Goal: Transaction & Acquisition: Purchase product/service

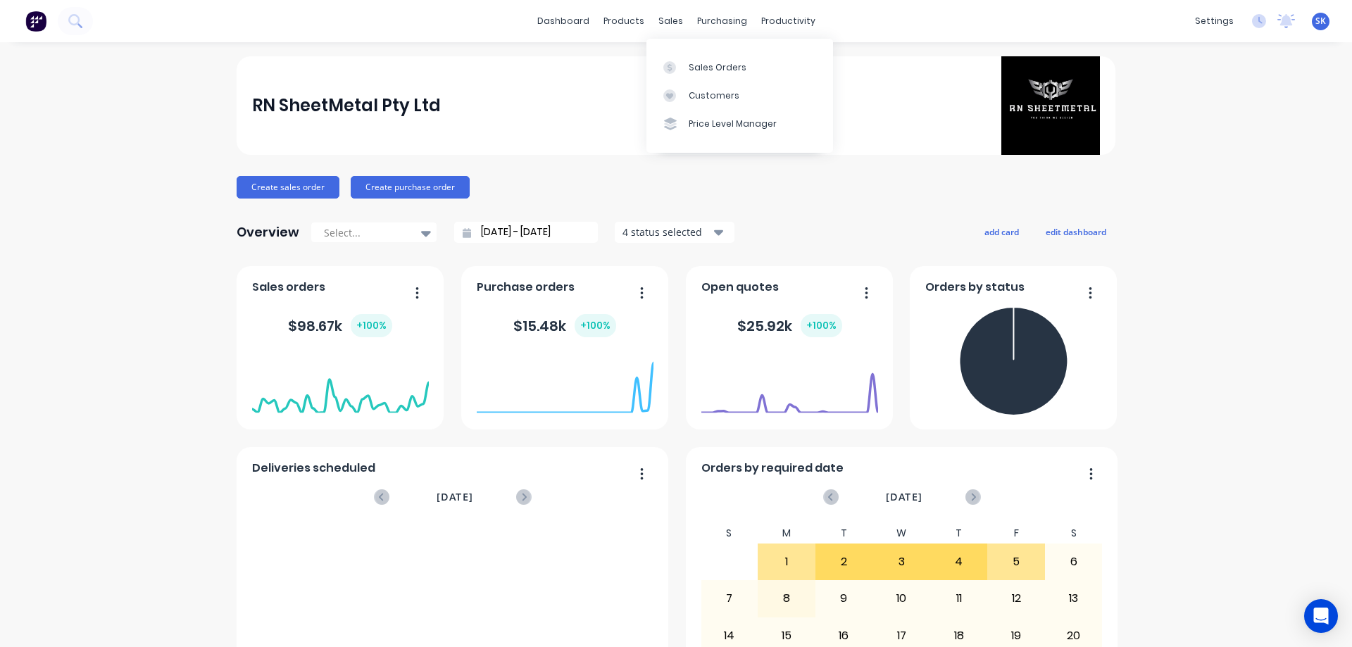
click at [685, 61] on link "Sales Orders" at bounding box center [739, 67] width 187 height 28
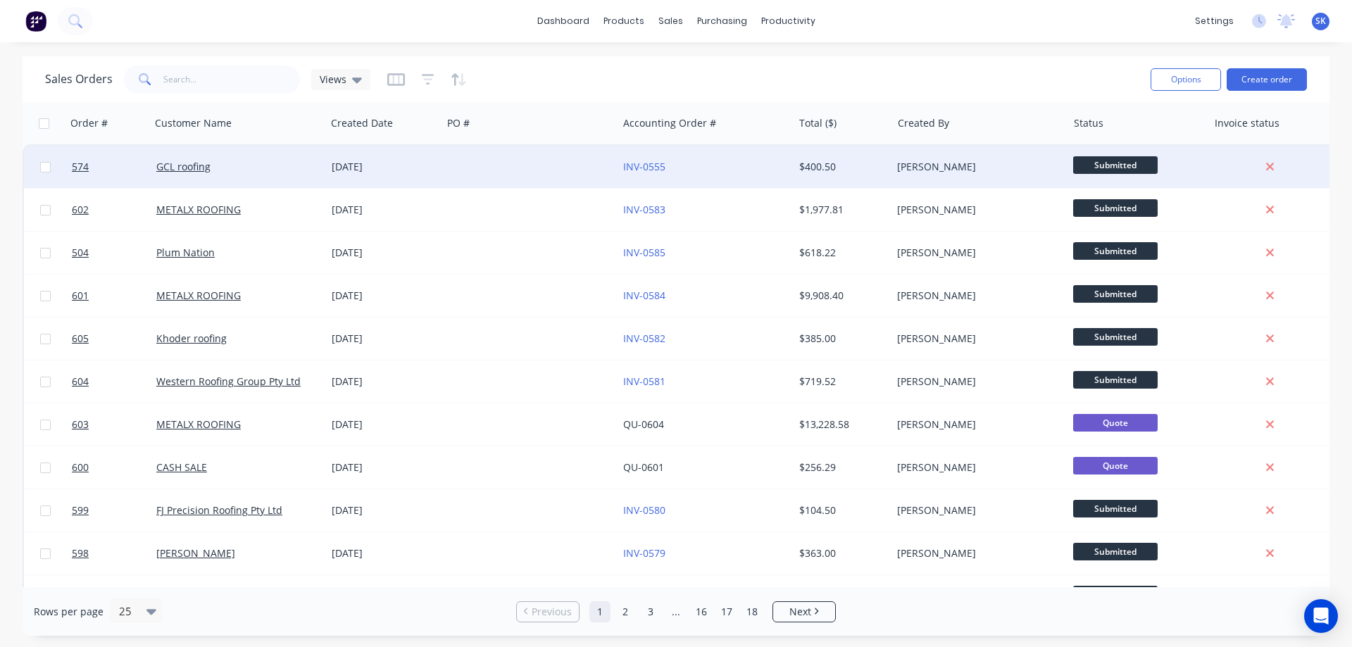
click at [469, 173] on div at bounding box center [529, 167] width 175 height 42
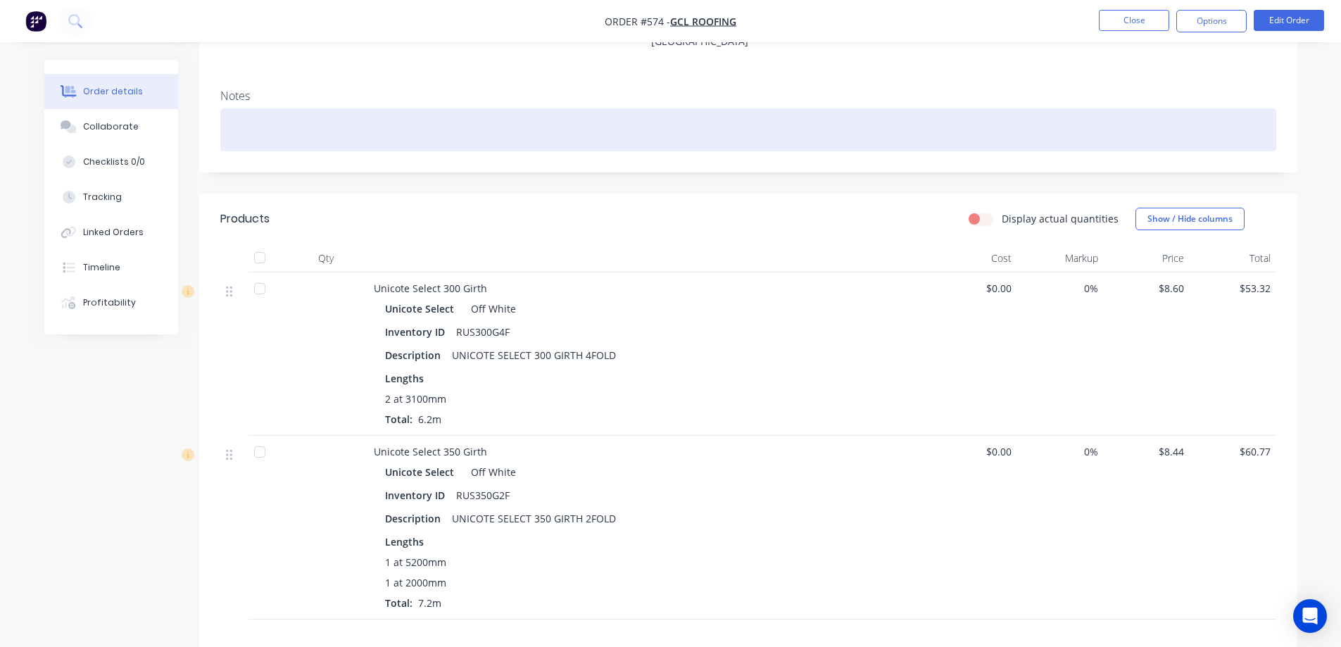
scroll to position [15, 0]
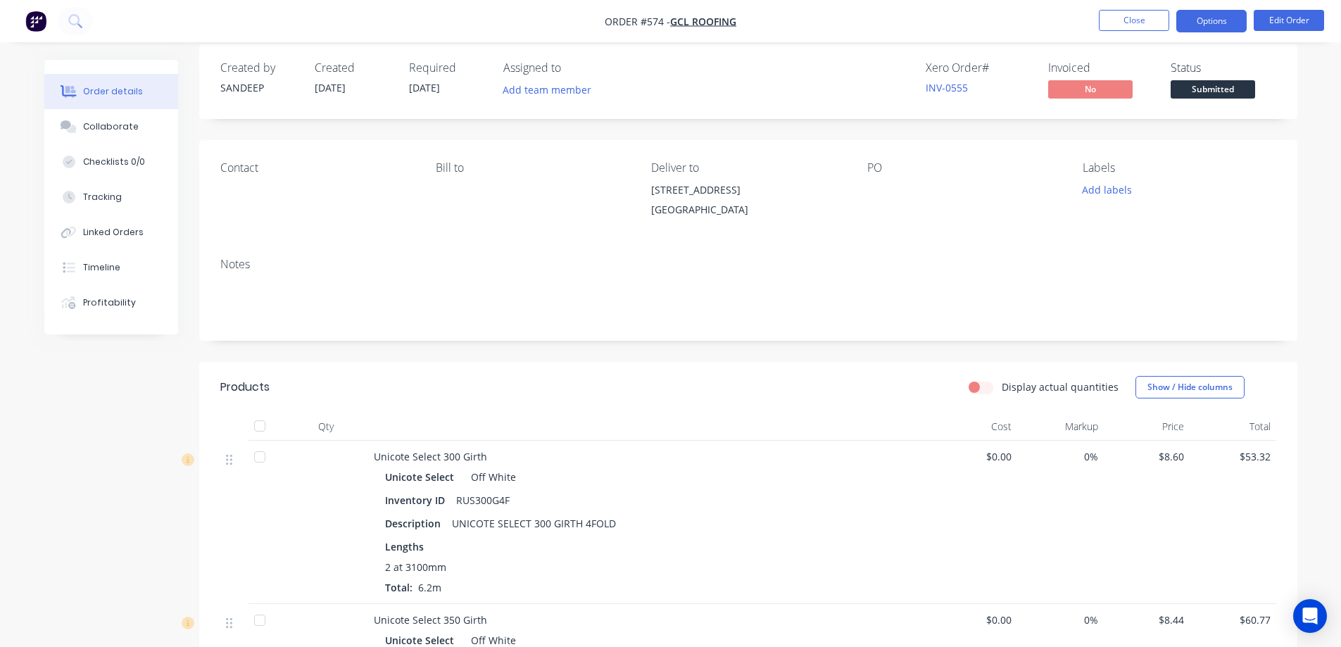
click at [1196, 17] on button "Options" at bounding box center [1212, 21] width 70 height 23
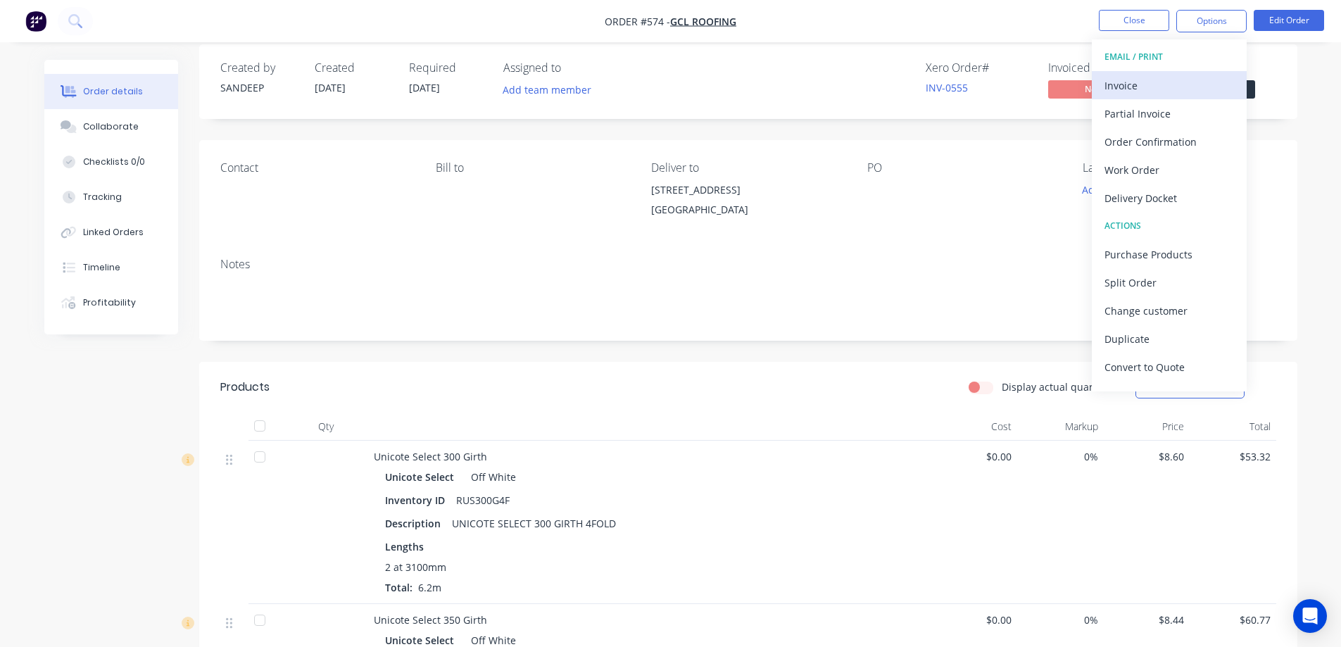
click at [1139, 85] on div "Invoice" at bounding box center [1170, 85] width 130 height 20
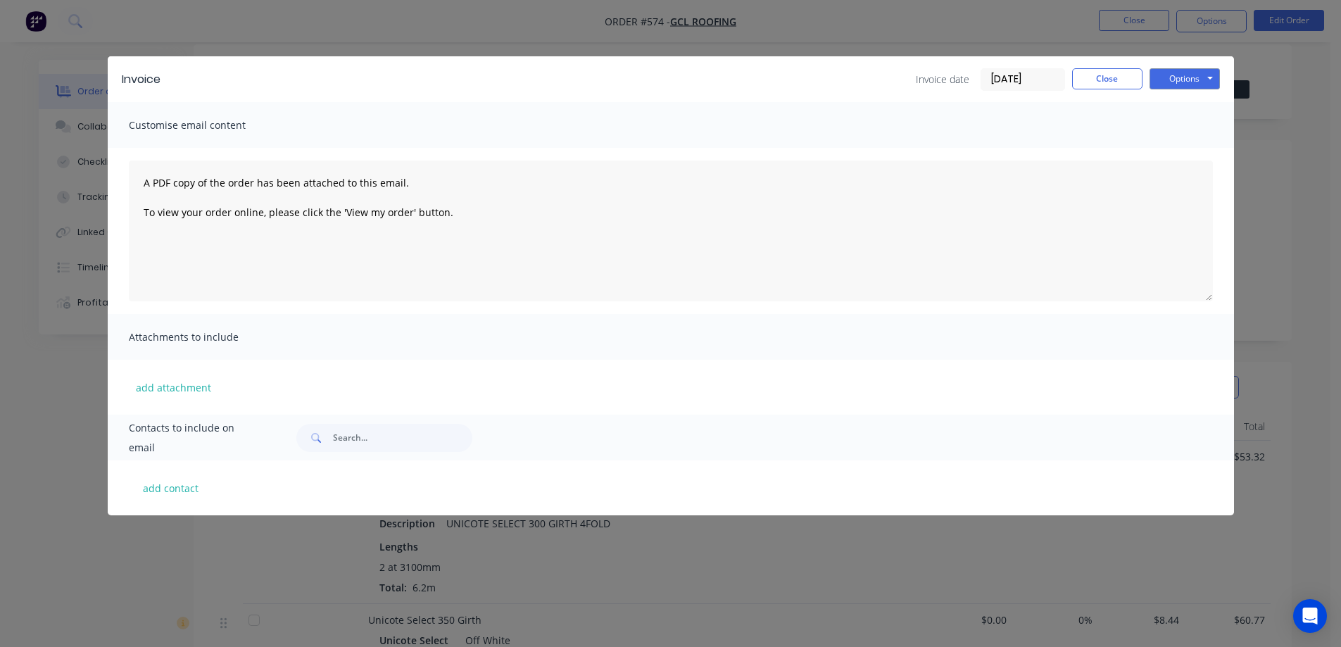
click at [1182, 67] on div "Invoice Invoice date 05/09/25 Close Options Preview Print Email" at bounding box center [671, 79] width 1127 height 46
click at [1178, 77] on button "Options" at bounding box center [1185, 78] width 70 height 21
click at [1175, 91] on div "Invoice Invoice date 05/09/25 Close Options Preview Print Email" at bounding box center [671, 79] width 1127 height 46
click at [1177, 92] on div "Invoice Invoice date 05/09/25 Close Options Preview Print Email" at bounding box center [671, 79] width 1127 height 46
click at [1179, 75] on button "Options" at bounding box center [1185, 78] width 70 height 21
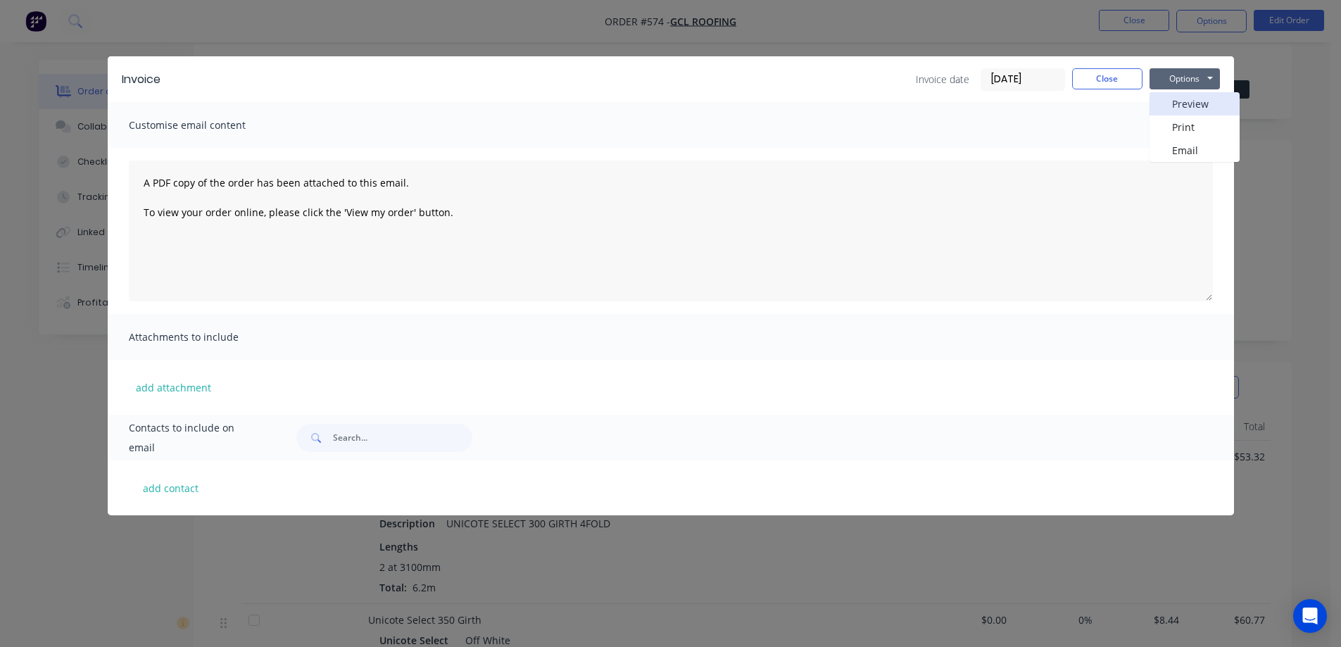
click at [1179, 101] on button "Preview" at bounding box center [1195, 103] width 90 height 23
click at [1111, 76] on button "Close" at bounding box center [1107, 78] width 70 height 21
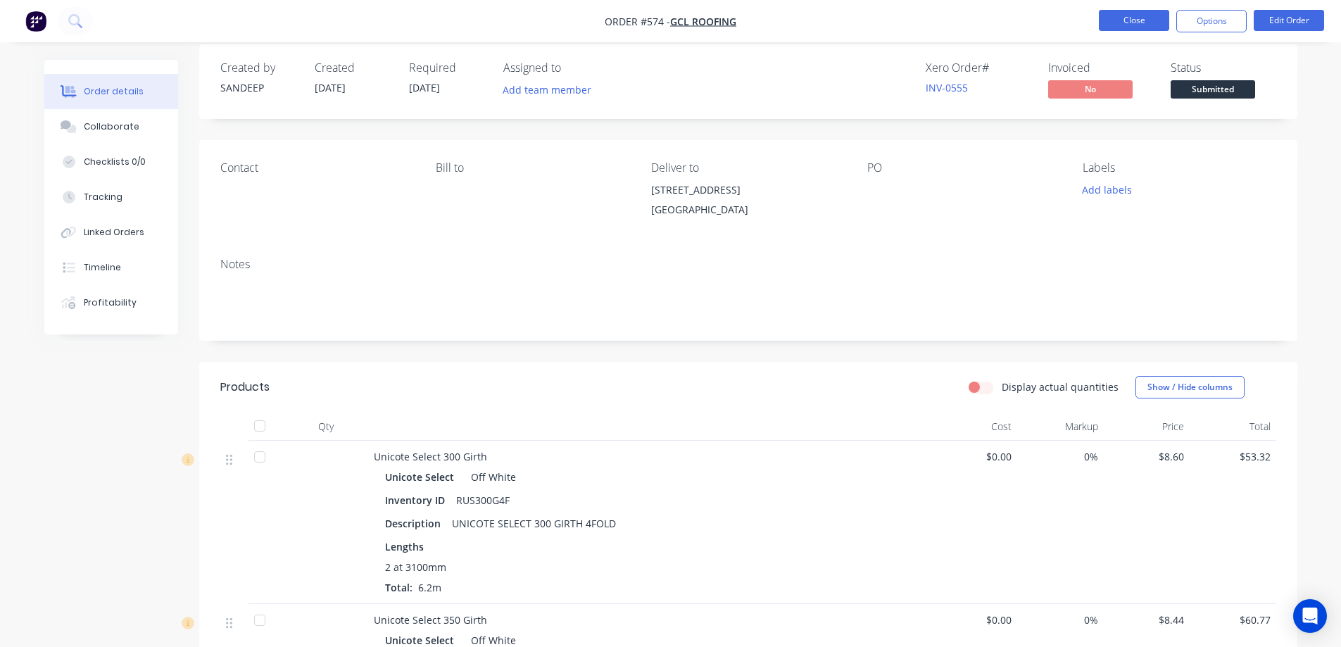
click at [1118, 22] on button "Close" at bounding box center [1134, 20] width 70 height 21
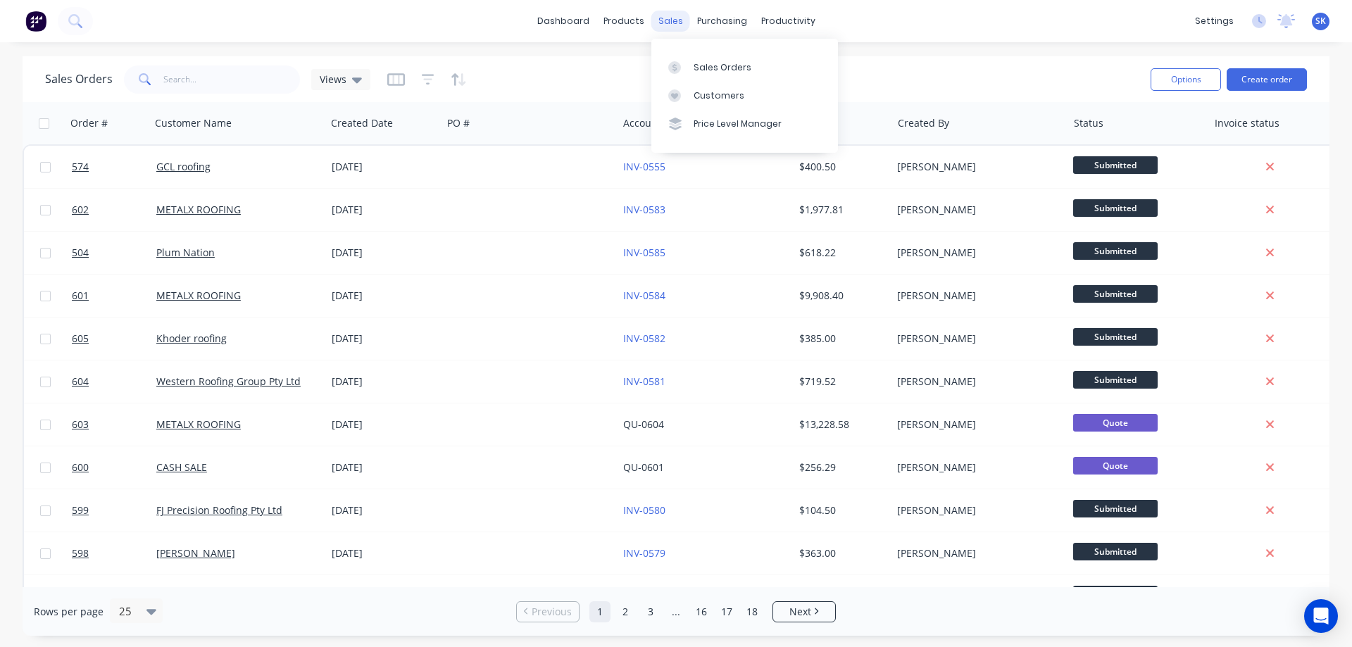
click at [656, 21] on div "sales" at bounding box center [670, 21] width 39 height 21
click at [703, 61] on div "Sales Orders" at bounding box center [723, 67] width 58 height 13
click at [1258, 80] on button "Create order" at bounding box center [1267, 79] width 80 height 23
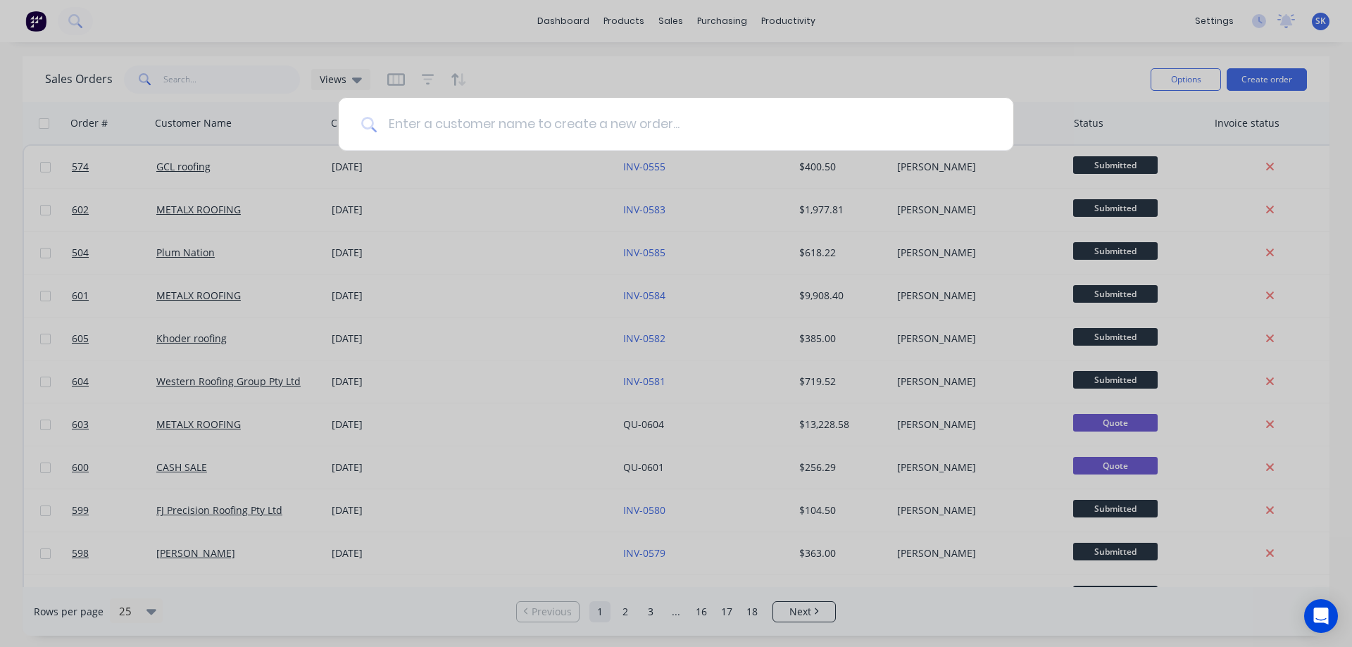
click at [484, 123] on input at bounding box center [684, 124] width 614 height 53
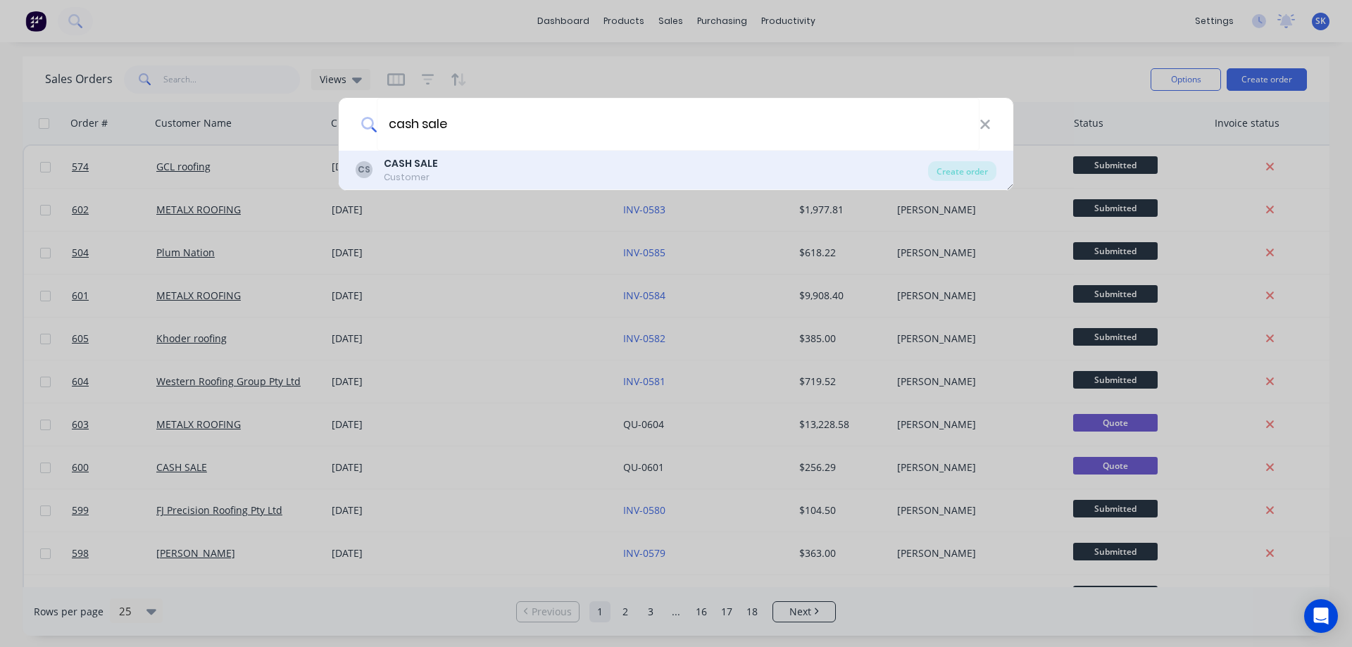
type input "cash sale"
click at [480, 166] on div "CS CASH SALE Customer" at bounding box center [642, 169] width 572 height 27
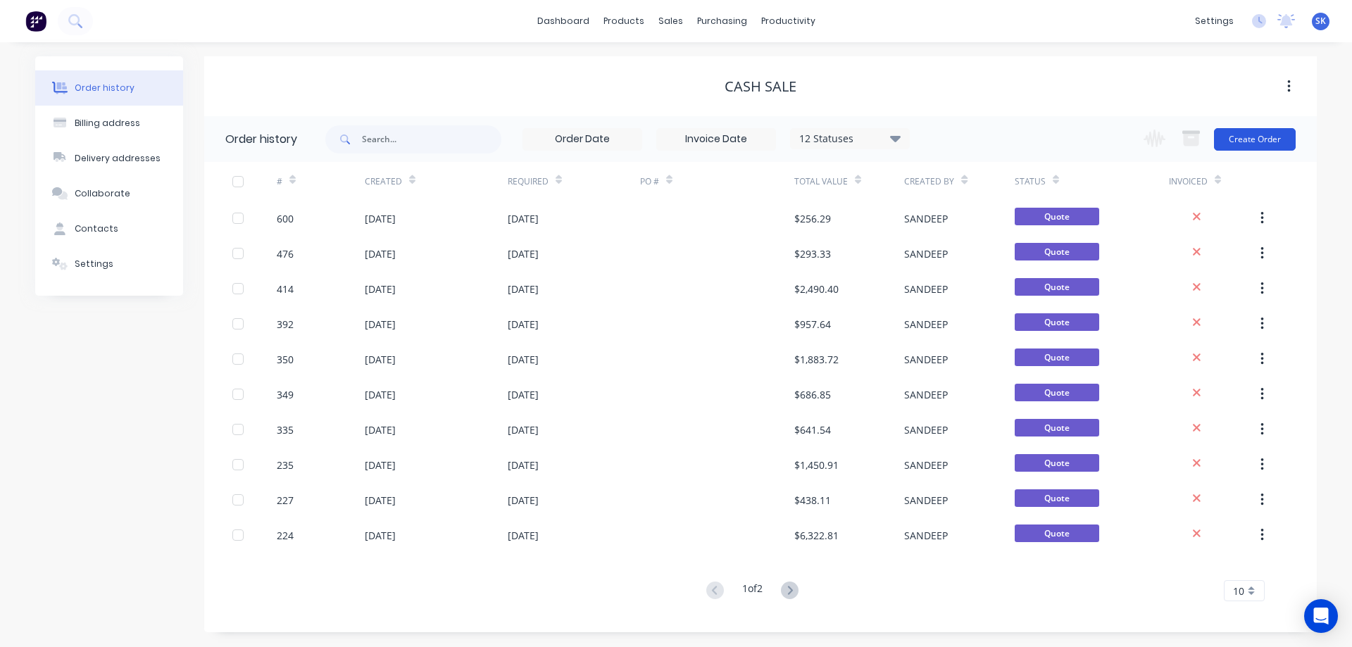
click at [1265, 134] on button "Create Order" at bounding box center [1255, 139] width 82 height 23
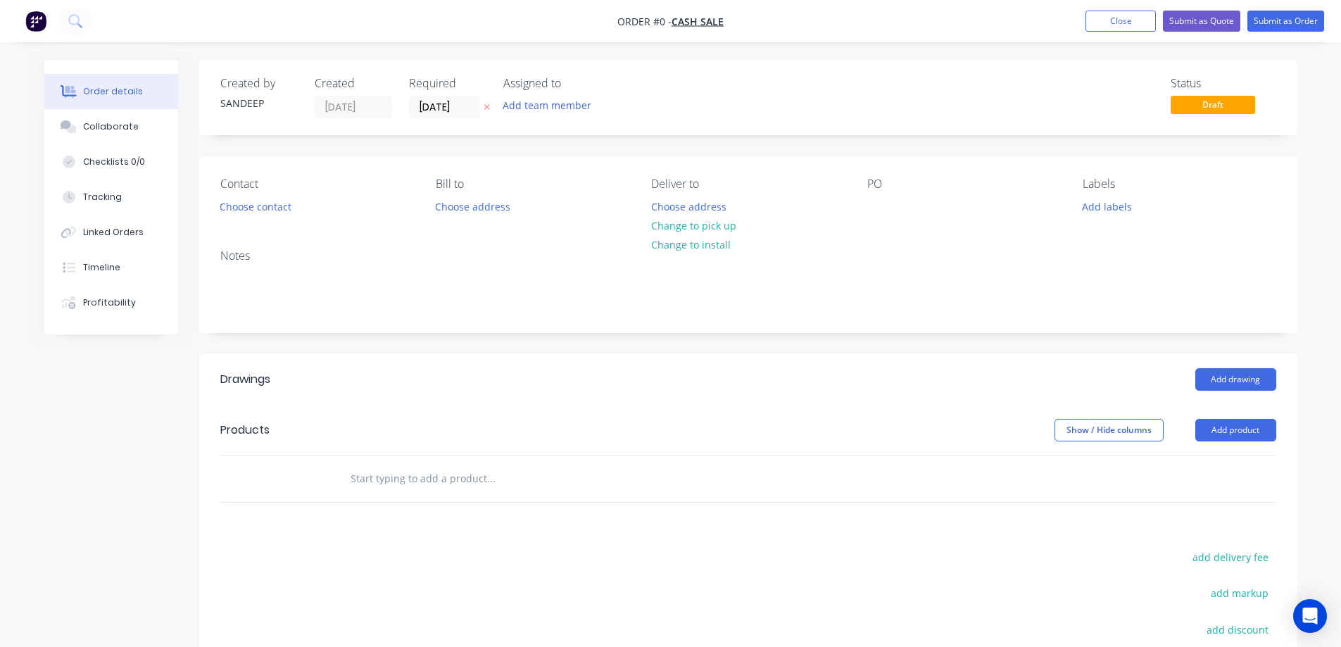
click at [494, 477] on input "text" at bounding box center [491, 479] width 282 height 28
click at [466, 485] on input "text" at bounding box center [491, 479] width 282 height 28
type input "r"
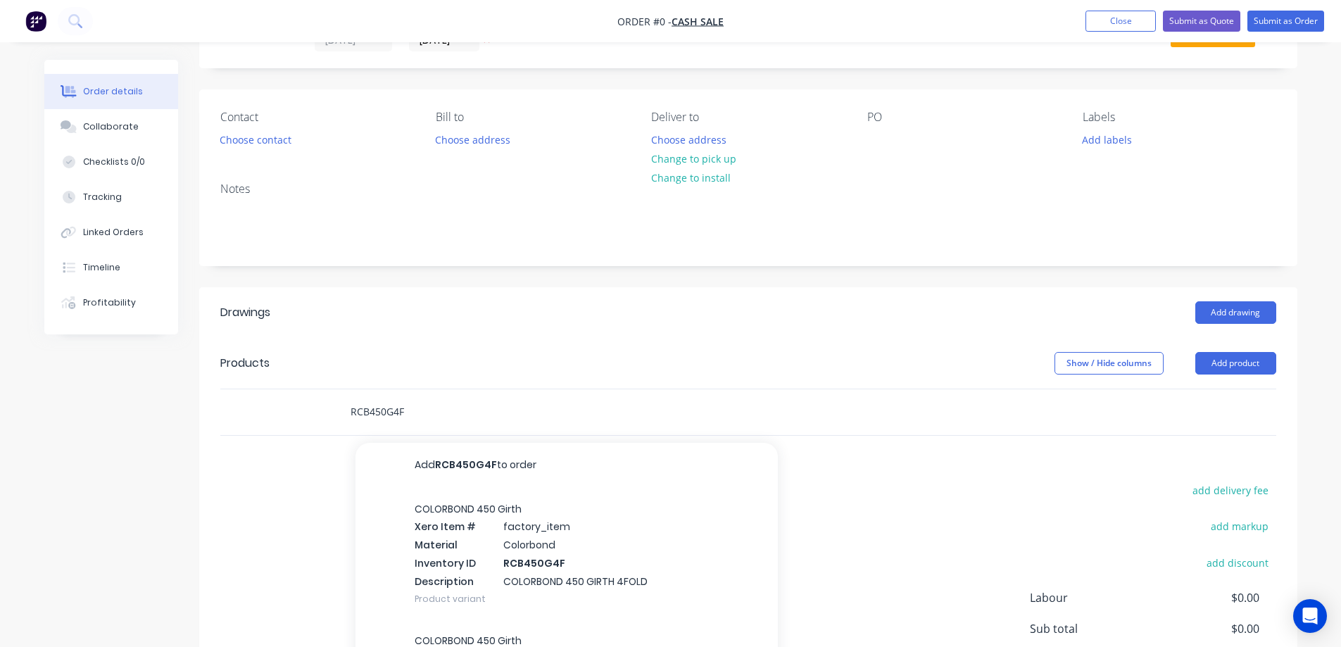
scroll to position [211, 0]
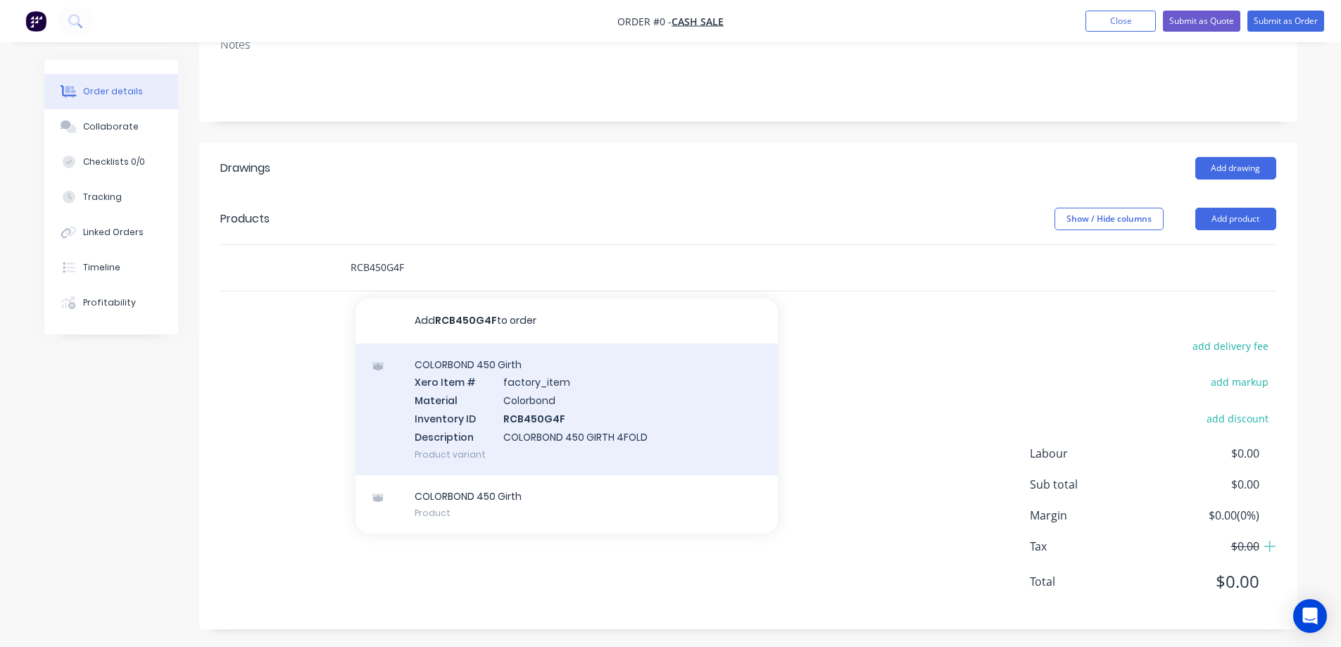
type input "RCB450G4F"
click at [496, 440] on div "COLORBOND 450 Girth Xero Item # factory_item Material Colorbond Inventory ID RC…" at bounding box center [567, 410] width 423 height 132
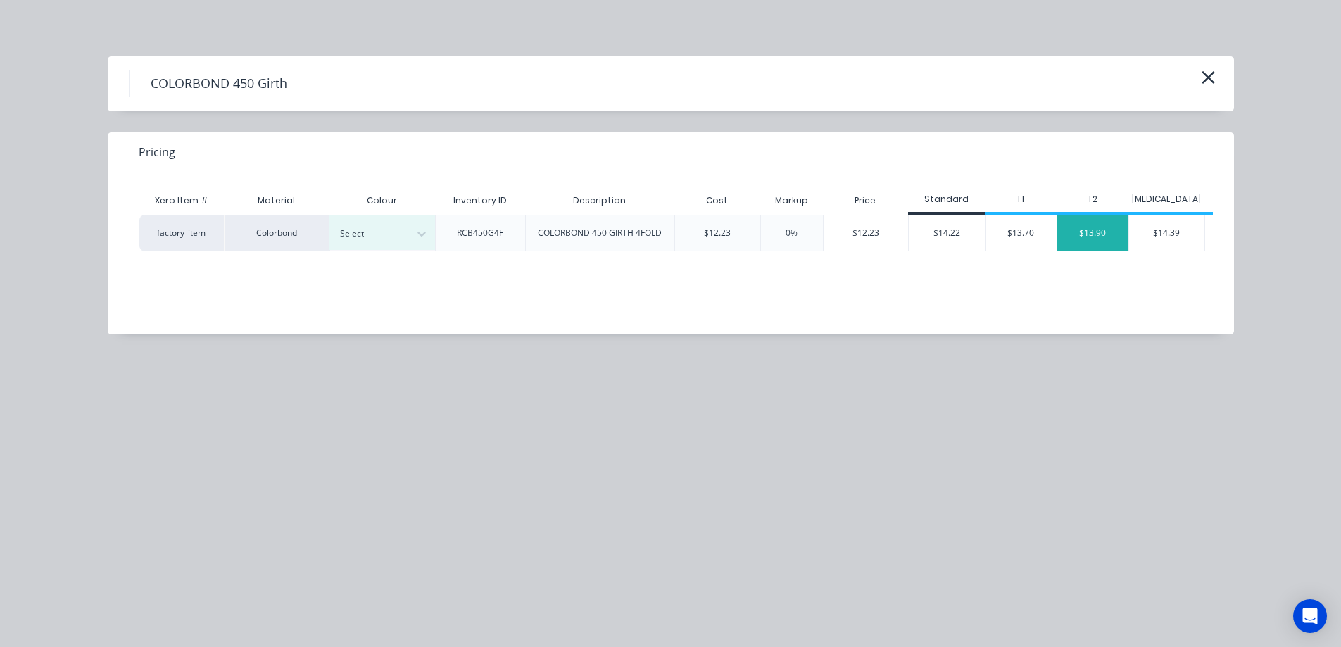
click at [1096, 224] on div "$13.90" at bounding box center [1093, 232] width 71 height 35
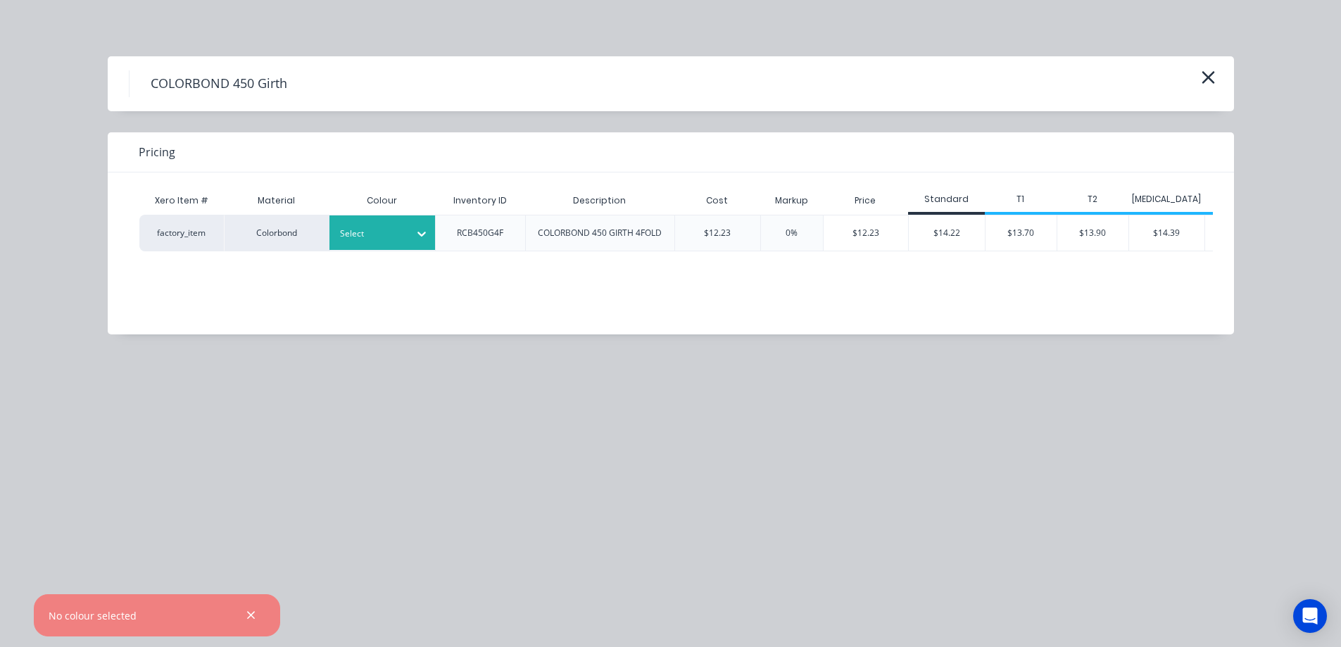
click at [358, 247] on div "Select" at bounding box center [383, 232] width 106 height 35
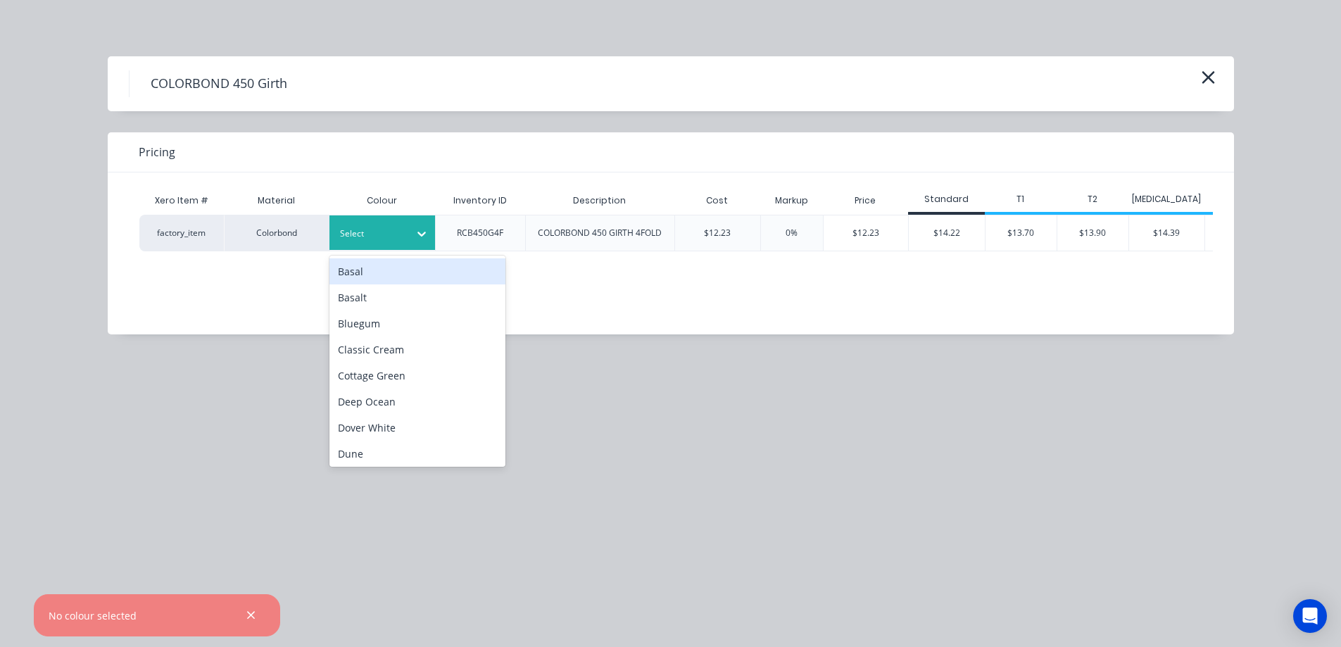
click at [335, 236] on div "Select" at bounding box center [369, 234] width 79 height 18
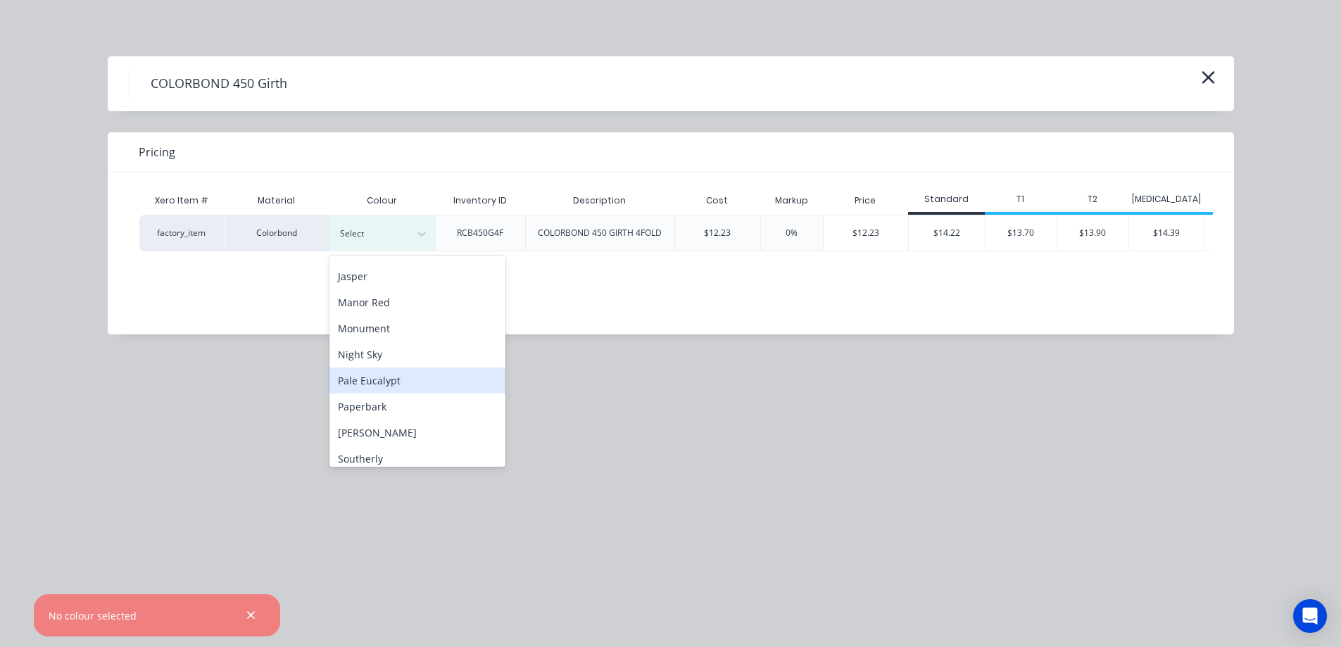
scroll to position [352, 0]
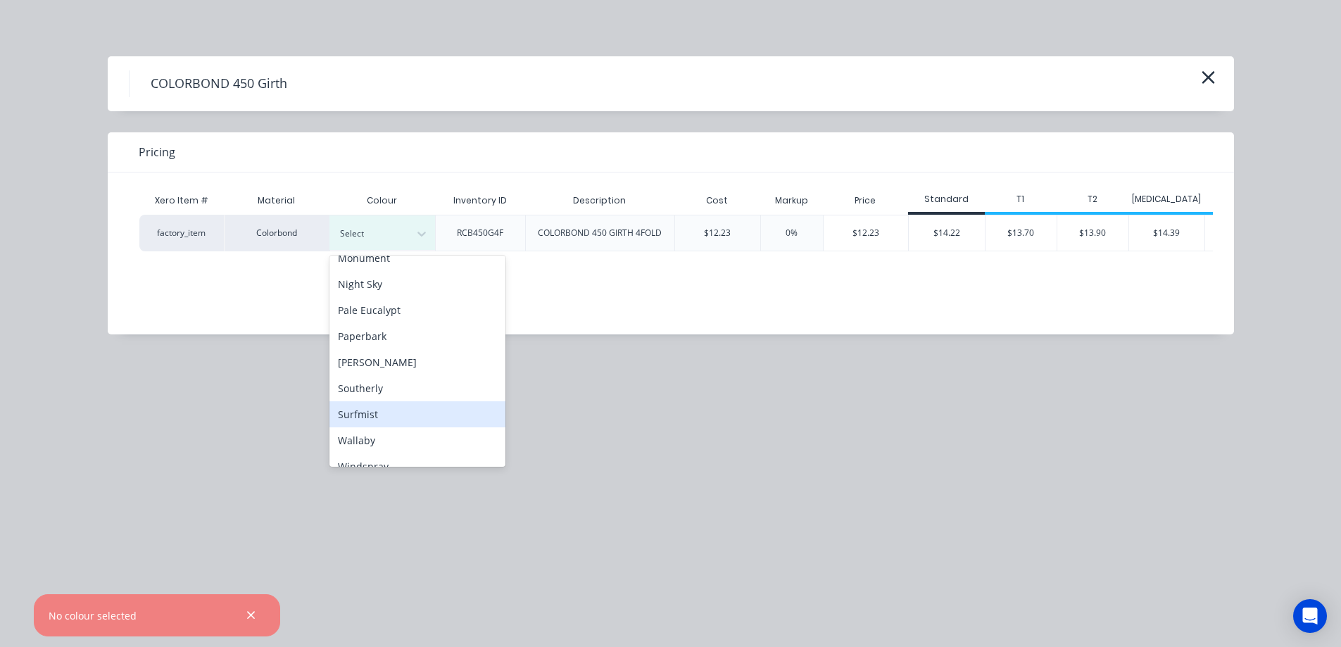
click at [370, 406] on div "Surfmist" at bounding box center [418, 414] width 176 height 26
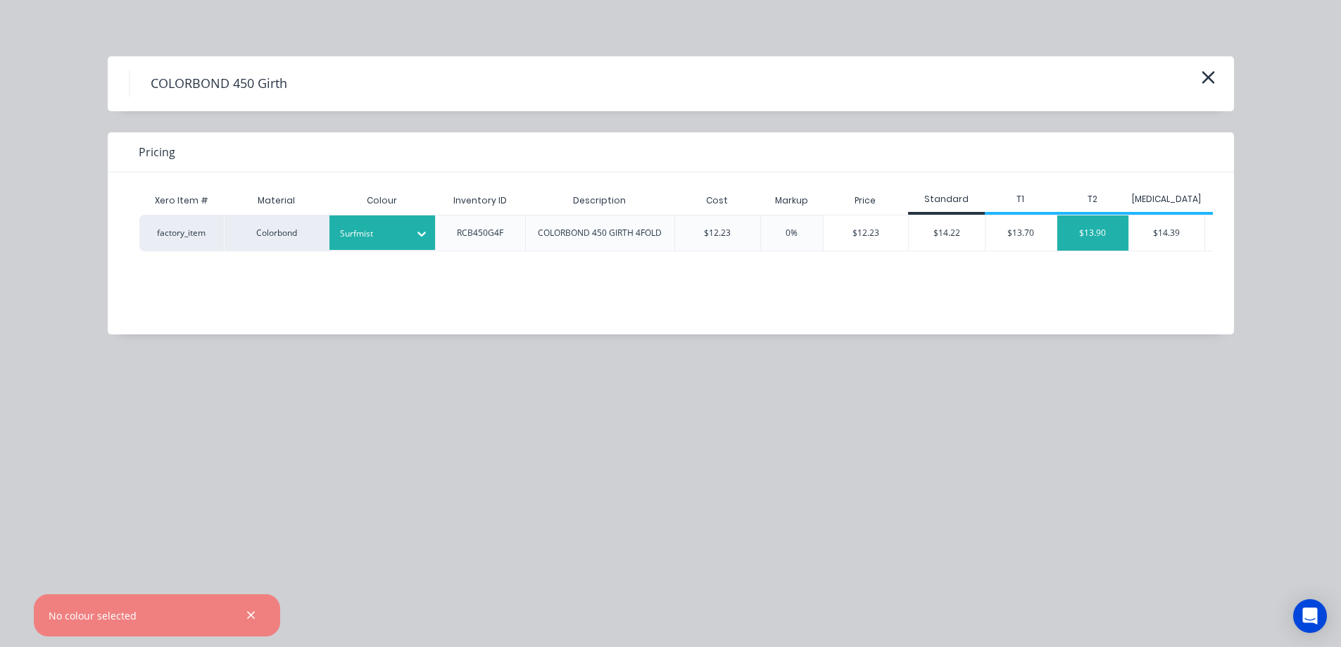
click at [1081, 231] on div "$13.90" at bounding box center [1093, 232] width 71 height 35
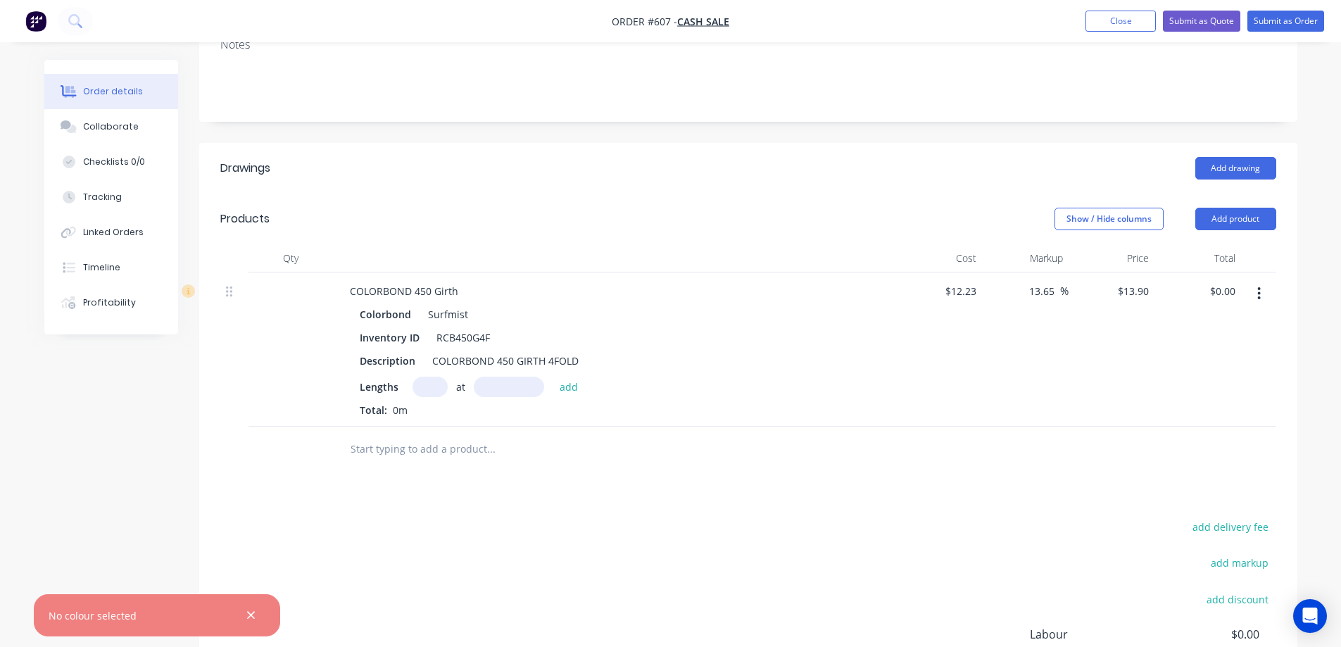
click at [434, 388] on input "text" at bounding box center [430, 387] width 35 height 20
type input "1"
type input "4400mm"
click at [572, 384] on button "add" at bounding box center [569, 386] width 33 height 19
type input "$61.16"
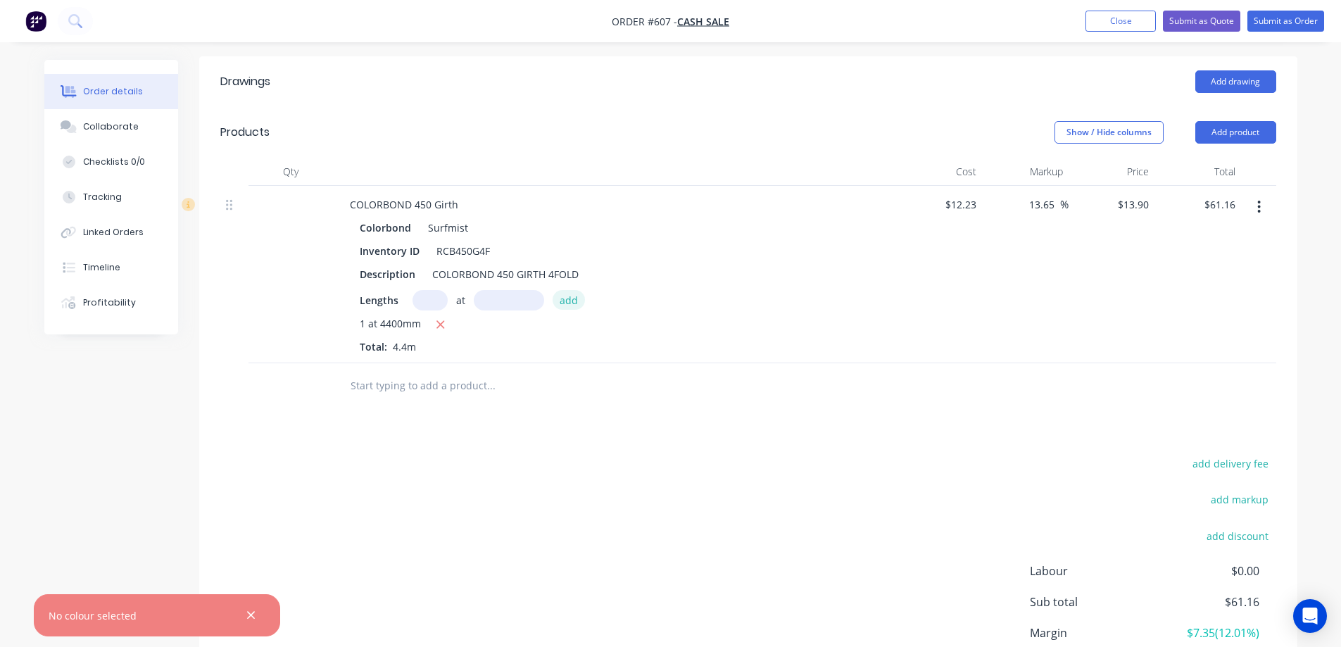
scroll to position [278, 0]
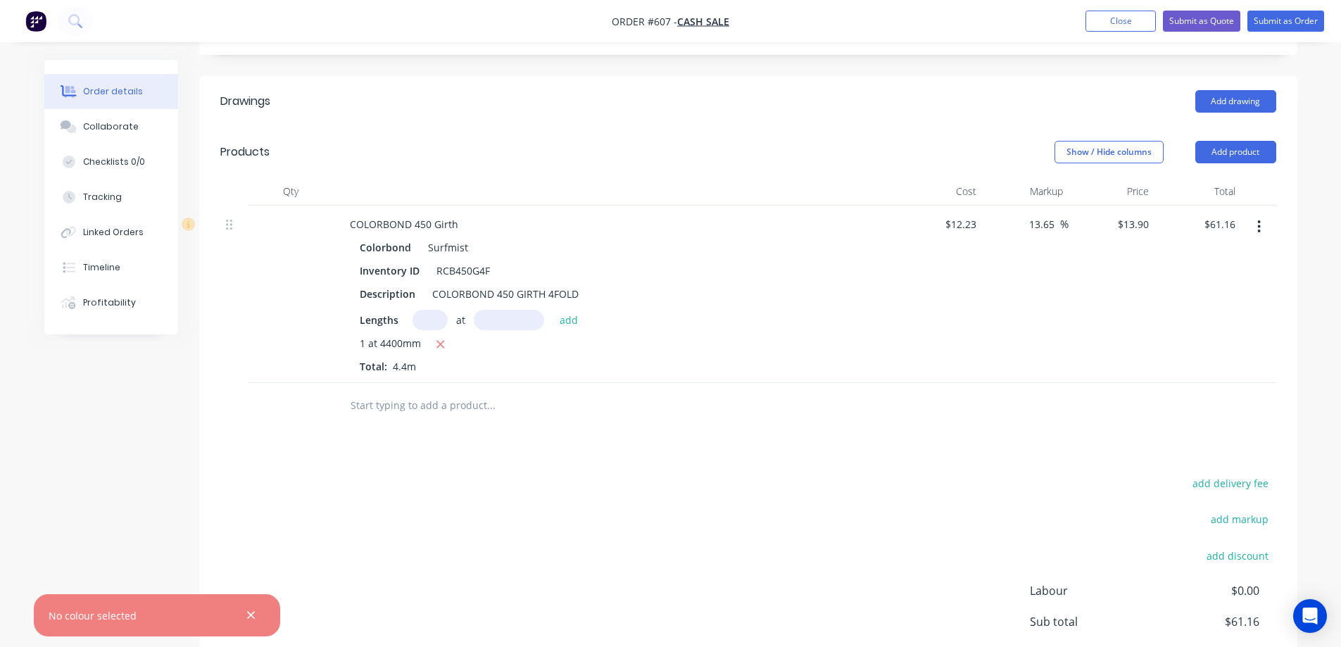
click at [446, 404] on input "text" at bounding box center [491, 406] width 282 height 28
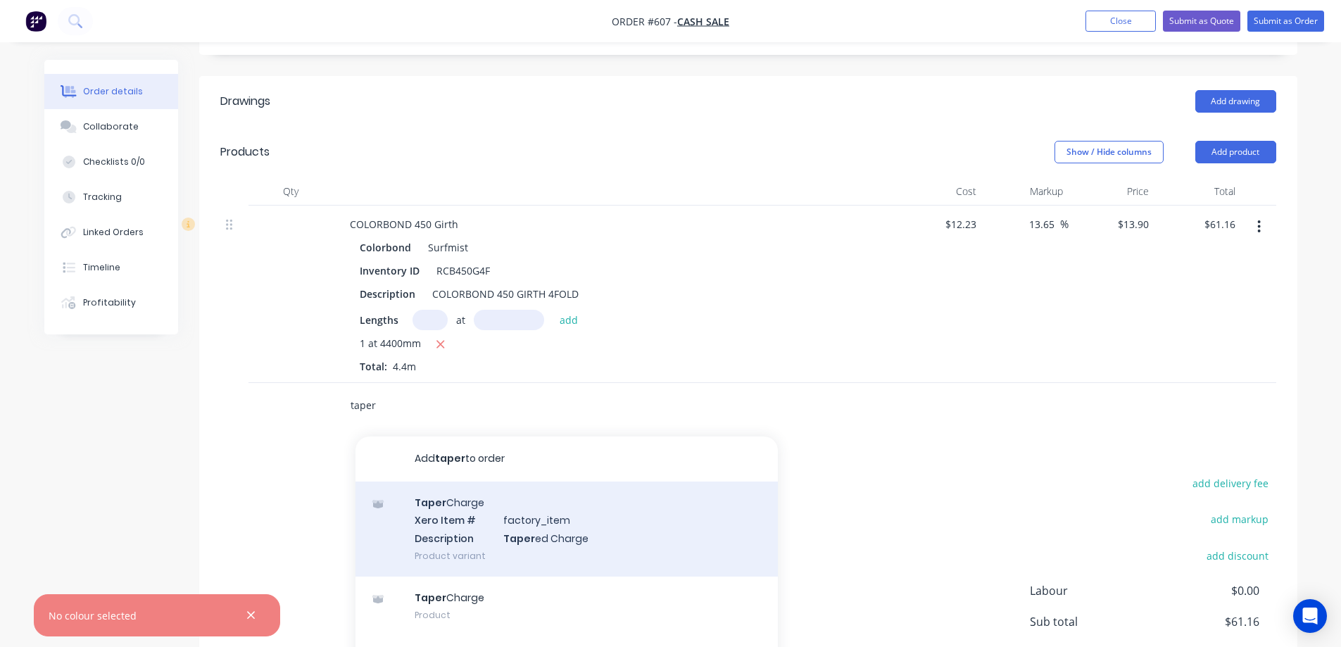
type input "taper"
click at [439, 544] on div "Taper Charge Xero Item # factory_item Description Taper ed Charge Product varia…" at bounding box center [567, 529] width 423 height 95
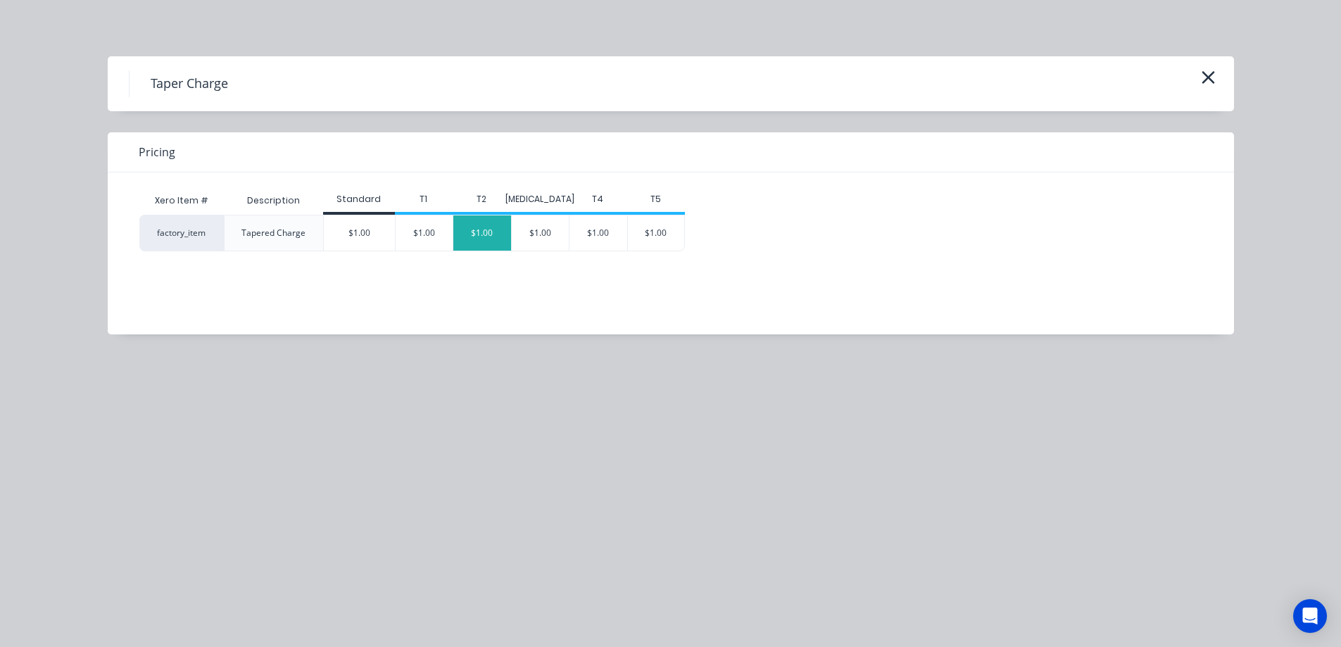
click at [485, 239] on div "$1.00" at bounding box center [482, 232] width 58 height 35
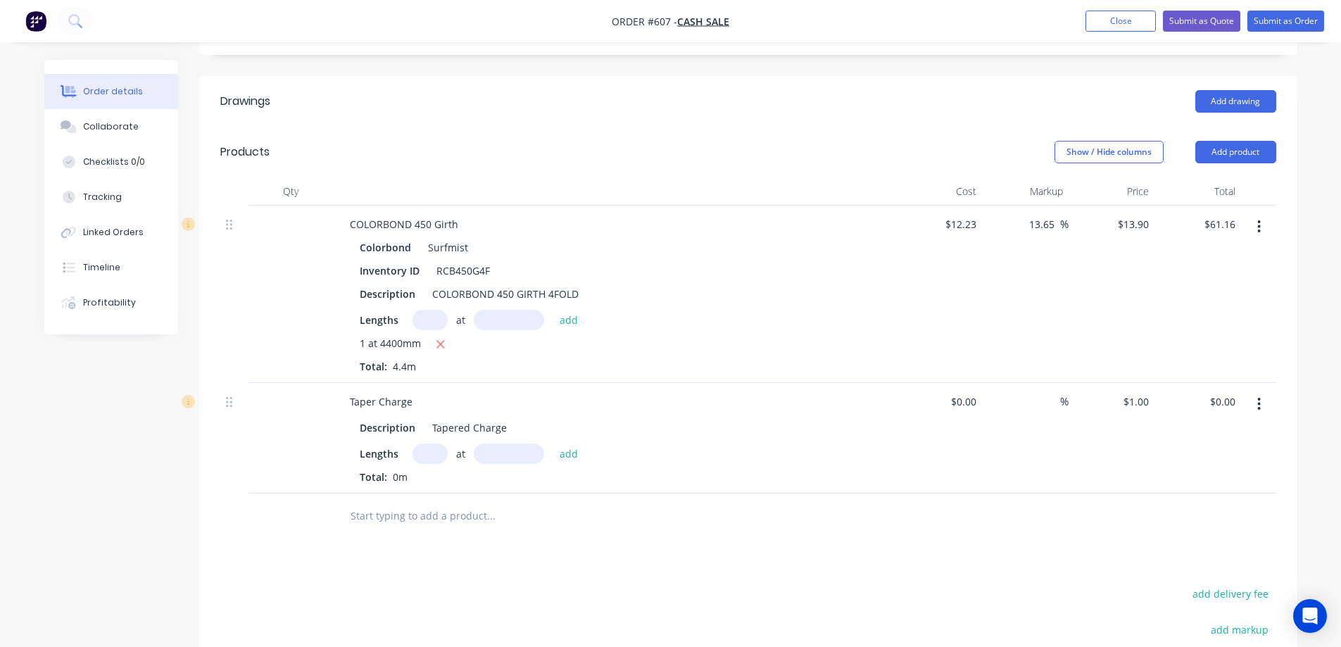
click at [420, 449] on input "text" at bounding box center [430, 454] width 35 height 20
type input "1"
type input "4400mm"
click at [570, 450] on button "add" at bounding box center [569, 453] width 33 height 19
type input "$4.40"
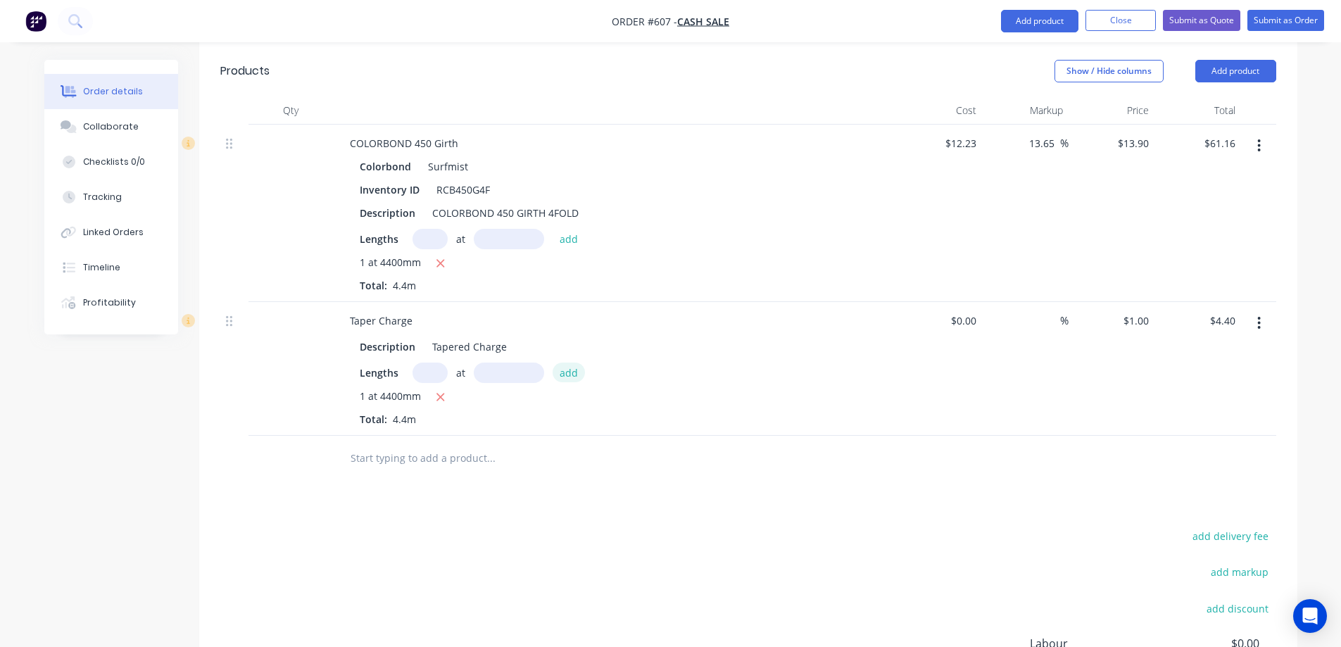
scroll to position [342, 0]
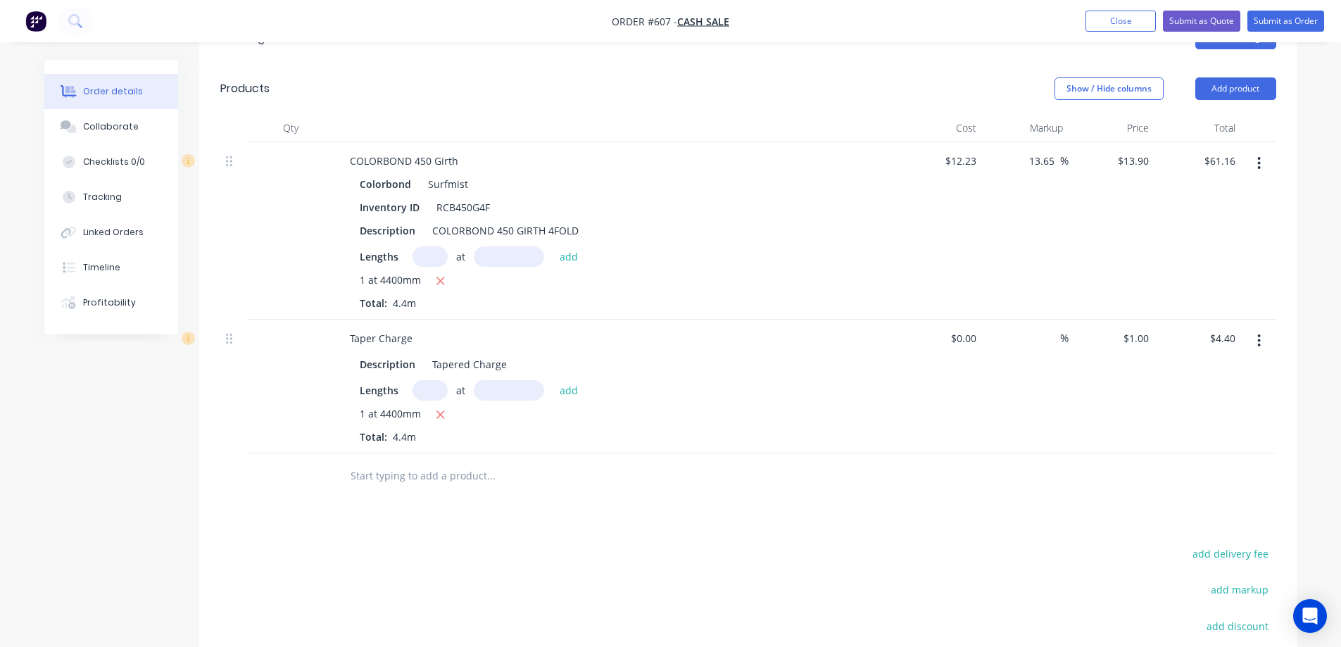
click at [403, 478] on input "text" at bounding box center [491, 476] width 282 height 28
click at [357, 461] on div at bounding box center [586, 476] width 507 height 46
click at [362, 484] on input "text" at bounding box center [491, 476] width 282 height 28
type input "r"
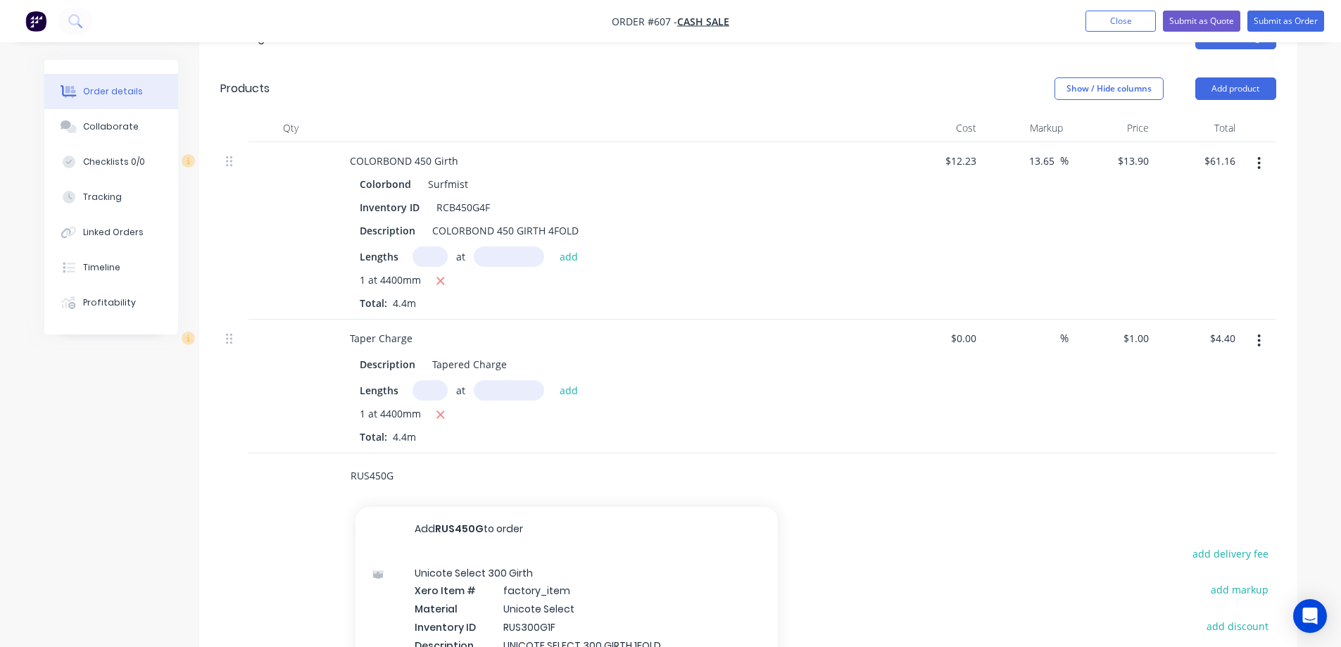
click at [410, 476] on input "RUS450G" at bounding box center [491, 476] width 282 height 28
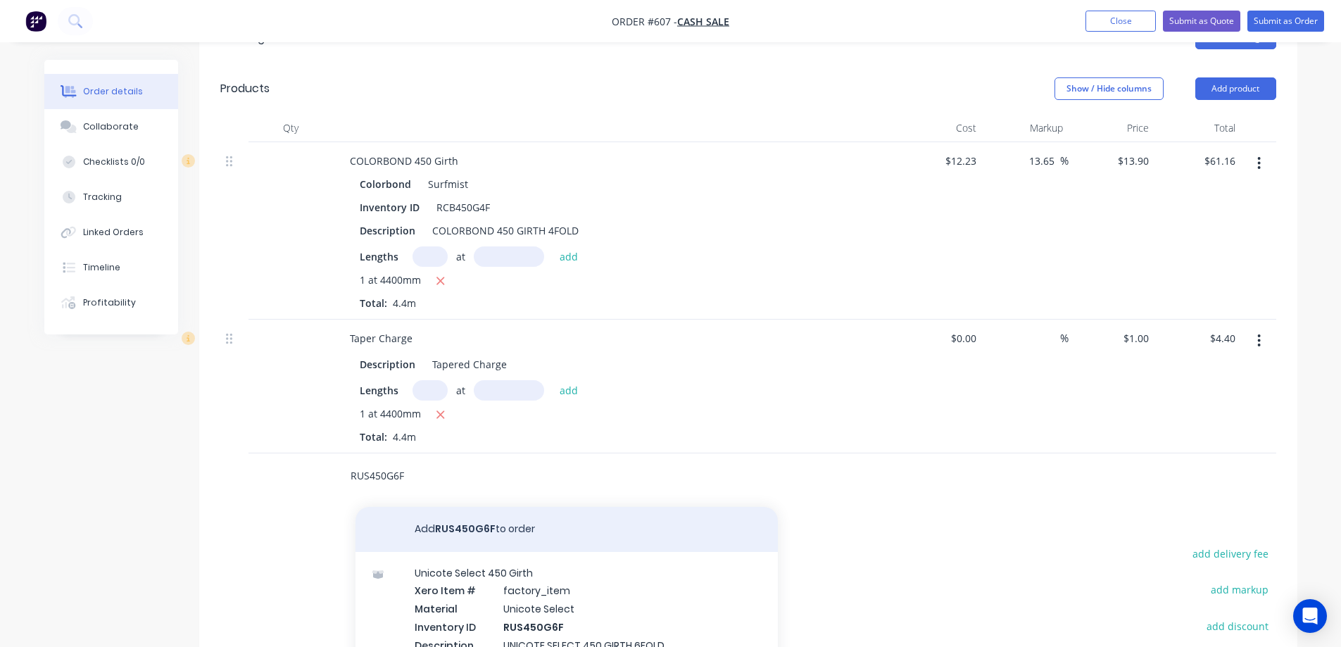
scroll to position [412, 0]
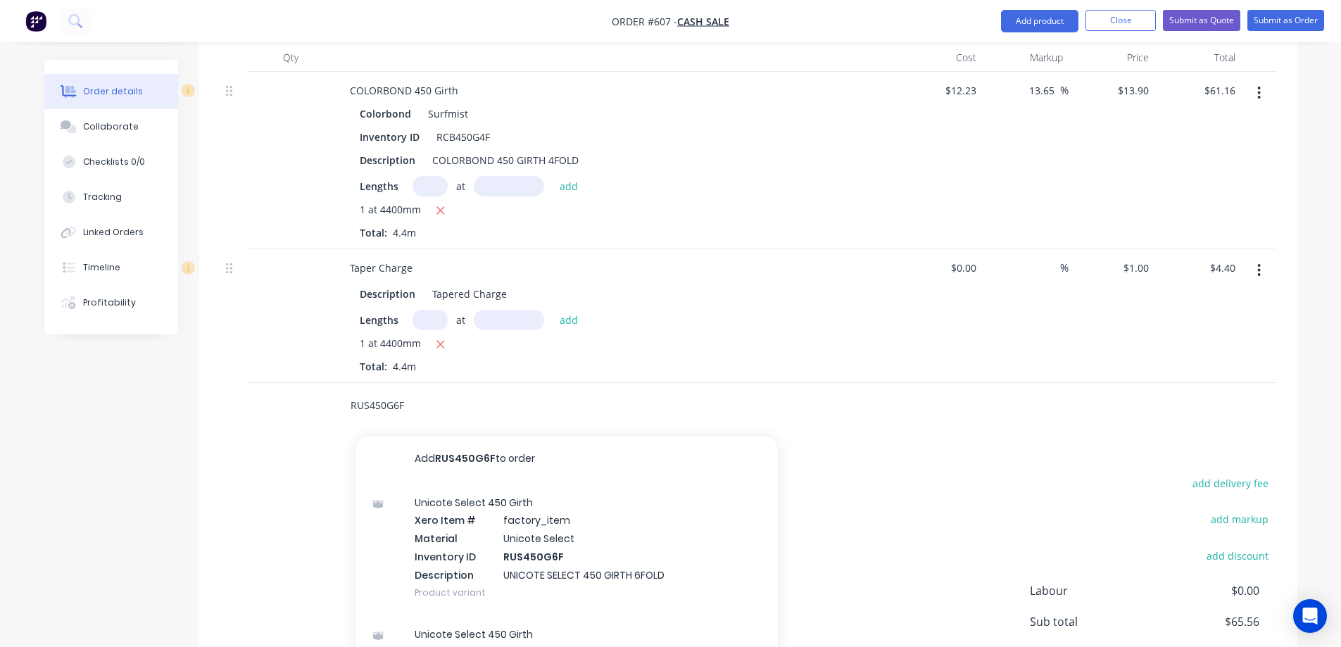
click at [385, 407] on input "RUS450G6F" at bounding box center [491, 406] width 282 height 28
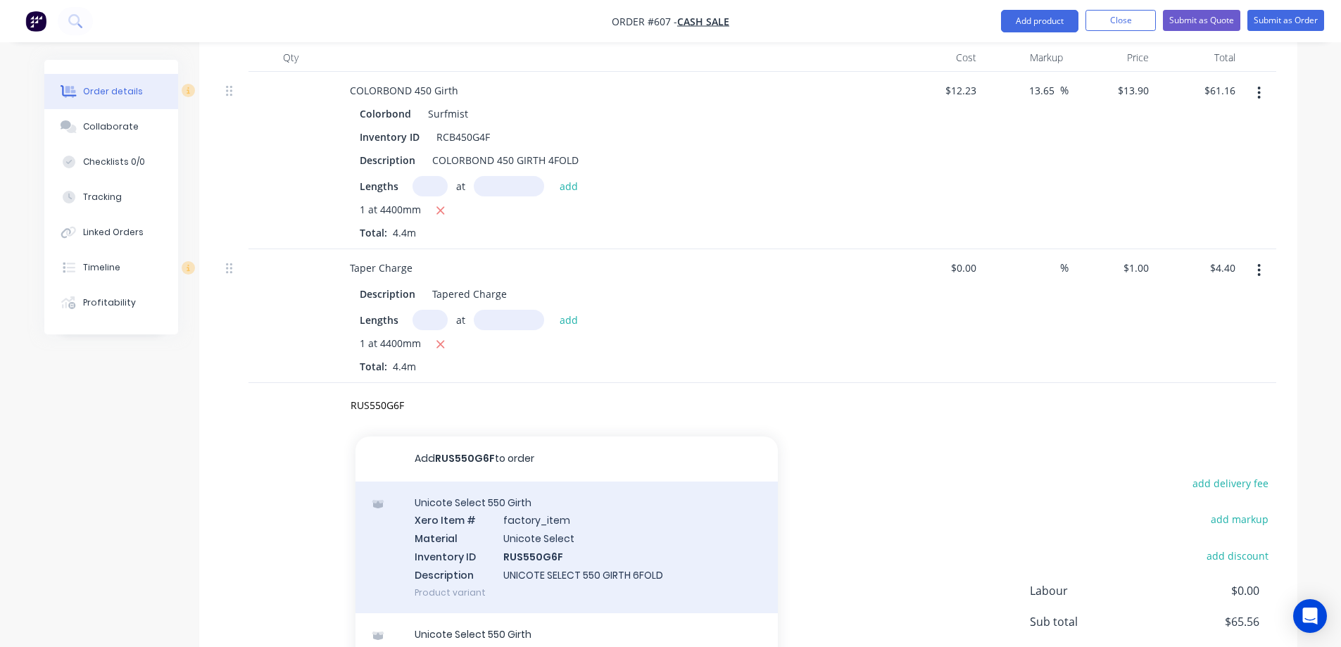
click at [487, 522] on div "Unicote Select 550 Girth Xero Item # factory_item Material Unicote Select Inven…" at bounding box center [567, 548] width 423 height 132
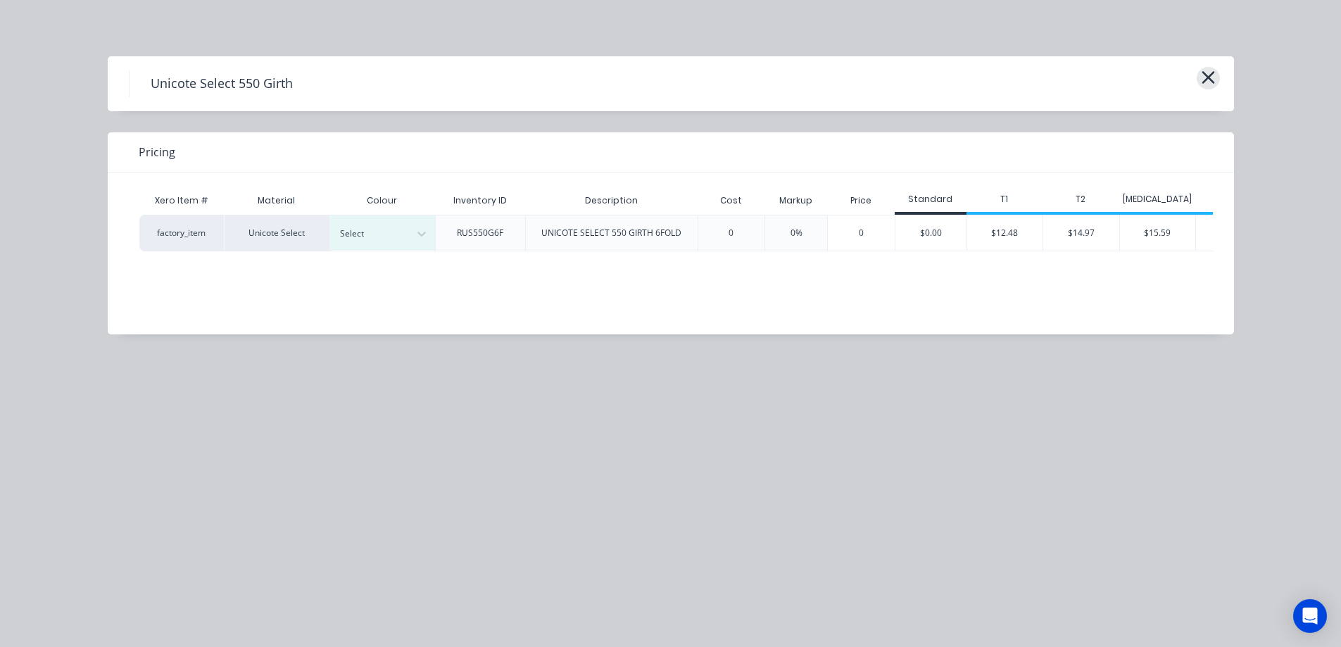
click at [1205, 74] on icon "button" at bounding box center [1208, 77] width 13 height 13
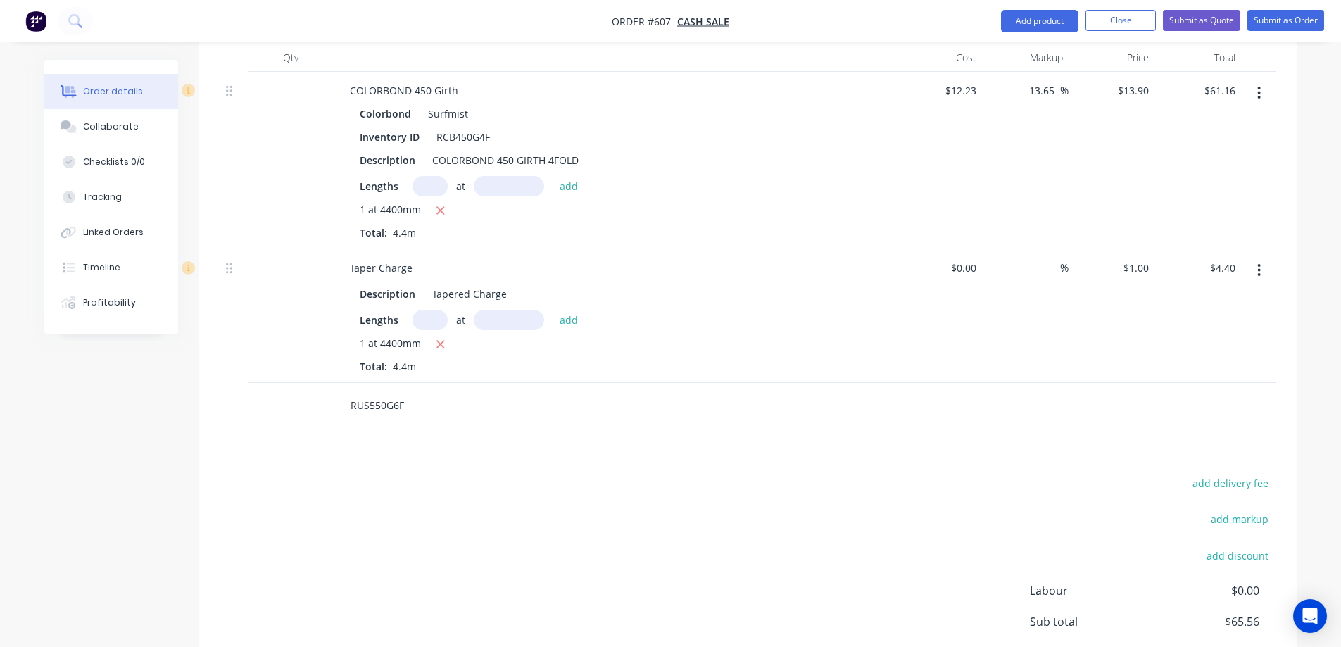
click at [368, 406] on input "RUS550G6F" at bounding box center [491, 406] width 282 height 28
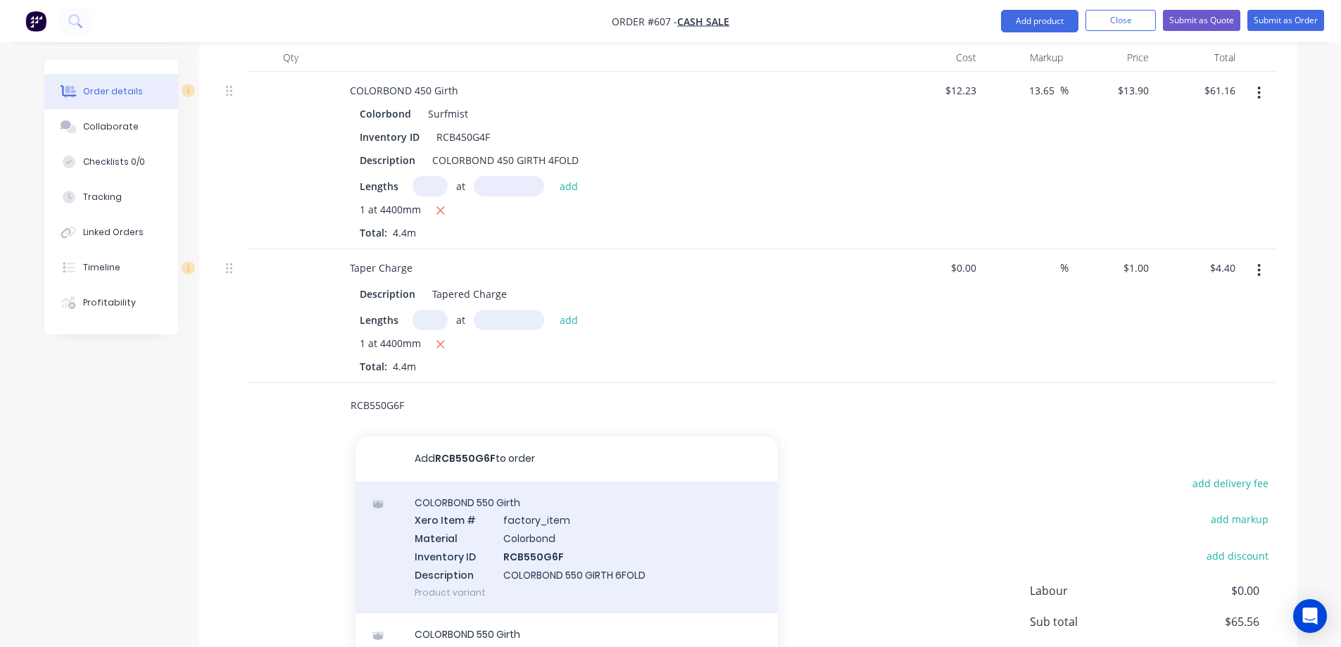
type input "RCB550G6F"
click at [496, 533] on div "COLORBOND 550 Girth Xero Item # factory_item Material Colorbond Inventory ID RC…" at bounding box center [567, 548] width 423 height 132
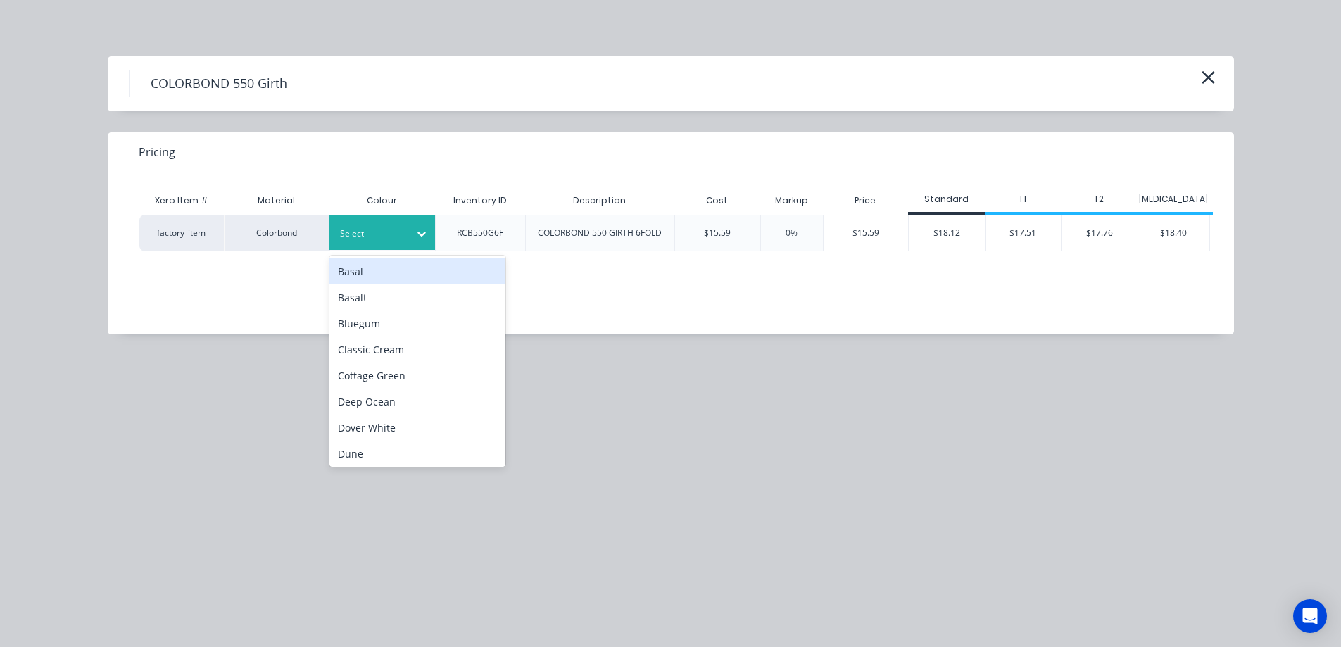
click at [394, 246] on div "Select" at bounding box center [383, 232] width 106 height 35
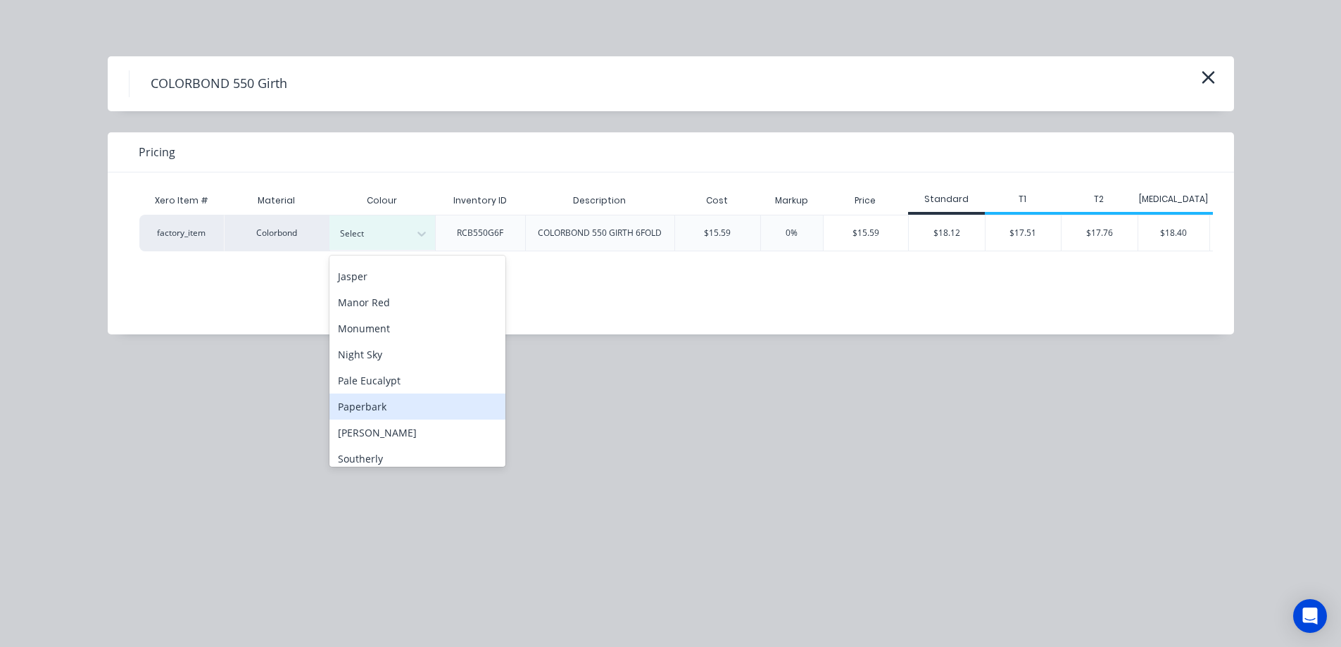
scroll to position [352, 0]
click at [381, 423] on div "Surfmist" at bounding box center [418, 414] width 176 height 26
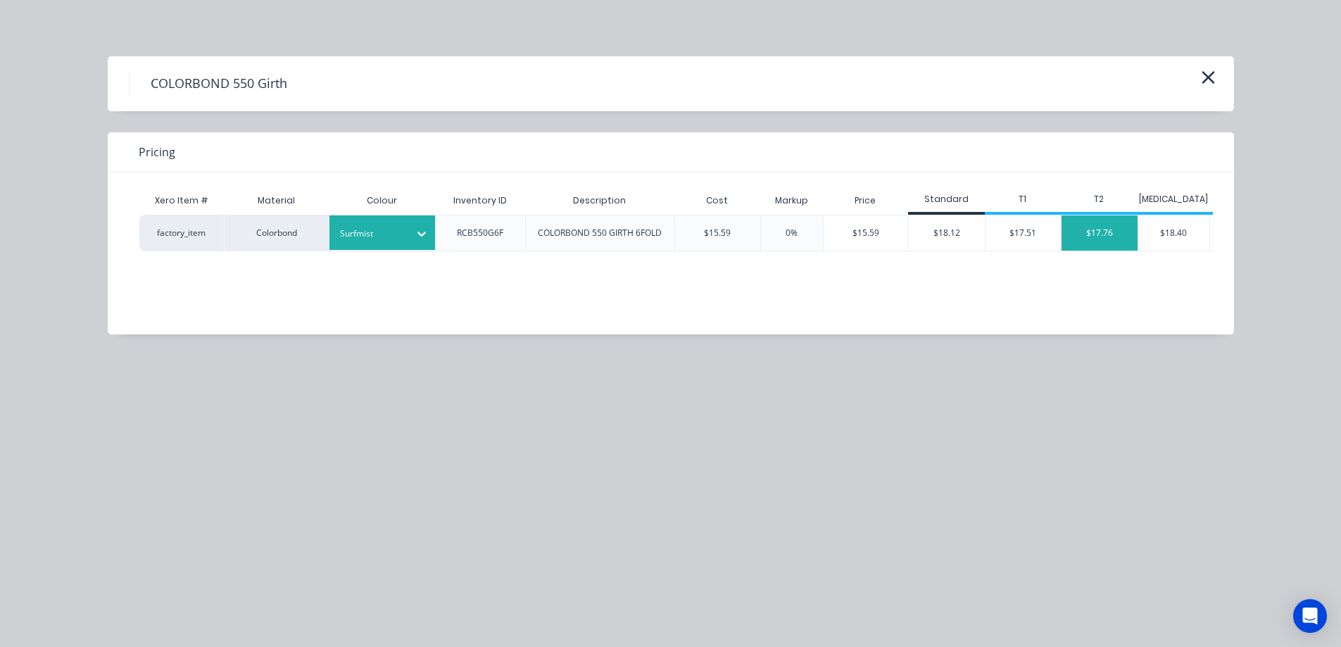
click at [1108, 224] on div "$17.76" at bounding box center [1100, 232] width 76 height 35
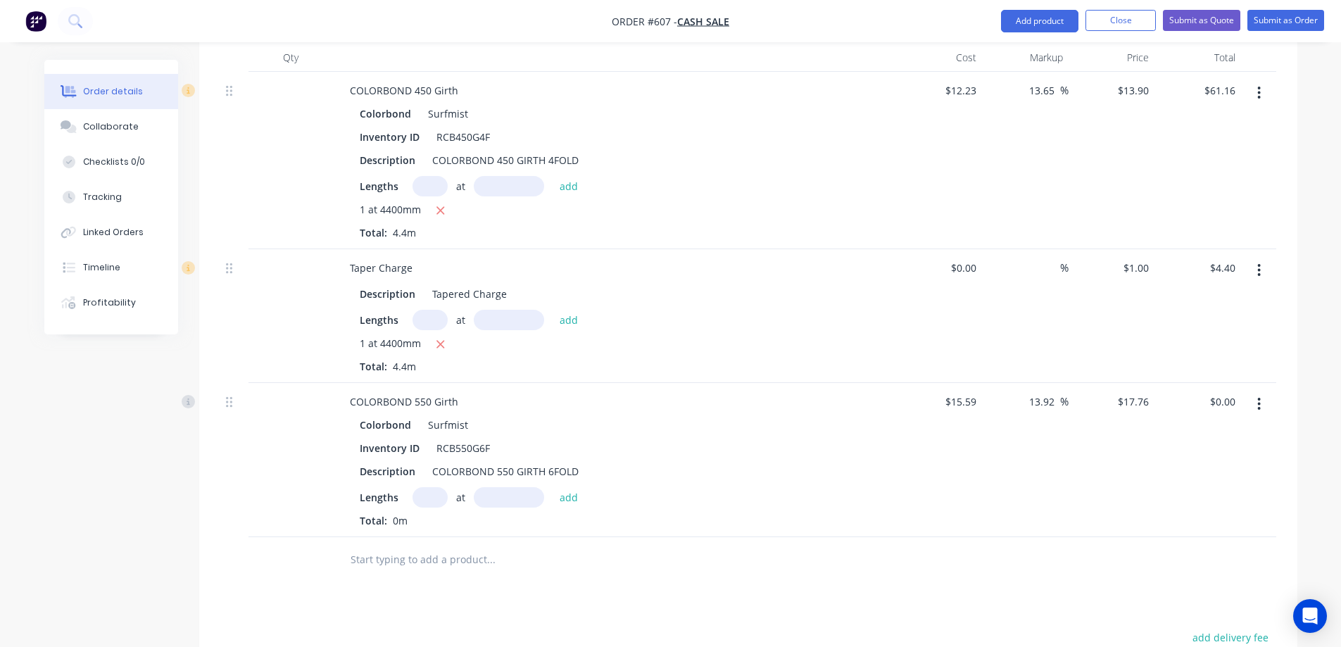
click at [426, 500] on input "text" at bounding box center [430, 497] width 35 height 20
type input "1"
type input "4400mm"
click at [561, 494] on button "add" at bounding box center [569, 496] width 33 height 19
type input "$78.14"
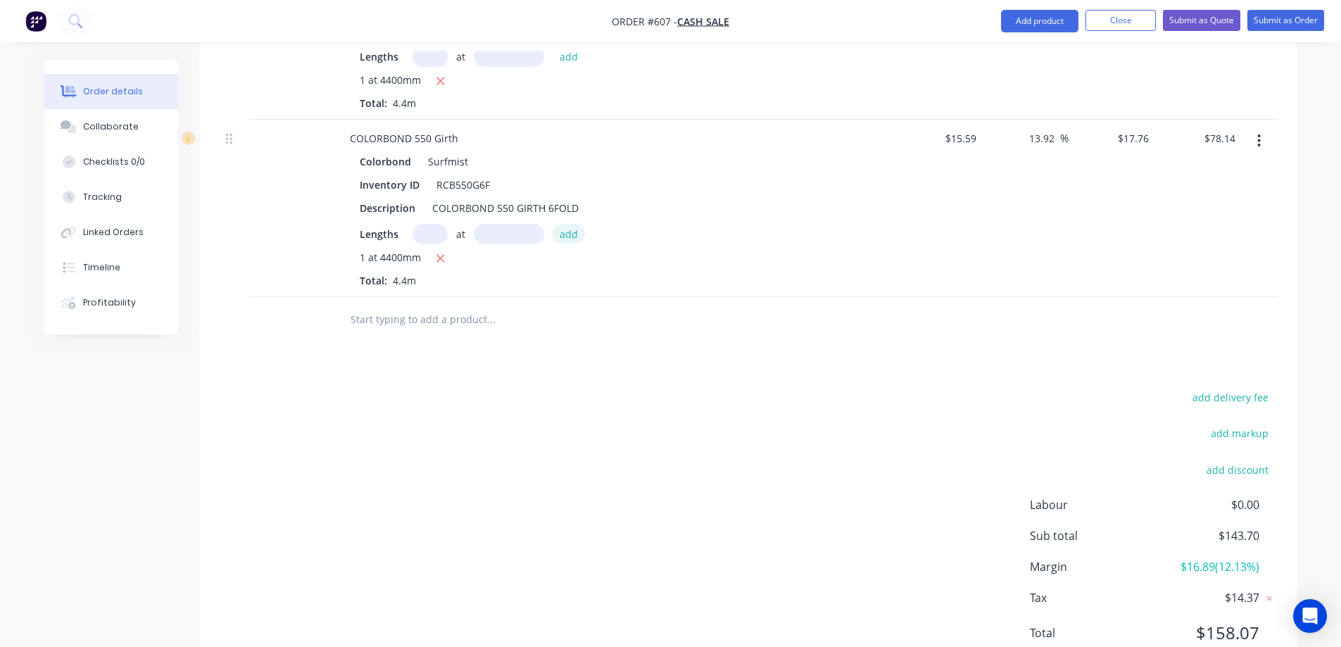
scroll to position [730, 0]
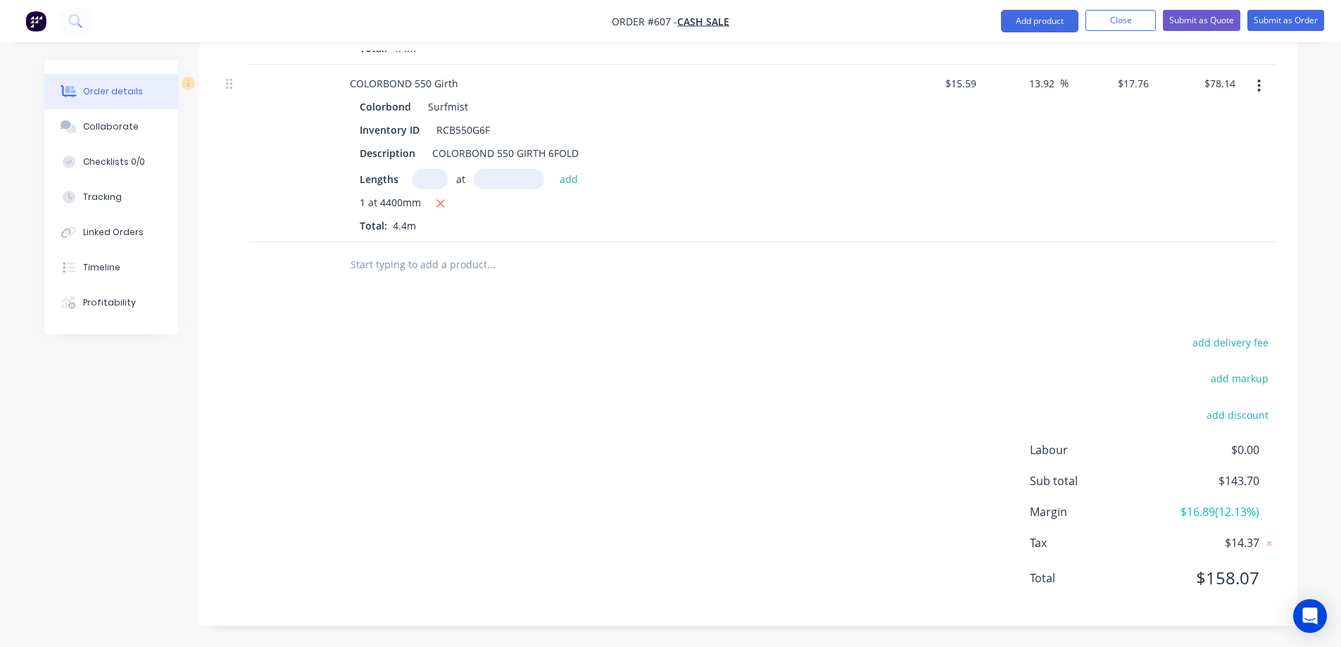
click at [385, 267] on input "text" at bounding box center [491, 265] width 282 height 28
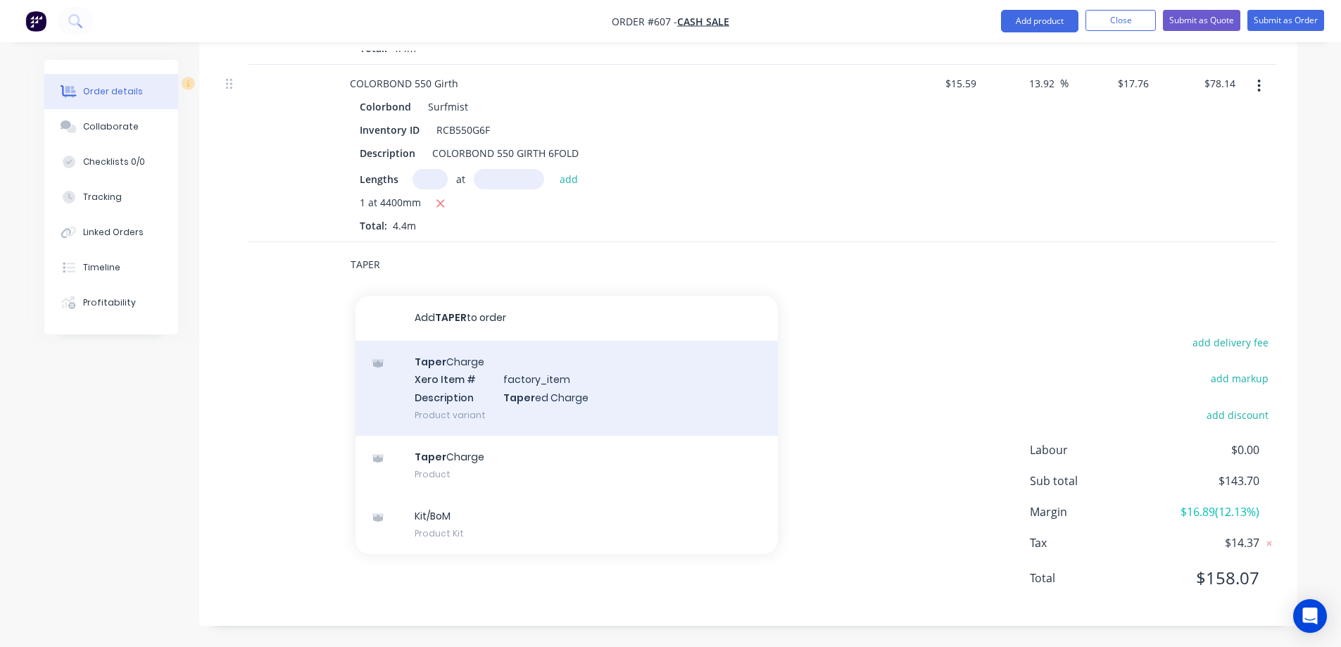
type input "TAPER"
click at [442, 406] on div "Taper Charge Xero Item # factory_item Description Taper ed Charge Product varia…" at bounding box center [567, 388] width 423 height 95
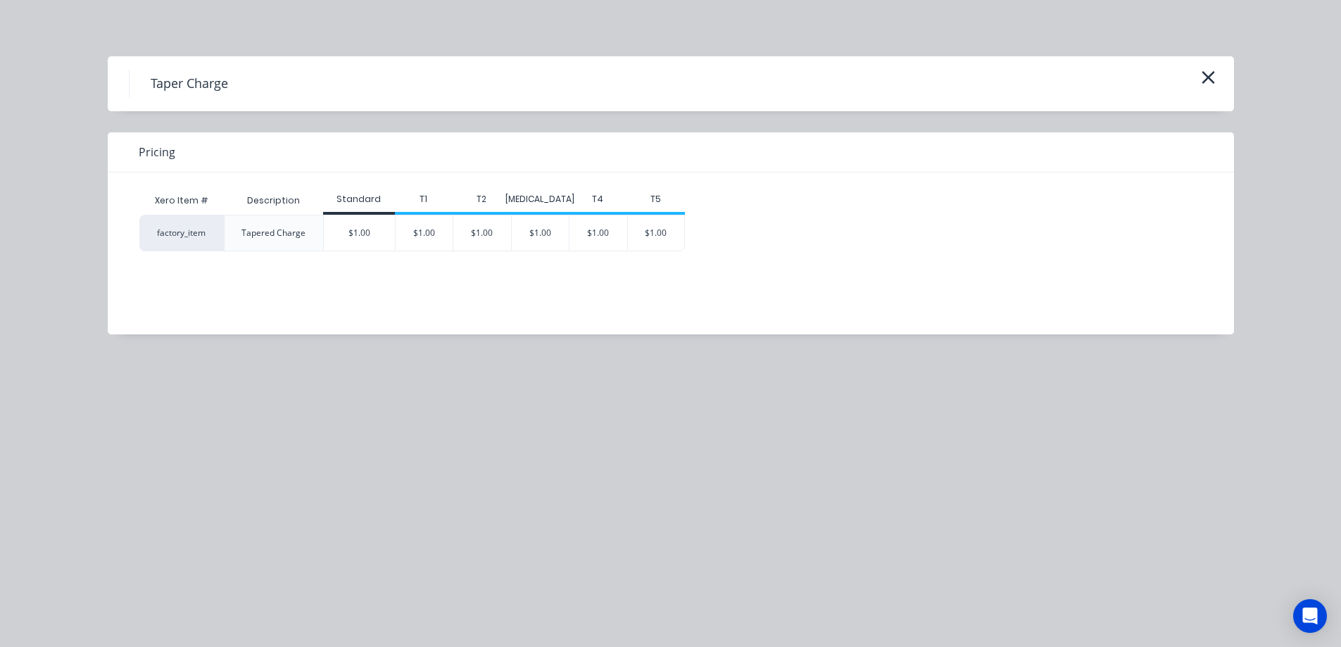
click at [343, 239] on div "$1.00" at bounding box center [359, 232] width 71 height 35
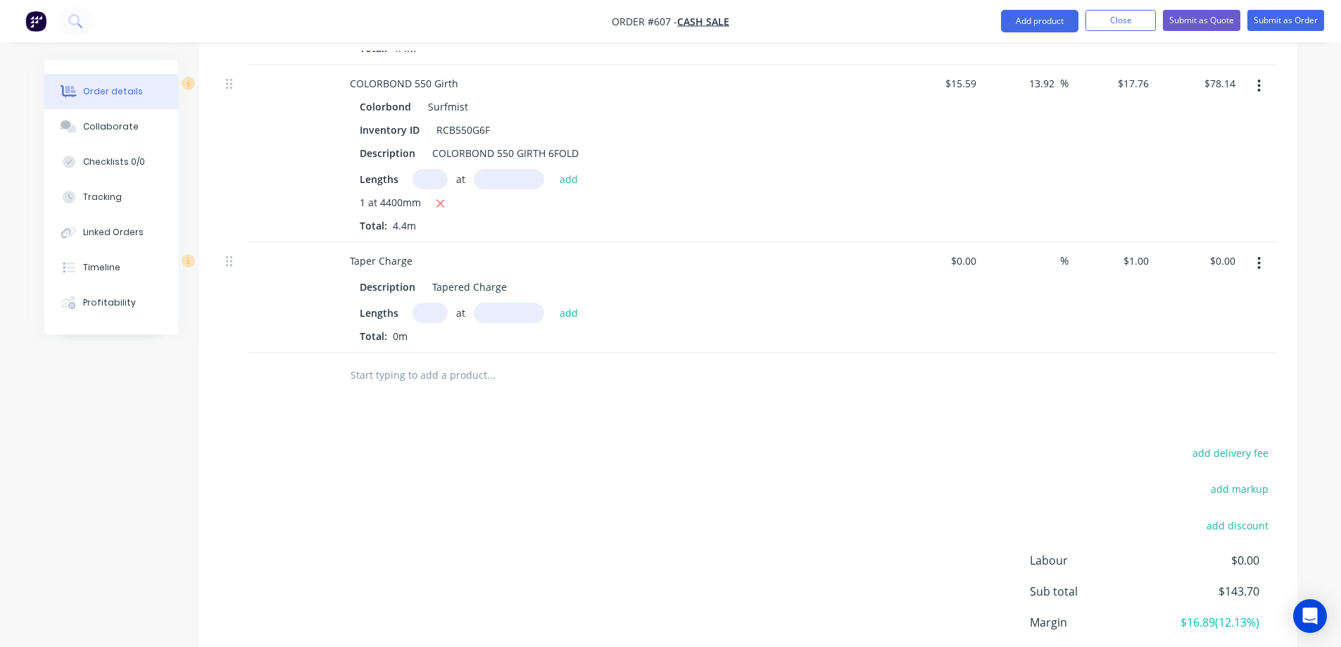
click at [413, 314] on input "text" at bounding box center [430, 313] width 35 height 20
type input "1"
type input "4400mm"
click at [563, 309] on button "add" at bounding box center [569, 312] width 33 height 19
type input "$4.40"
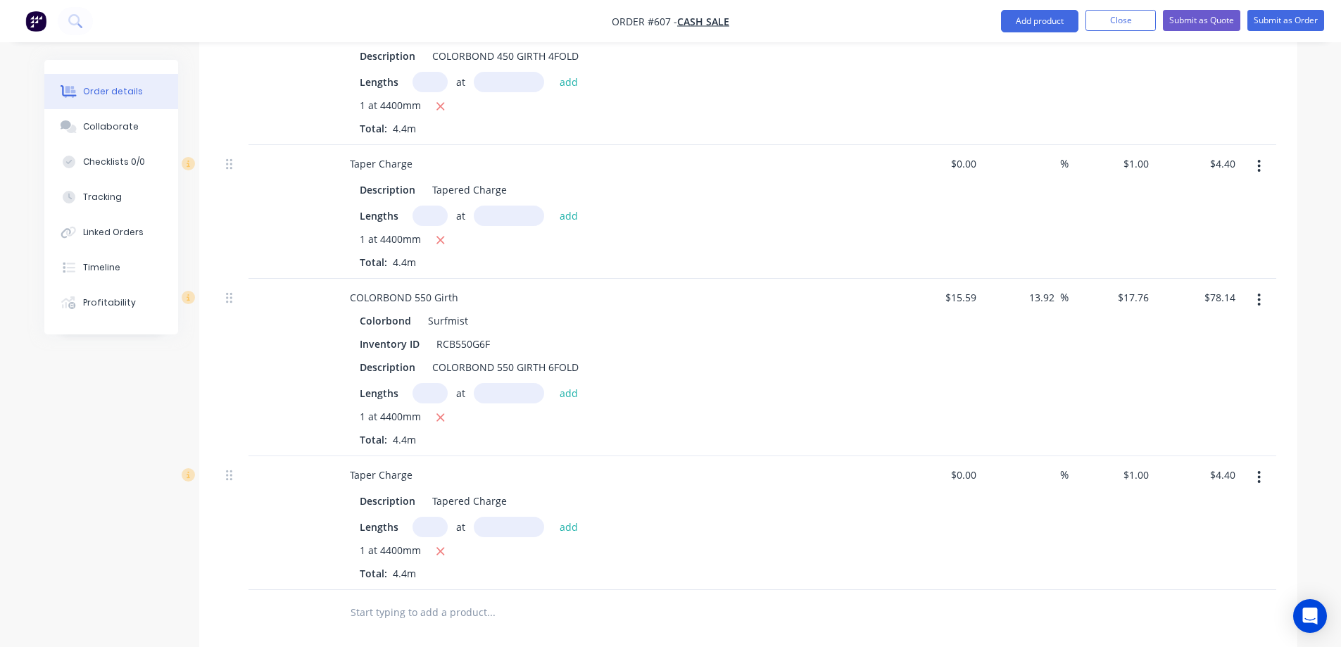
scroll to position [371, 0]
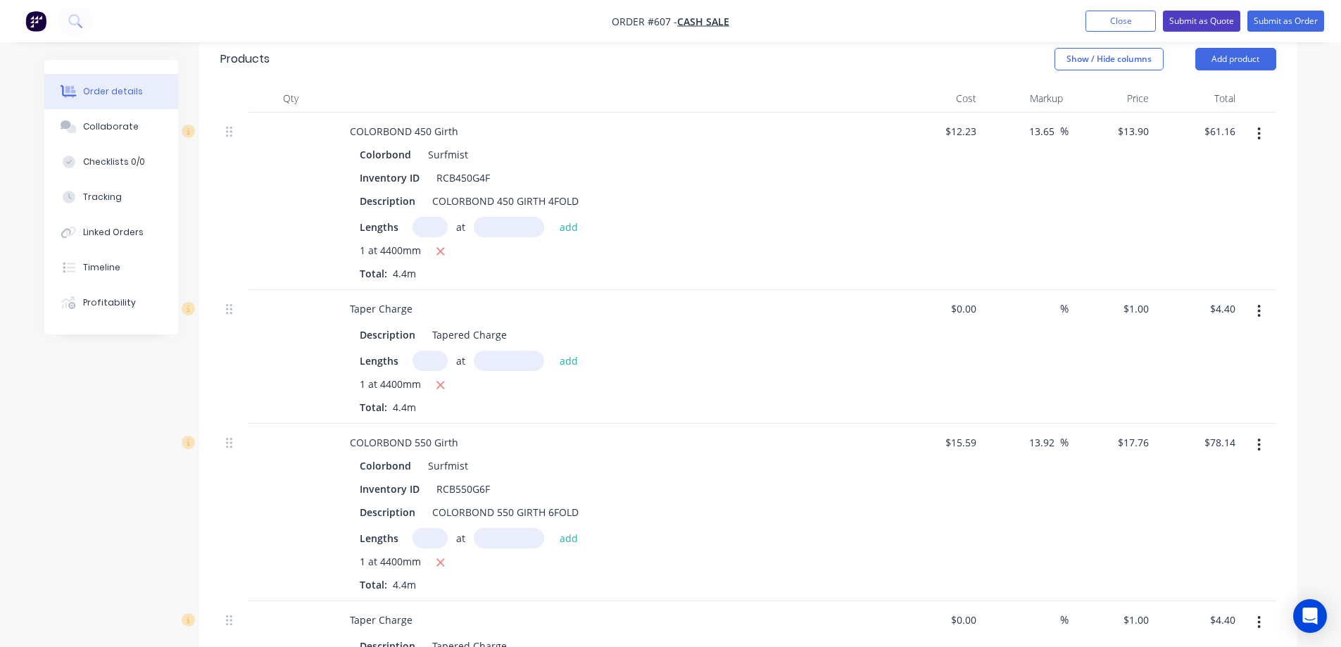
click at [1182, 18] on button "Submit as Quote" at bounding box center [1201, 21] width 77 height 21
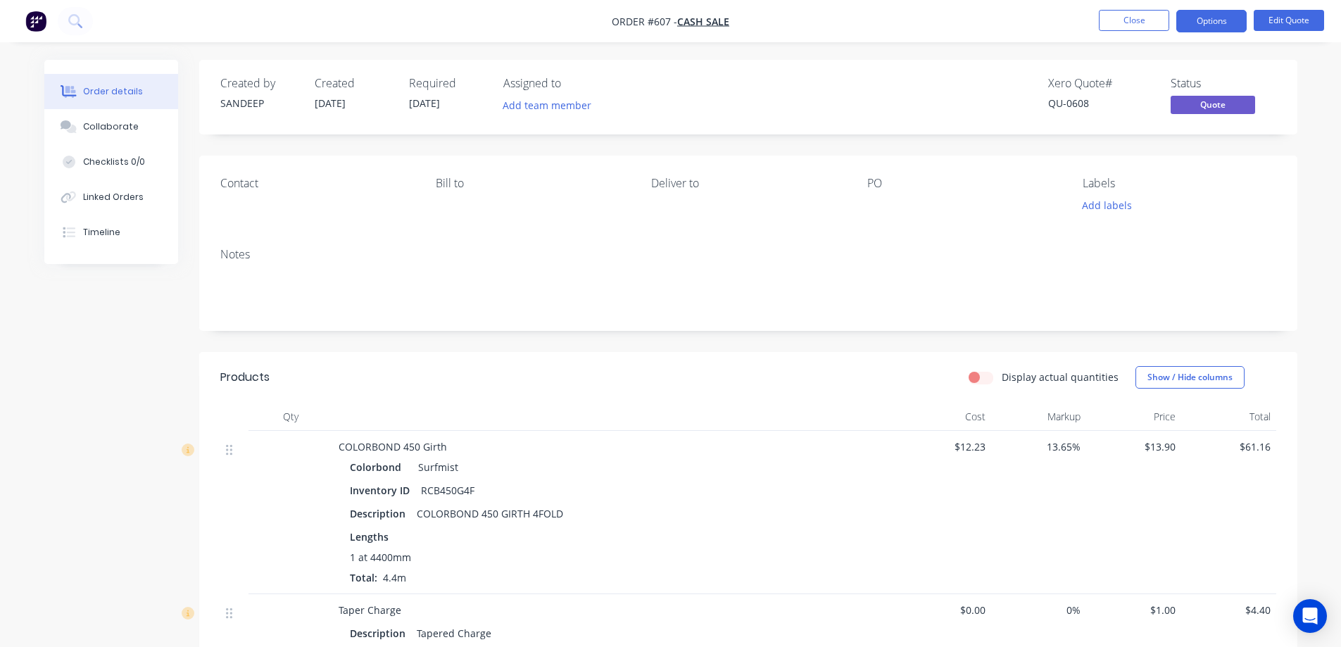
click at [440, 101] on span "[DATE]" at bounding box center [424, 102] width 31 height 13
click at [1119, 29] on button "Close" at bounding box center [1134, 20] width 70 height 21
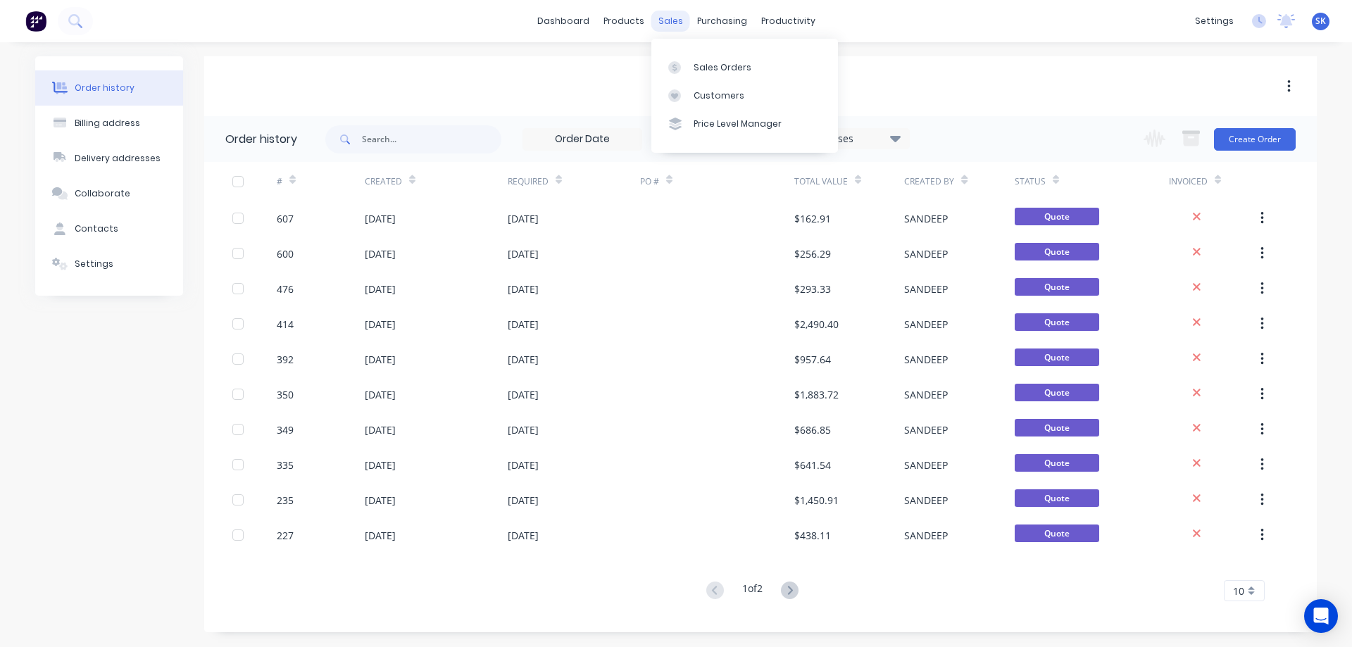
click at [683, 20] on div "sales" at bounding box center [670, 21] width 39 height 21
click at [702, 62] on div "Sales Orders" at bounding box center [723, 67] width 58 height 13
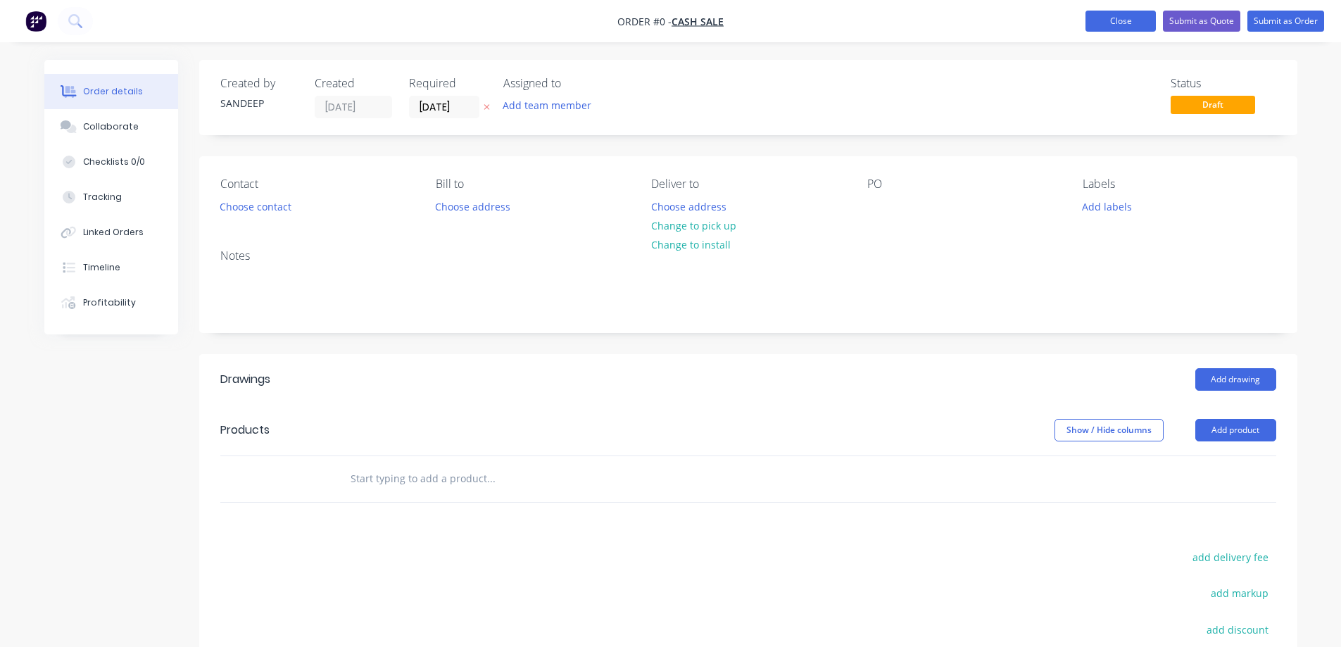
click at [1119, 25] on button "Close" at bounding box center [1121, 21] width 70 height 21
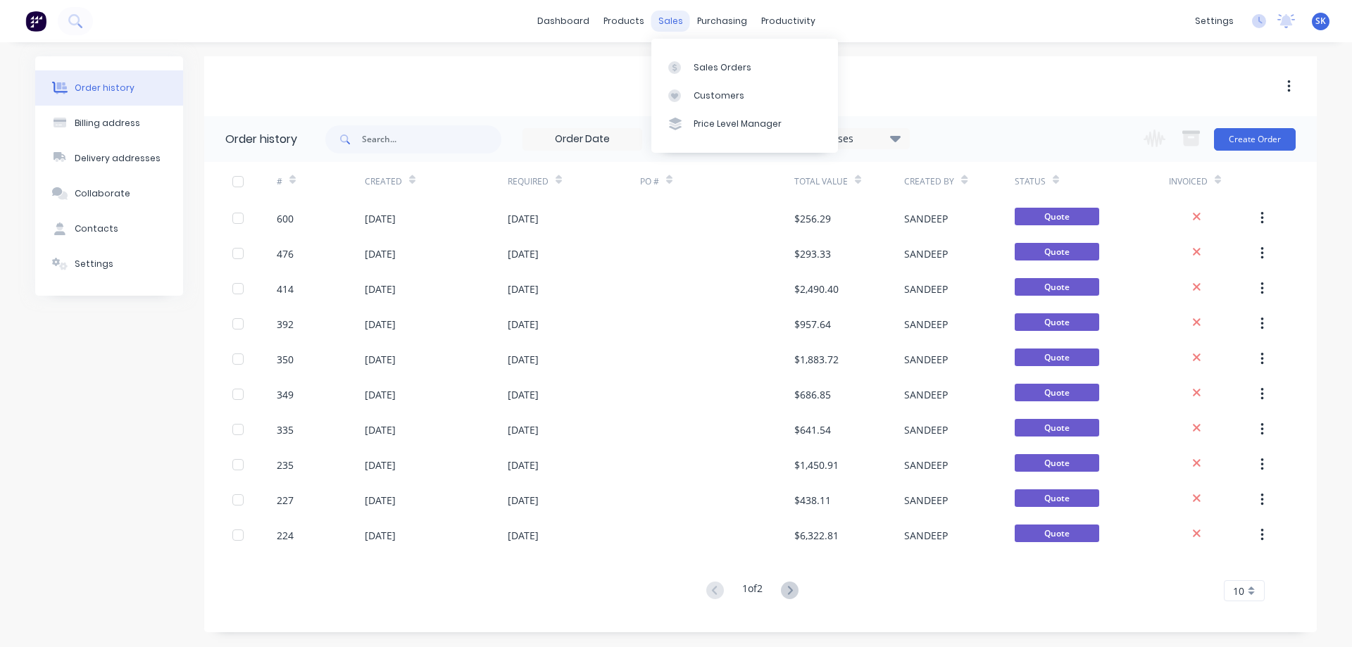
click at [669, 28] on div "sales" at bounding box center [670, 21] width 39 height 21
click at [689, 64] on div at bounding box center [678, 67] width 21 height 13
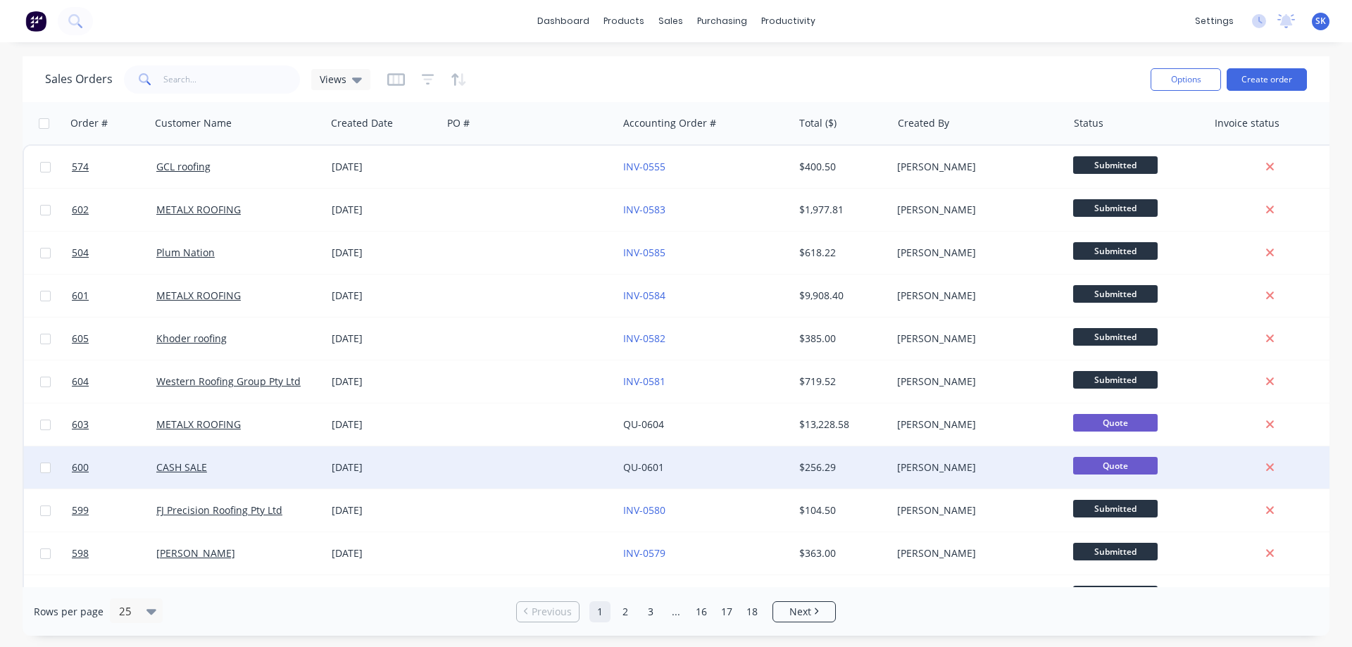
click at [371, 470] on div "[DATE]" at bounding box center [384, 468] width 105 height 14
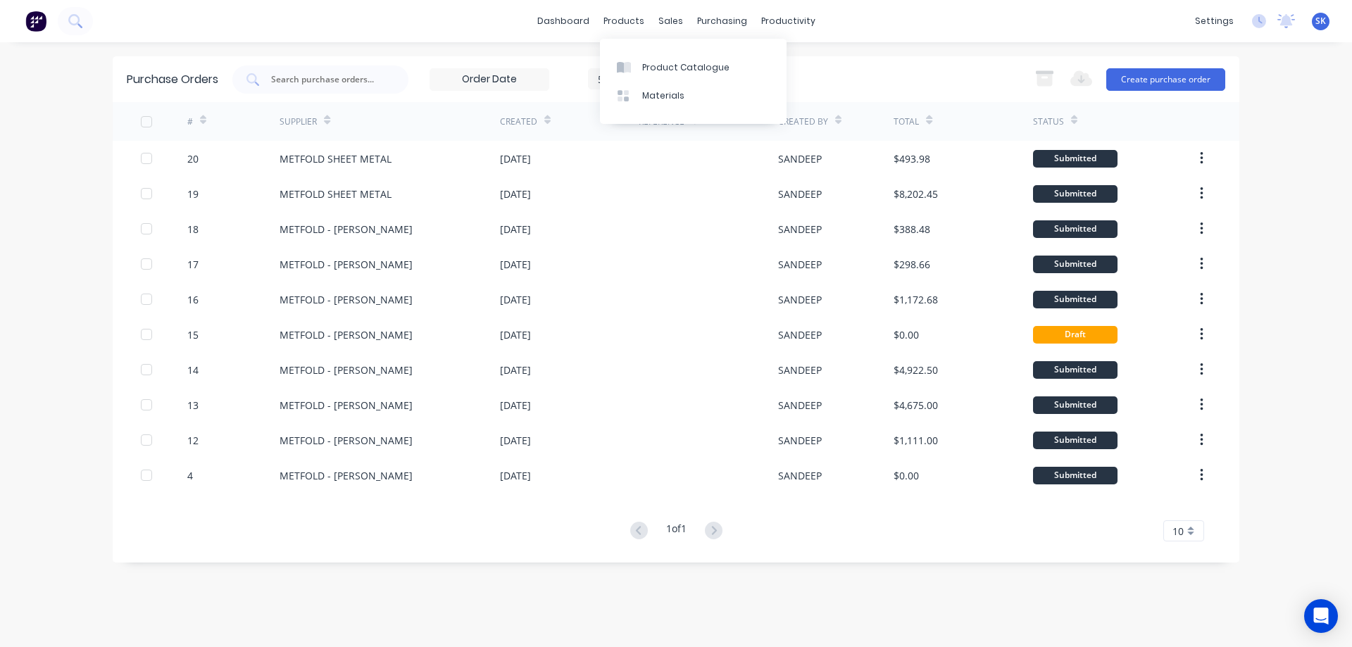
click at [661, 25] on div "sales" at bounding box center [670, 21] width 39 height 21
click at [688, 61] on div at bounding box center [678, 67] width 21 height 13
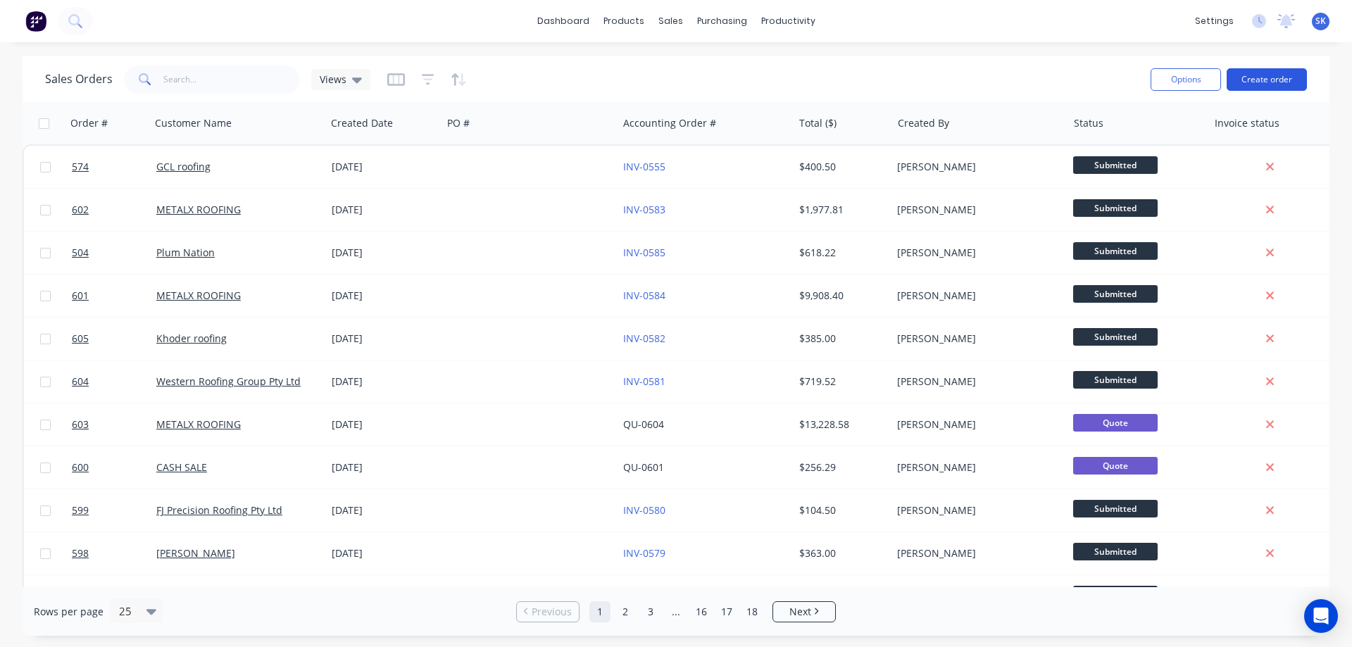
click at [1270, 89] on button "Create order" at bounding box center [1267, 79] width 80 height 23
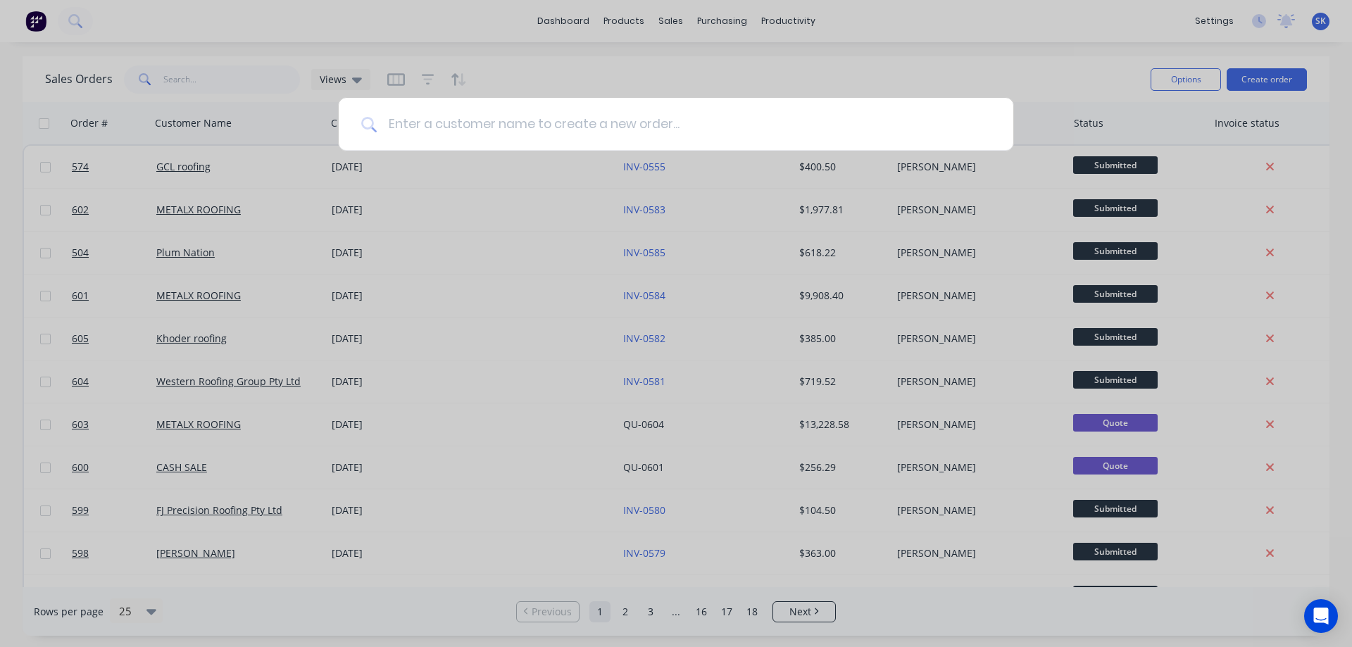
click at [425, 131] on input at bounding box center [684, 124] width 614 height 53
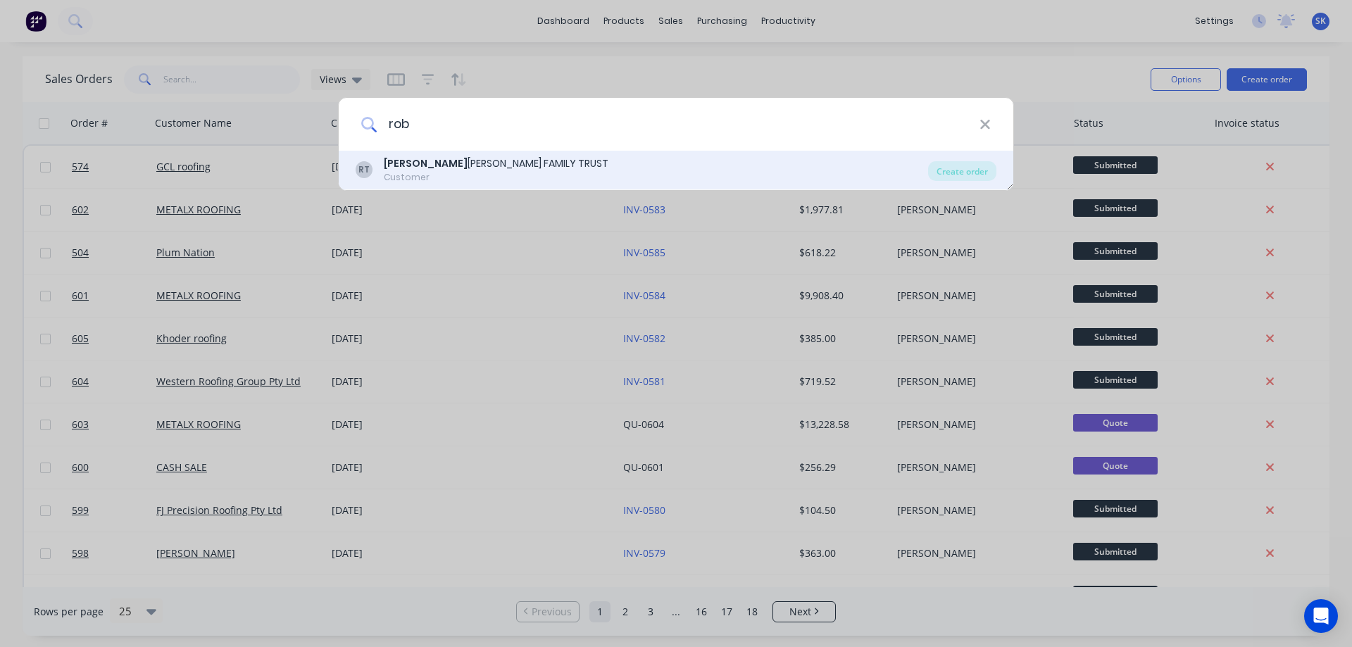
type input "rob"
click at [442, 156] on div "[PERSON_NAME] ERT [PERSON_NAME] FAMILY TRUST" at bounding box center [496, 163] width 225 height 15
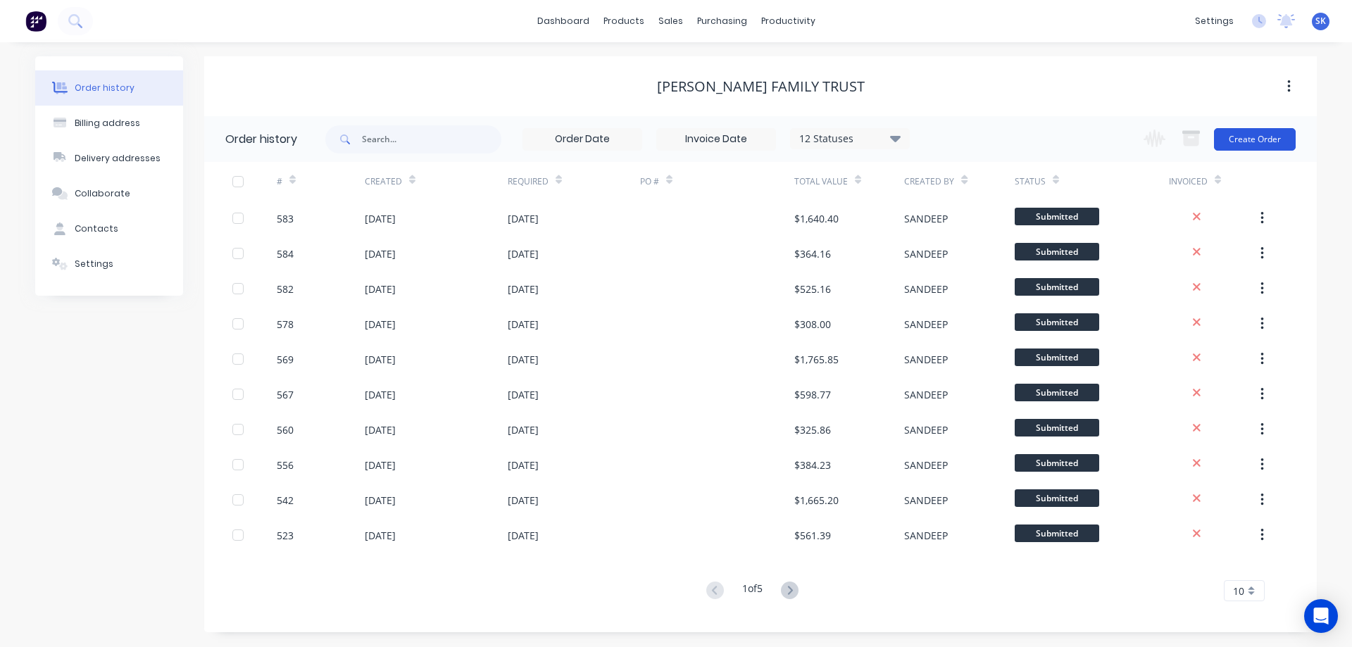
click at [1250, 132] on button "Create Order" at bounding box center [1255, 139] width 82 height 23
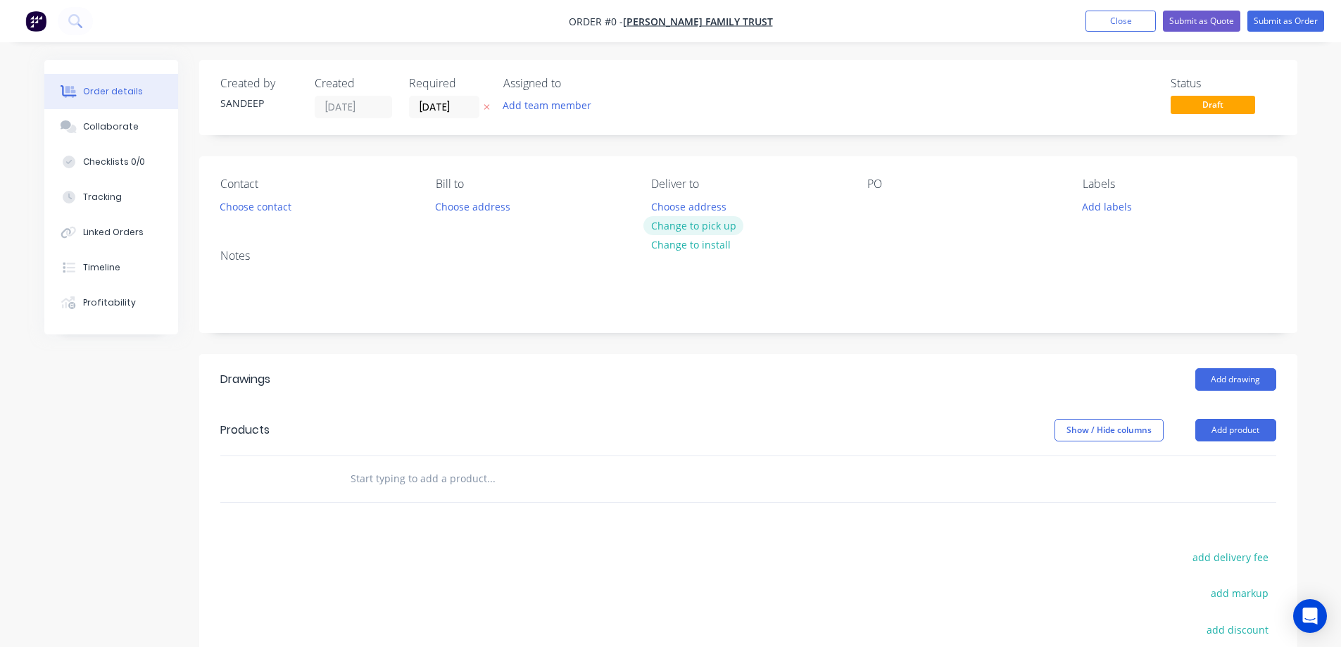
click at [680, 231] on button "Change to pick up" at bounding box center [694, 225] width 100 height 19
click at [425, 484] on input "text" at bounding box center [491, 479] width 282 height 28
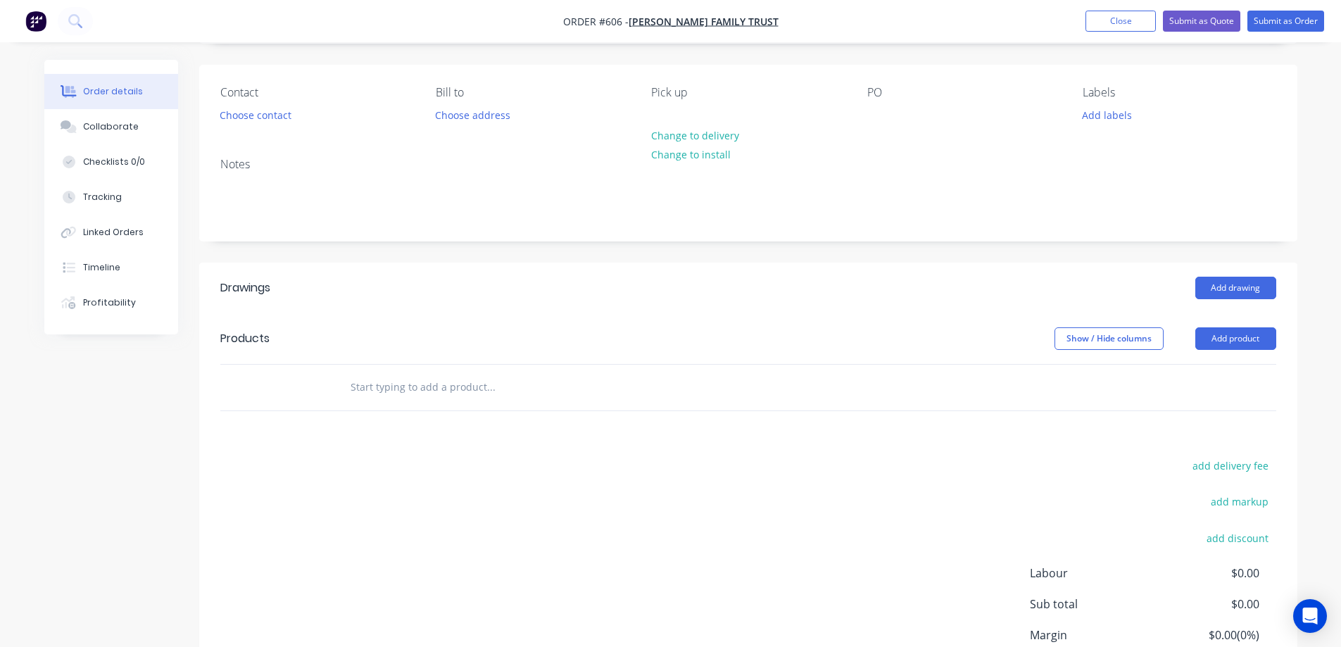
scroll to position [141, 0]
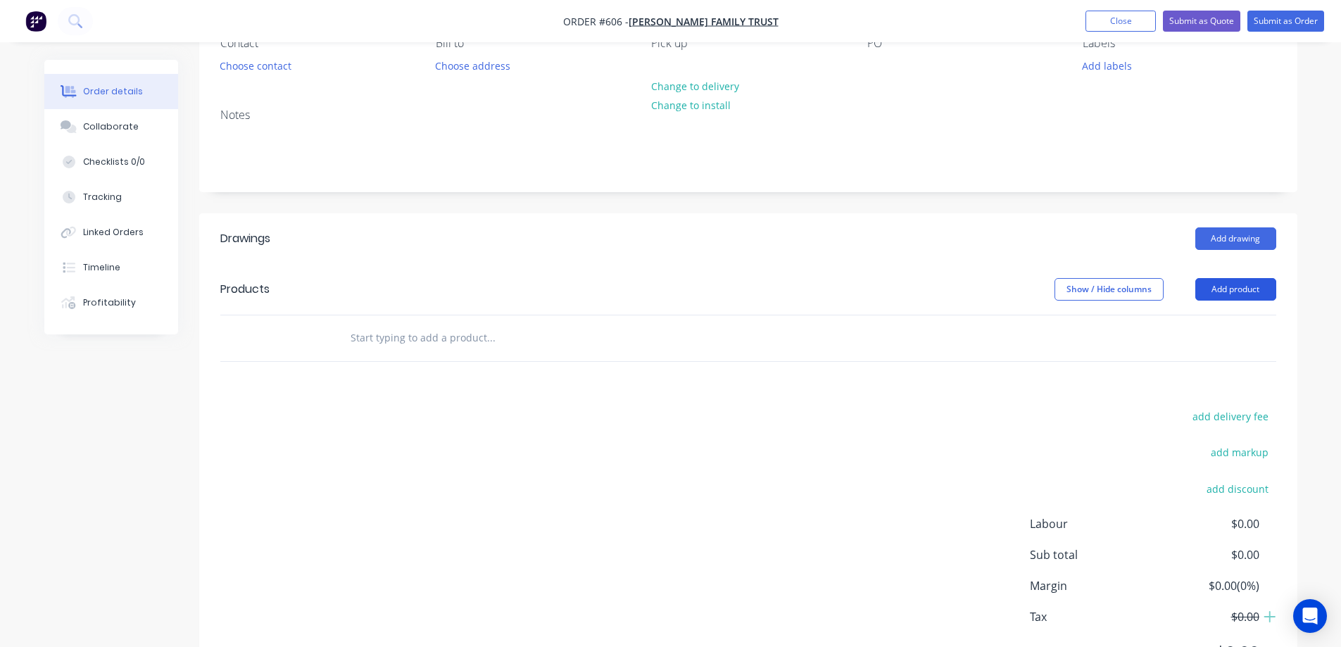
click at [1216, 287] on button "Add product" at bounding box center [1236, 289] width 81 height 23
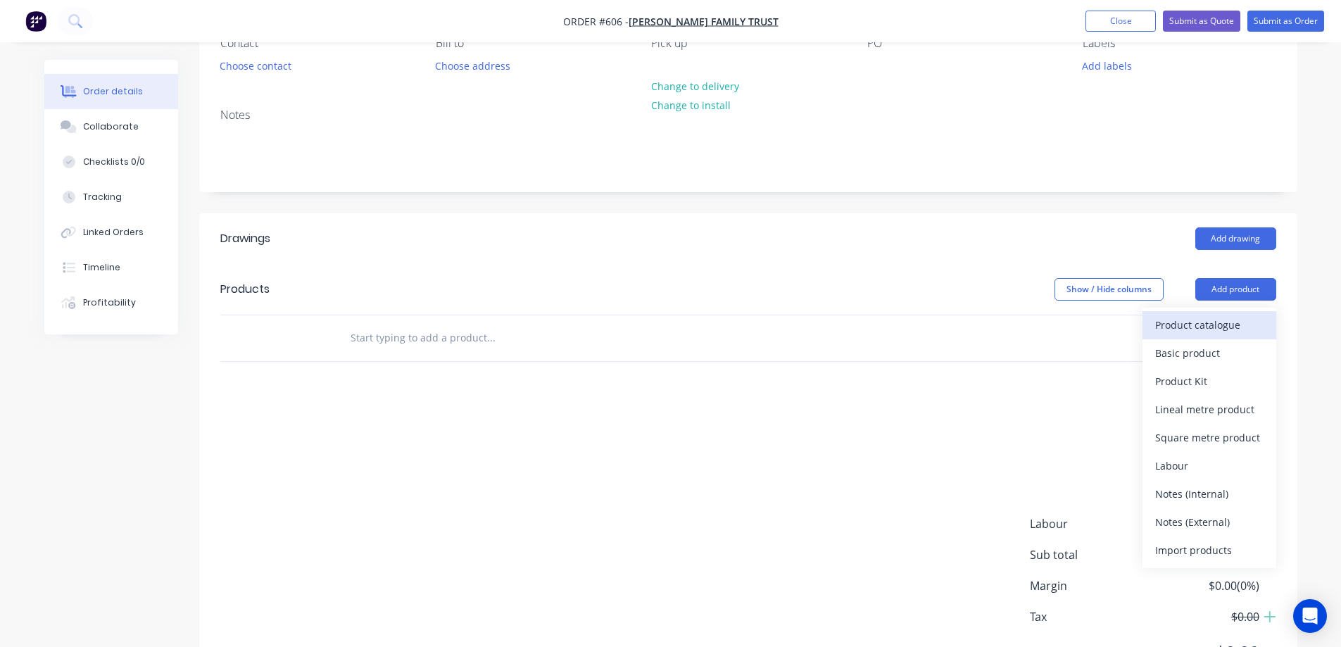
click at [1177, 330] on div "Product catalogue" at bounding box center [1210, 325] width 108 height 20
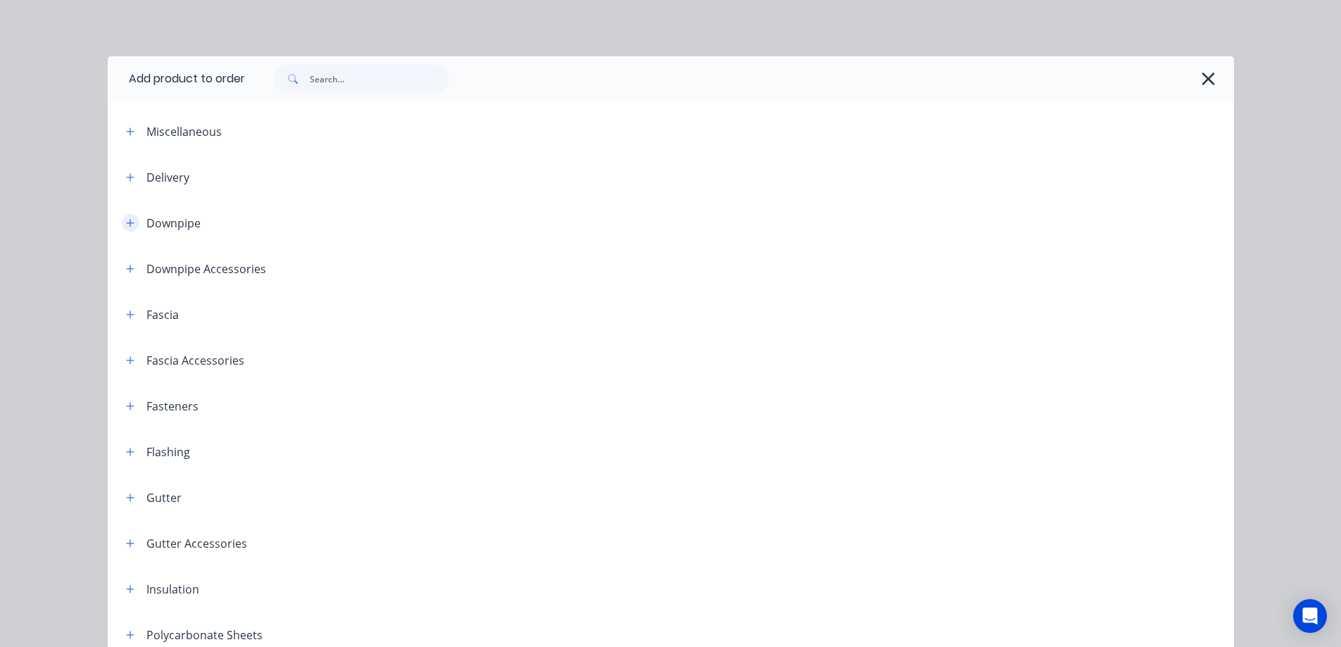
click at [126, 225] on icon "button" at bounding box center [130, 223] width 8 height 10
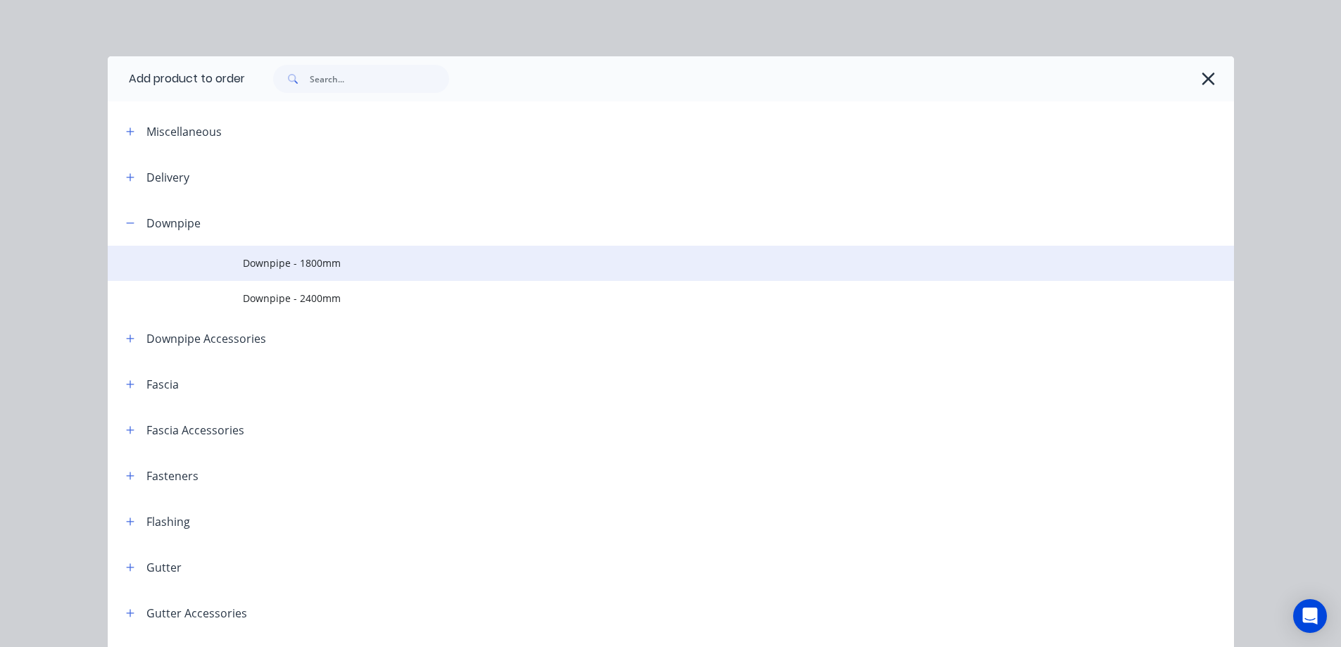
click at [273, 272] on td "Downpipe - 1800mm" at bounding box center [738, 263] width 991 height 35
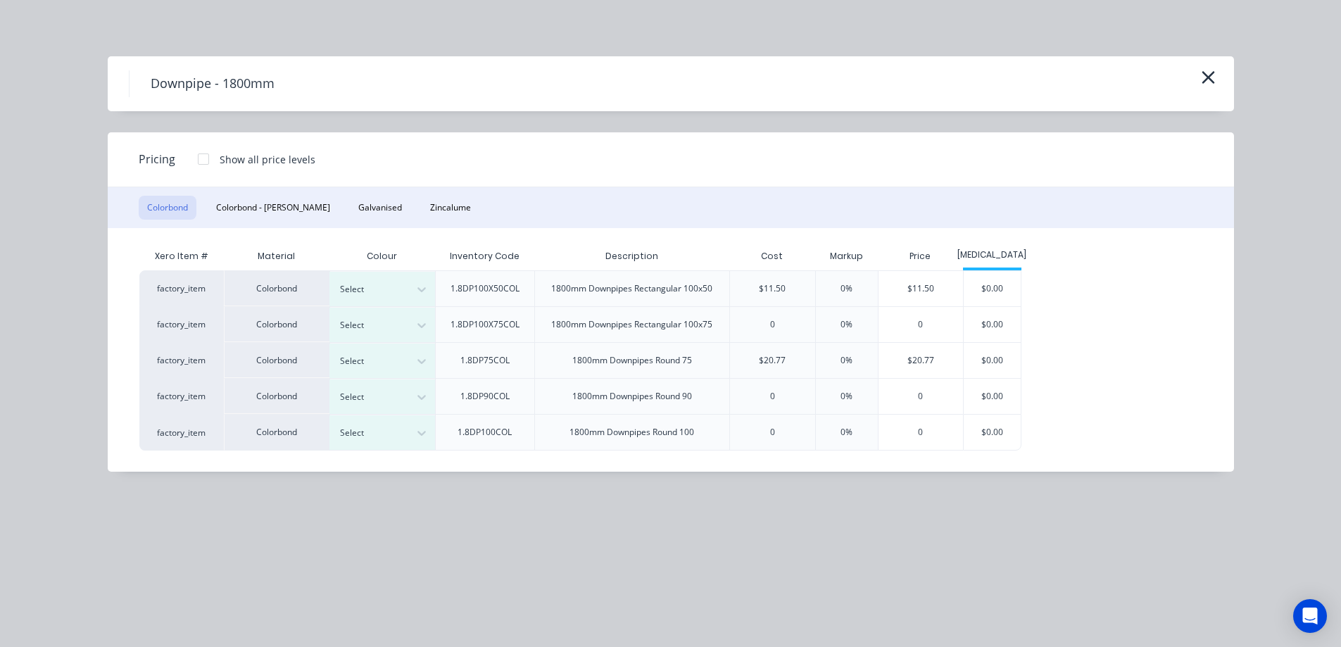
click at [411, 289] on div at bounding box center [421, 289] width 25 height 23
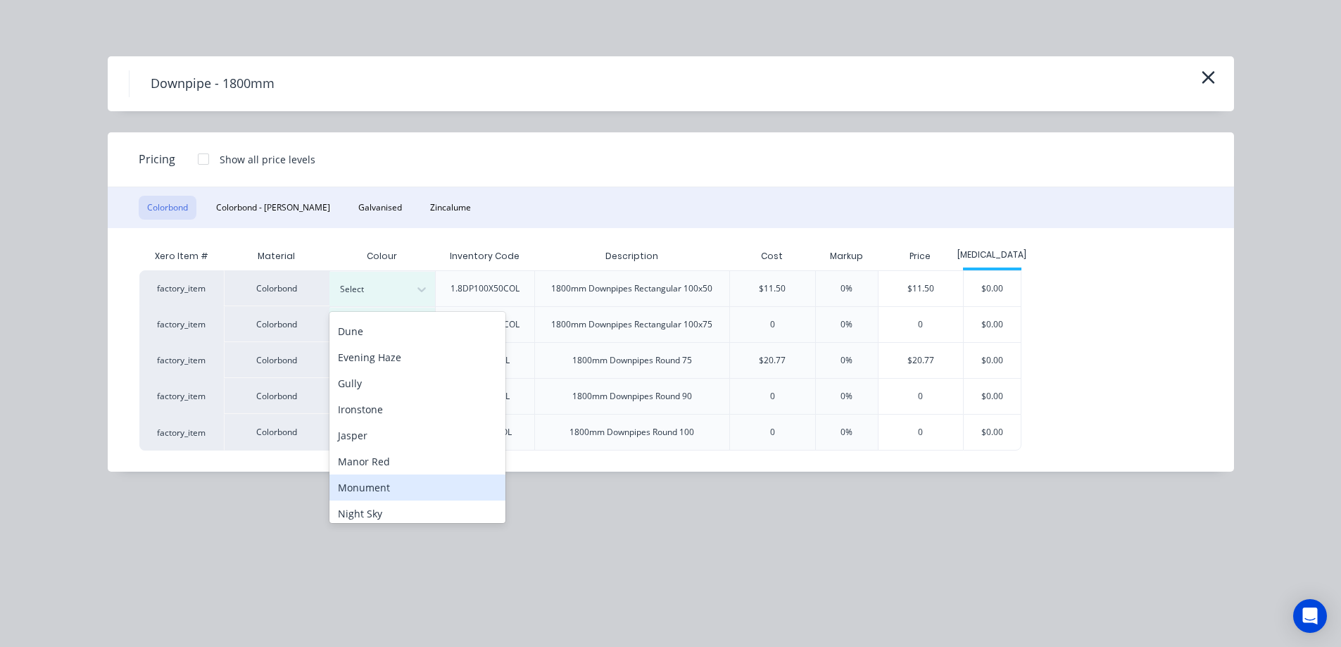
scroll to position [211, 0]
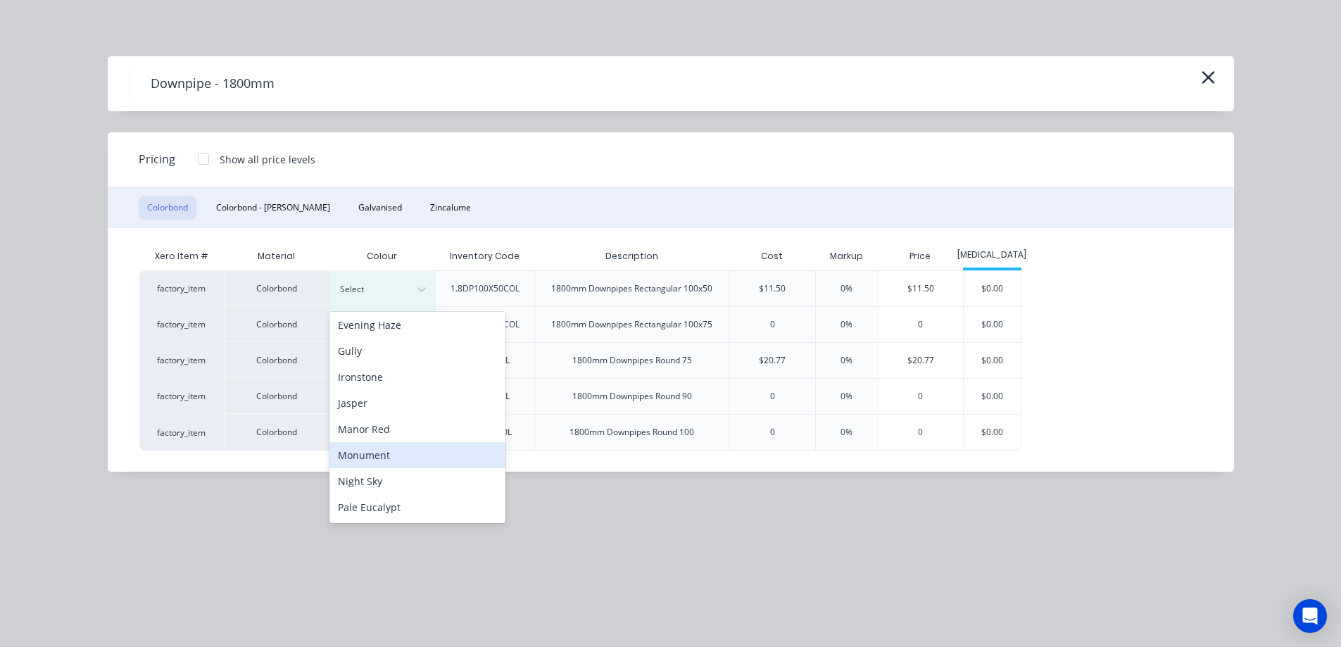
click at [373, 467] on div "Monument" at bounding box center [418, 455] width 176 height 26
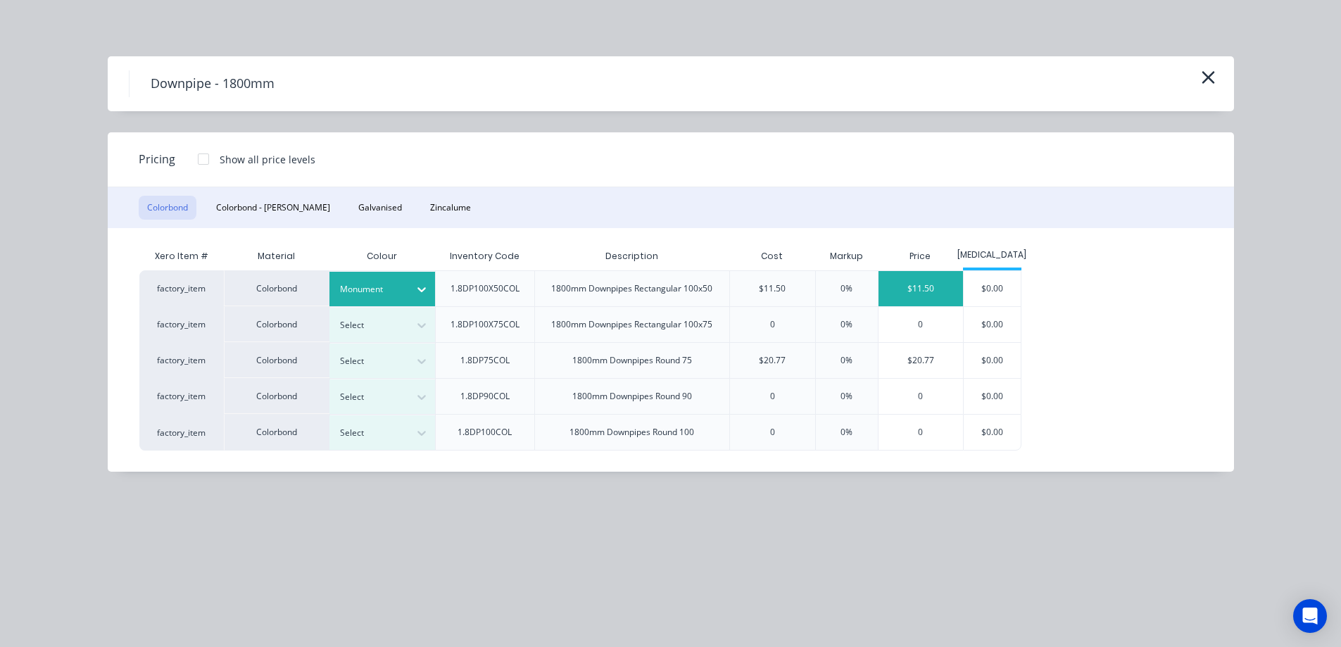
click at [906, 285] on div "$11.50" at bounding box center [921, 288] width 85 height 35
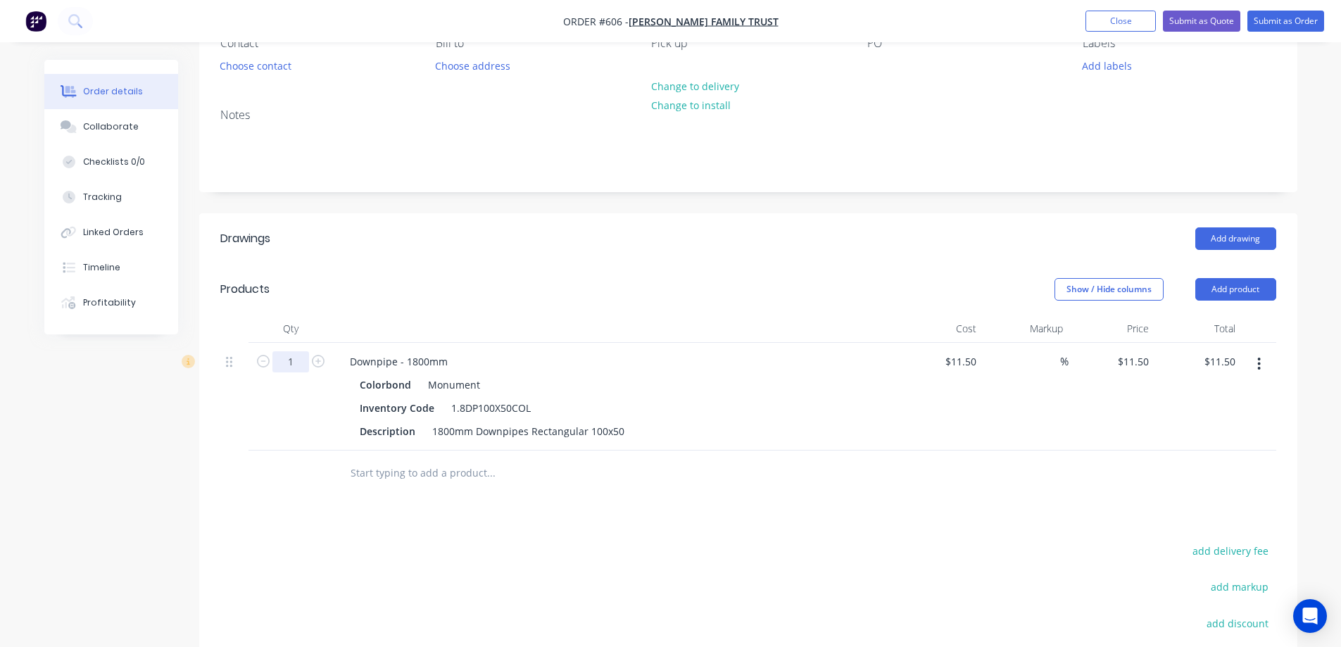
click at [298, 368] on input "1" at bounding box center [291, 361] width 37 height 21
type input "10"
type input "$115.00"
click at [329, 487] on div at bounding box center [291, 474] width 85 height 46
click at [1209, 287] on button "Add product" at bounding box center [1236, 289] width 81 height 23
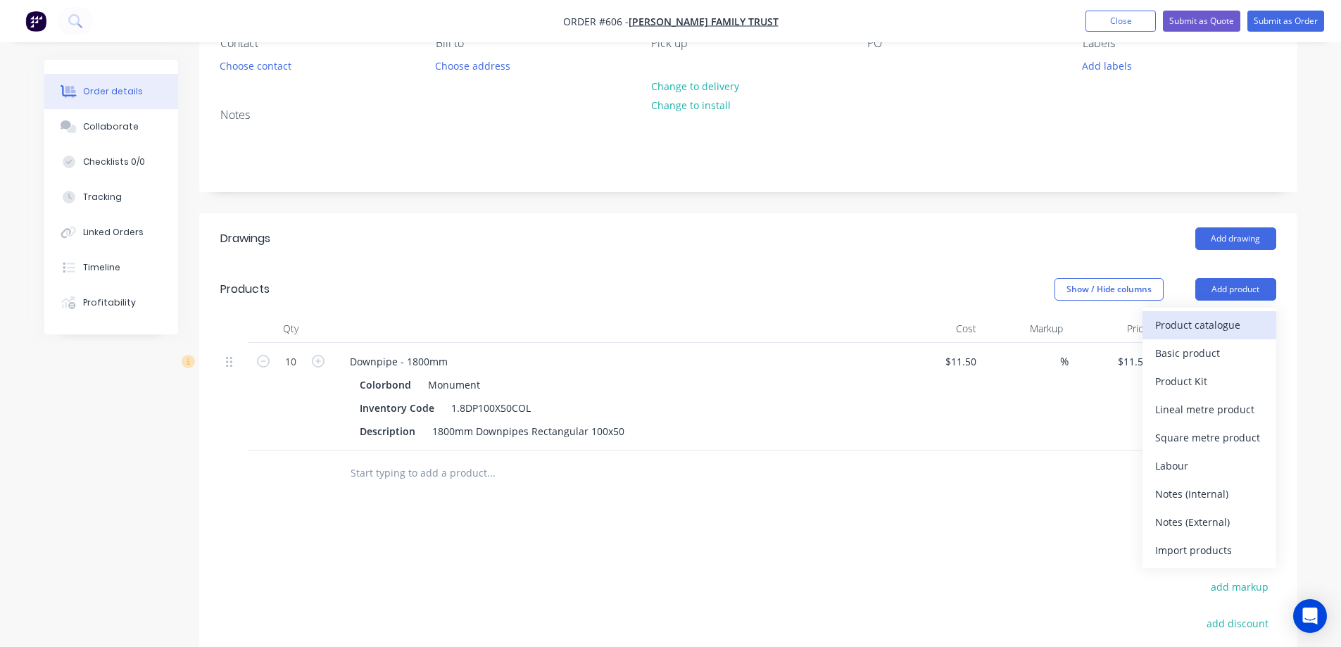
click at [1189, 322] on div "Product catalogue" at bounding box center [1210, 325] width 108 height 20
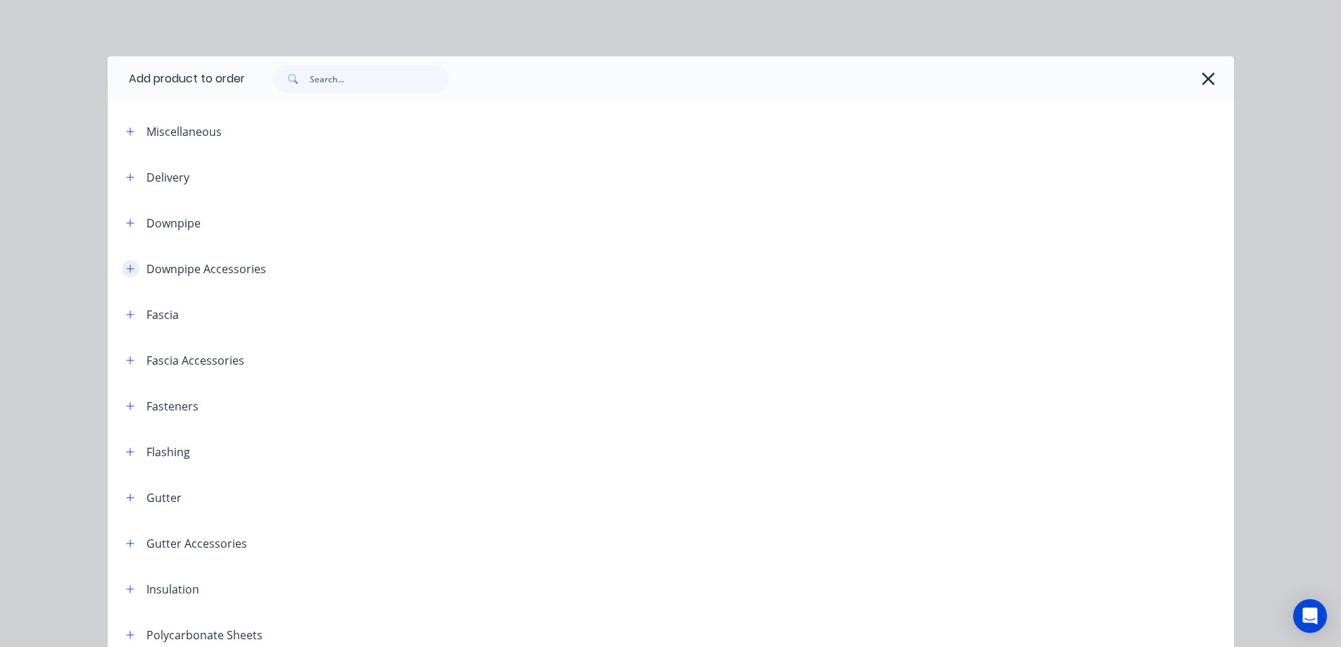
click at [128, 267] on icon "button" at bounding box center [130, 269] width 8 height 10
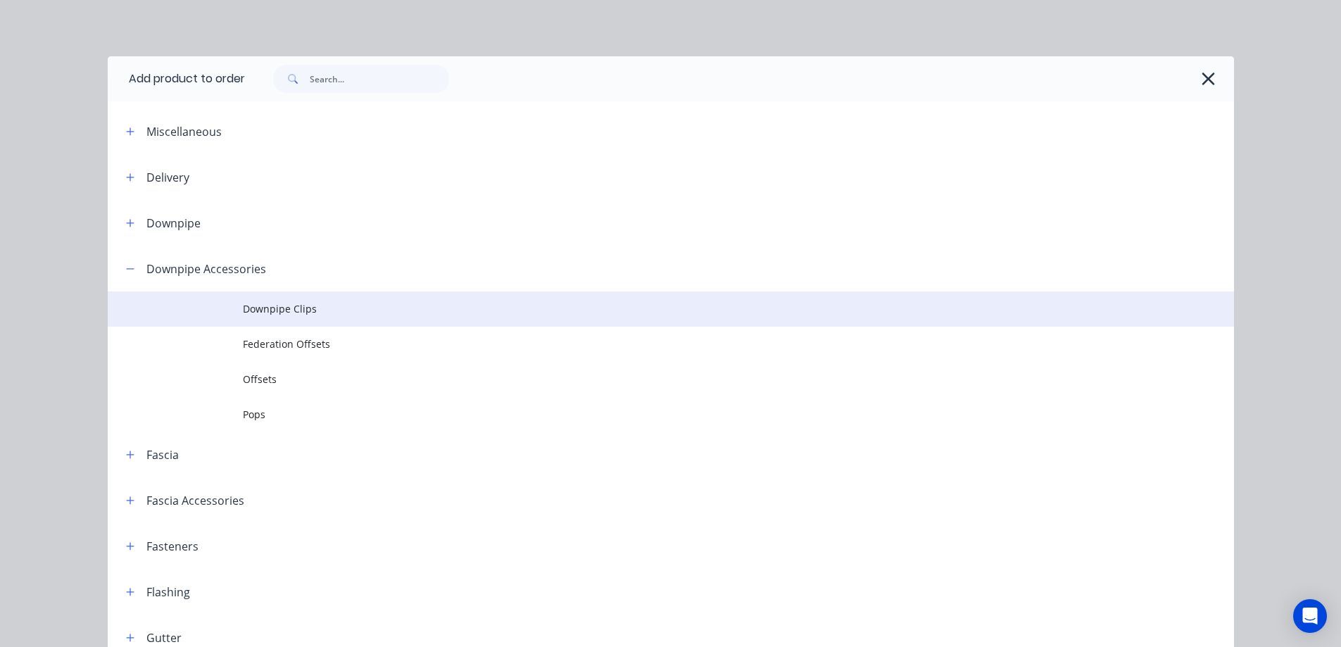
click at [213, 313] on td at bounding box center [175, 309] width 135 height 35
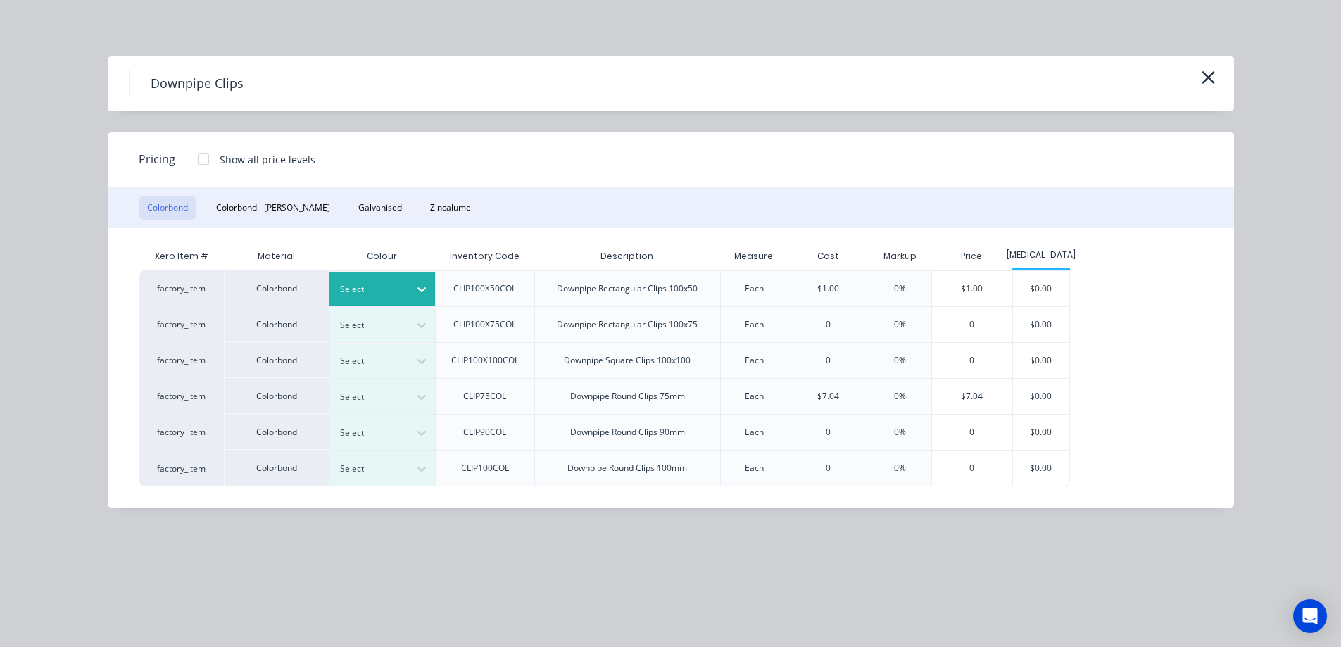
click at [384, 294] on div at bounding box center [371, 289] width 63 height 15
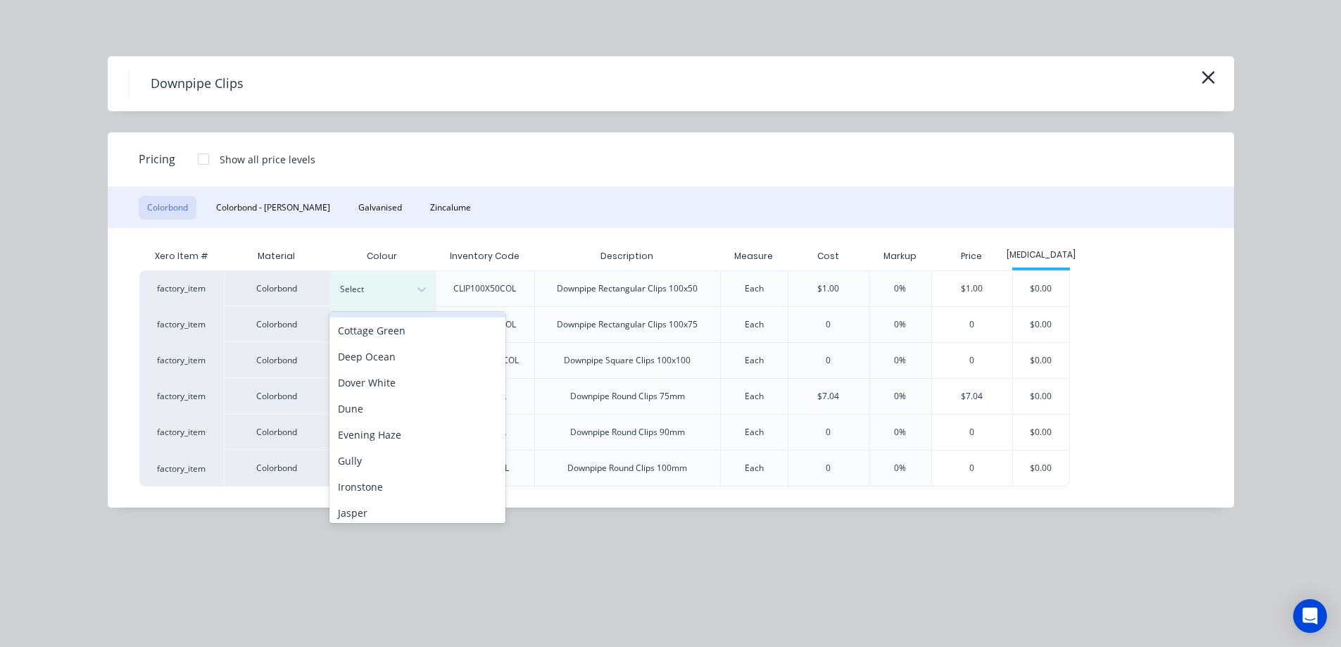
scroll to position [282, 0]
click at [384, 384] on div "Monument" at bounding box center [418, 385] width 176 height 26
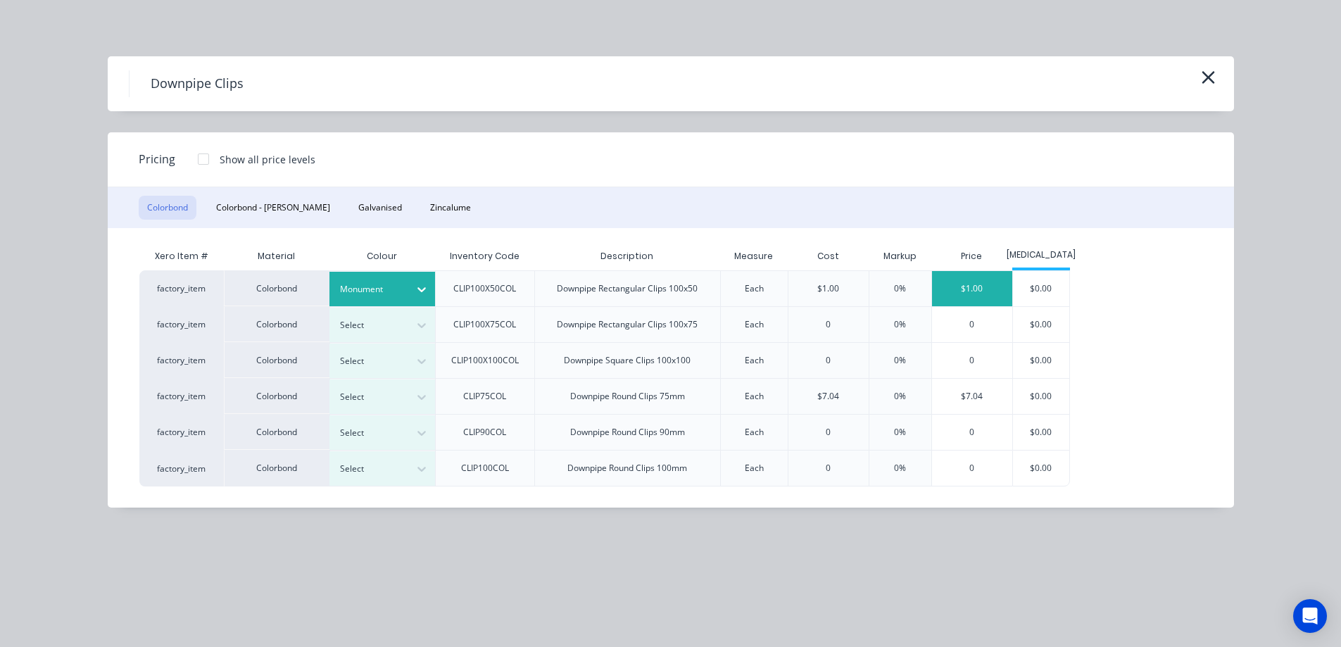
click at [1004, 292] on div "$1.00" at bounding box center [972, 288] width 80 height 35
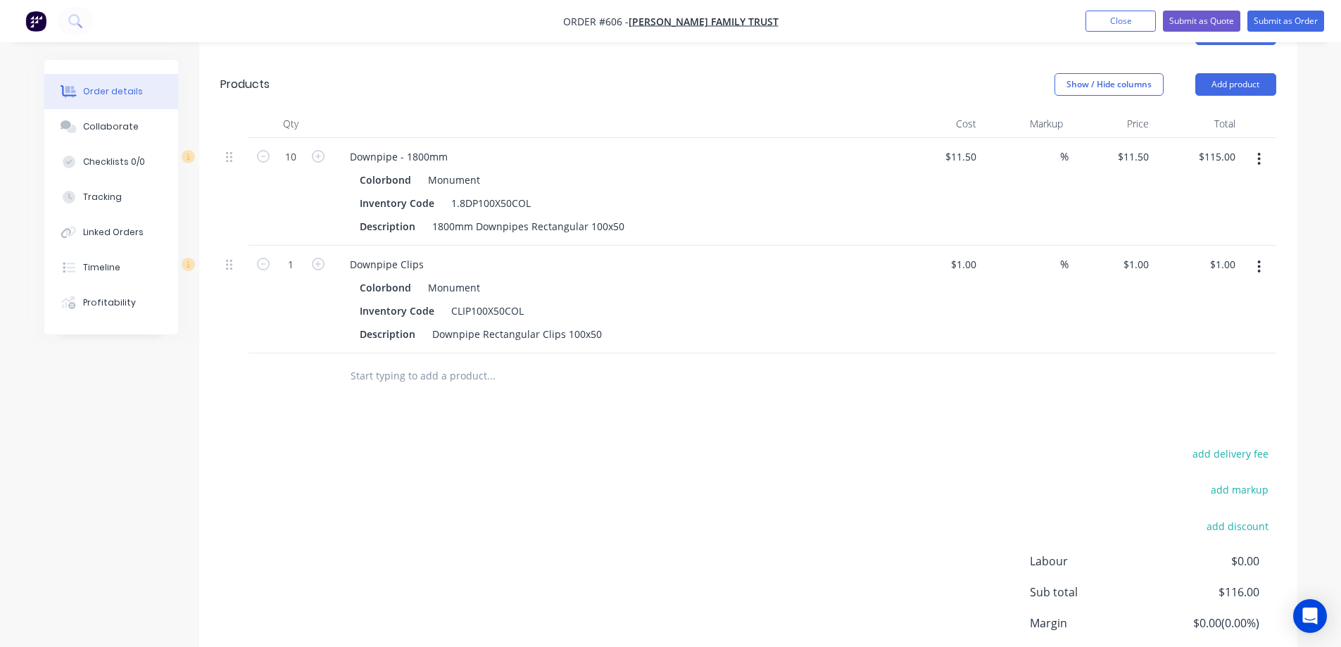
scroll to position [352, 0]
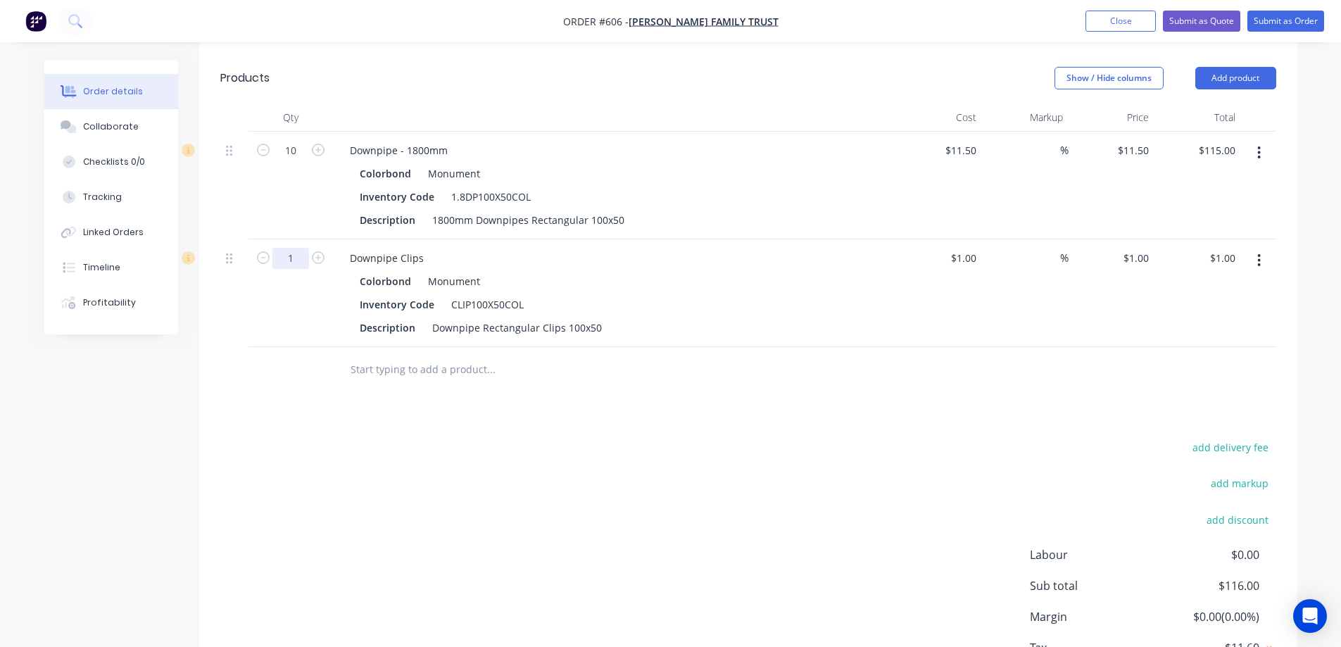
click at [293, 253] on input "1" at bounding box center [291, 258] width 37 height 21
type input "10"
type input "$10.00"
click at [334, 426] on div "Drawings Add drawing Products Show / Hide columns Add product Qty Cost Markup P…" at bounding box center [748, 366] width 1099 height 729
click at [1136, 152] on input "11.5" at bounding box center [1141, 150] width 27 height 20
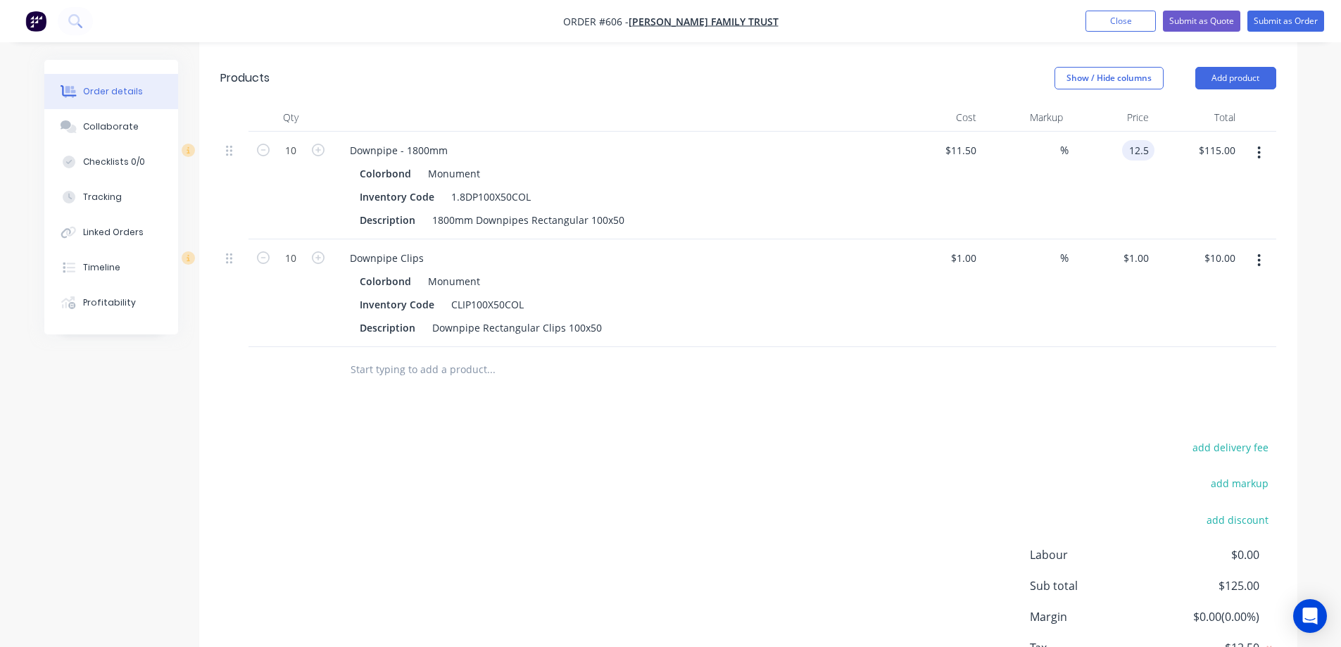
type input "12.5"
type input "8.7"
type input "$12.50"
type input "$125.00"
click at [1114, 227] on div "$12.50 $12.50" at bounding box center [1112, 186] width 87 height 108
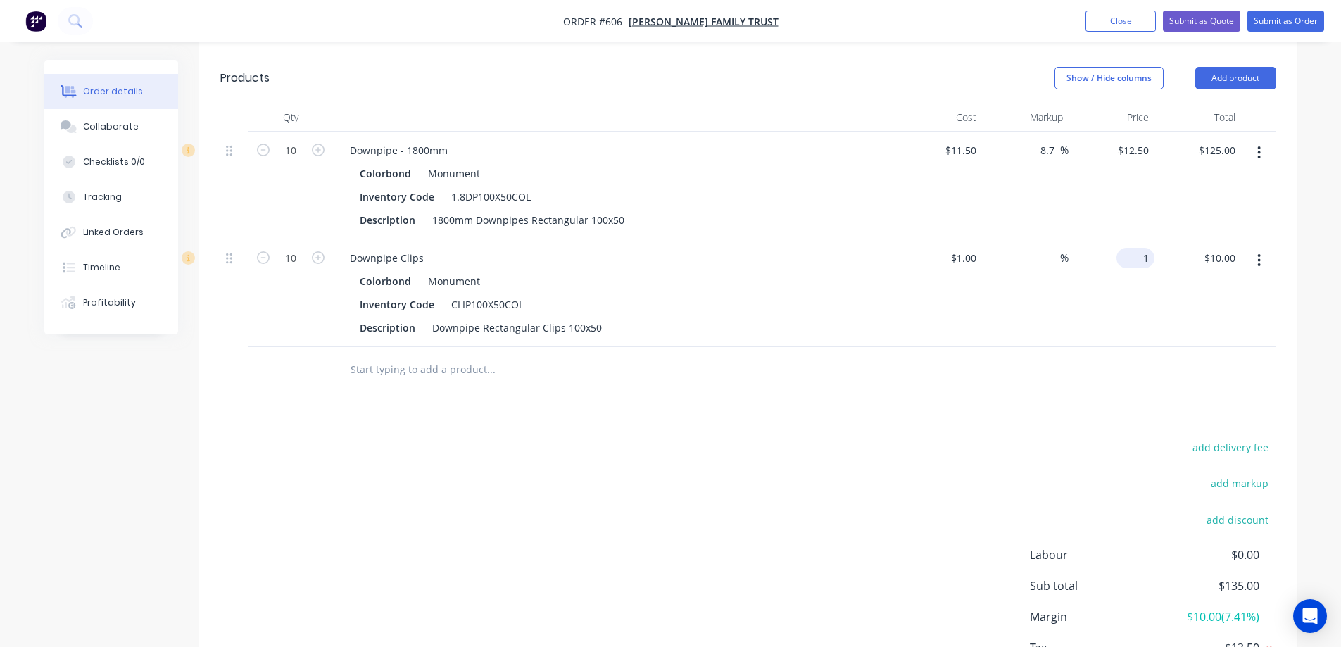
click at [1146, 254] on input "1" at bounding box center [1138, 258] width 32 height 20
type input "1.5"
type input "50"
type input "$1.50"
type input "$15.00"
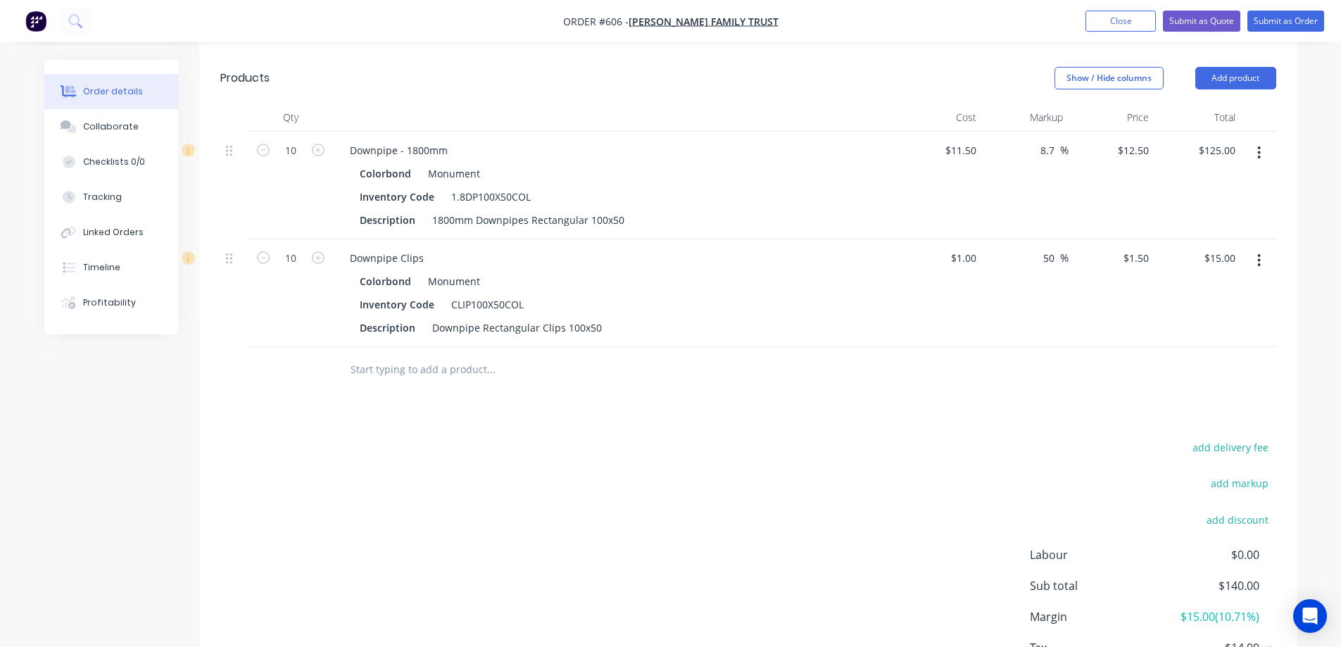
click at [996, 399] on div "Drawings Add drawing Products Show / Hide columns Add product Qty Cost Markup P…" at bounding box center [748, 366] width 1099 height 729
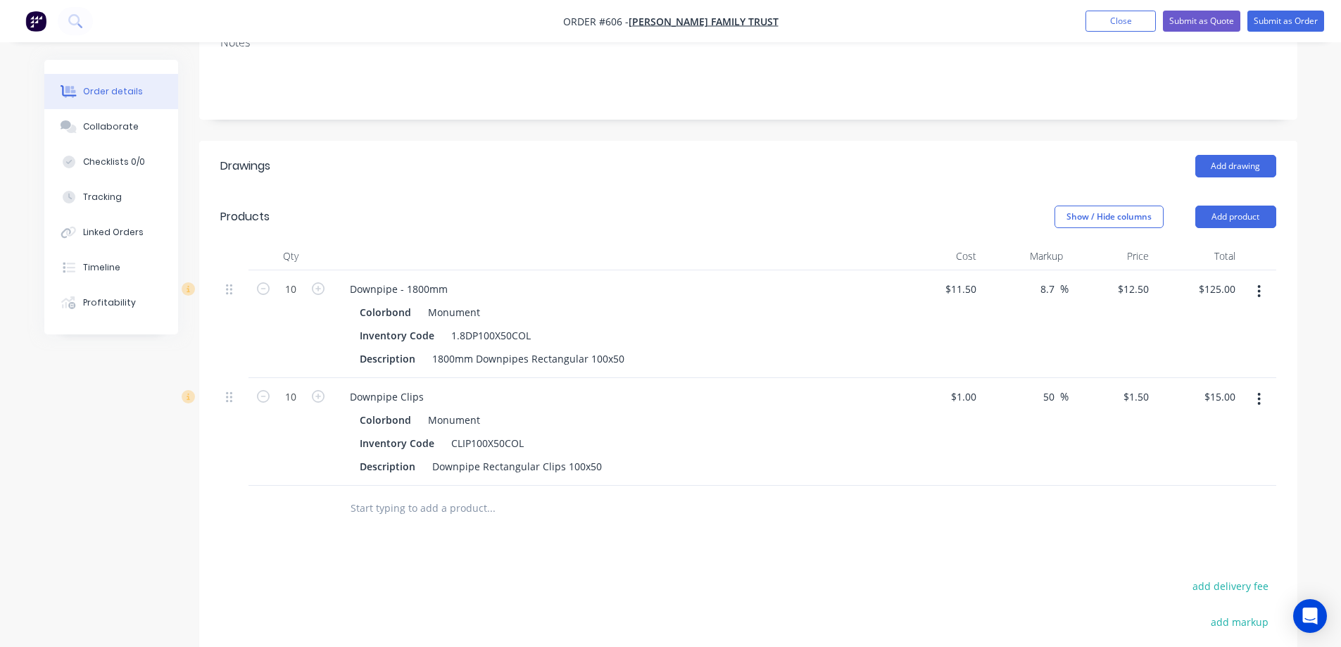
scroll to position [246, 0]
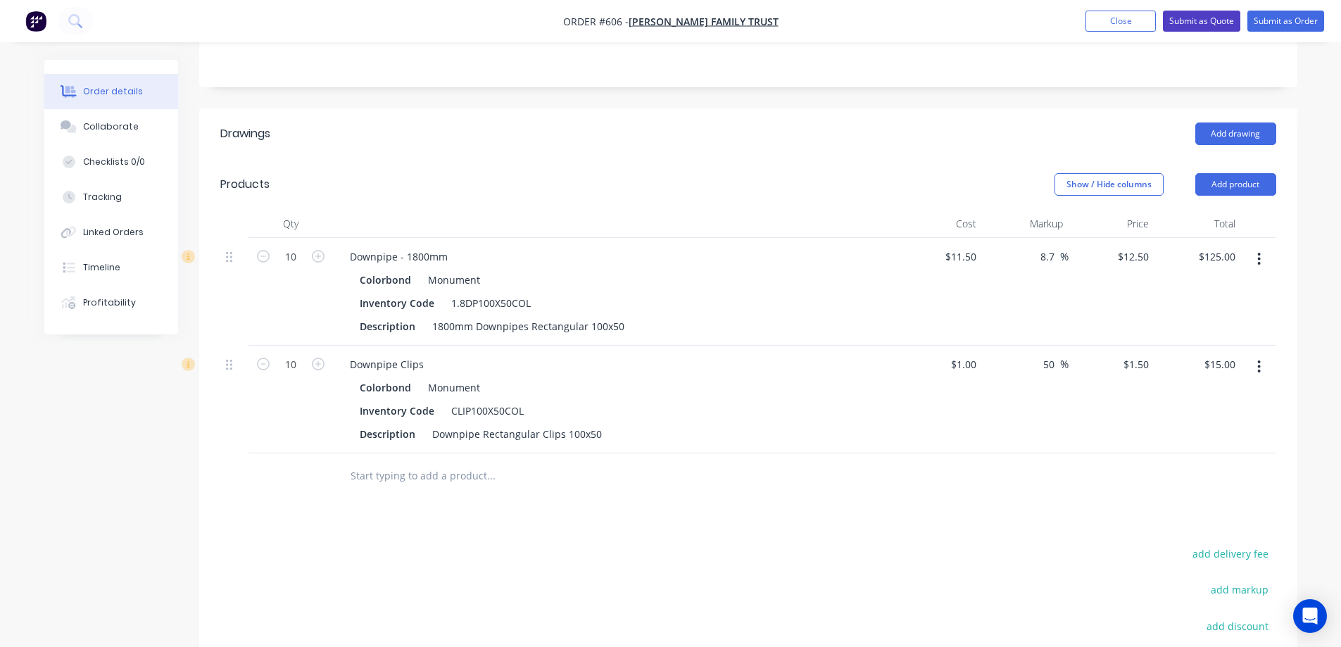
click at [1184, 19] on button "Submit as Quote" at bounding box center [1201, 21] width 77 height 21
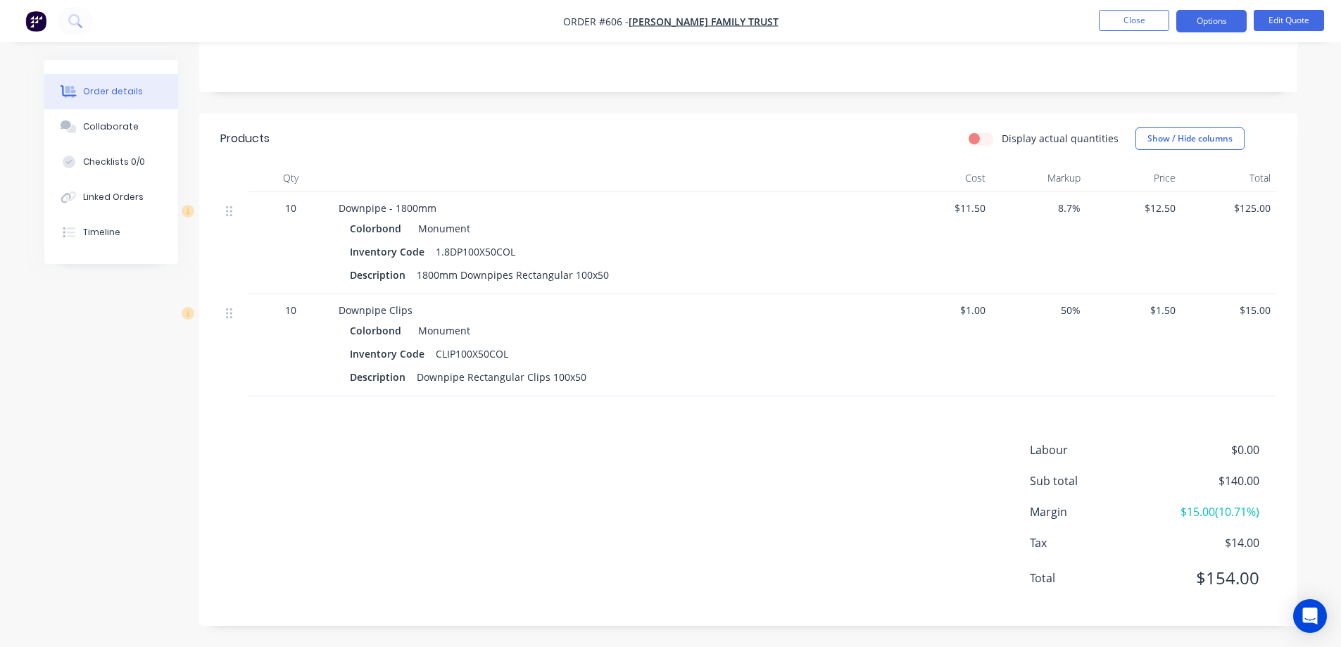
scroll to position [0, 0]
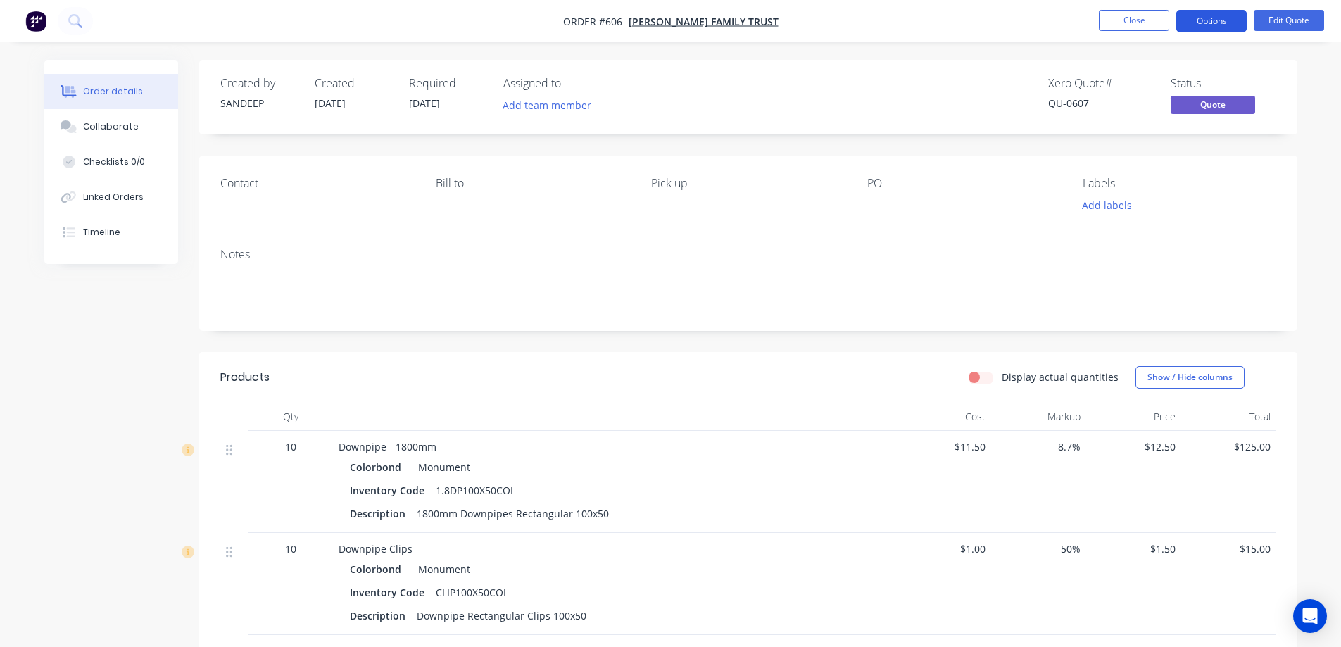
click at [1218, 15] on button "Options" at bounding box center [1212, 21] width 70 height 23
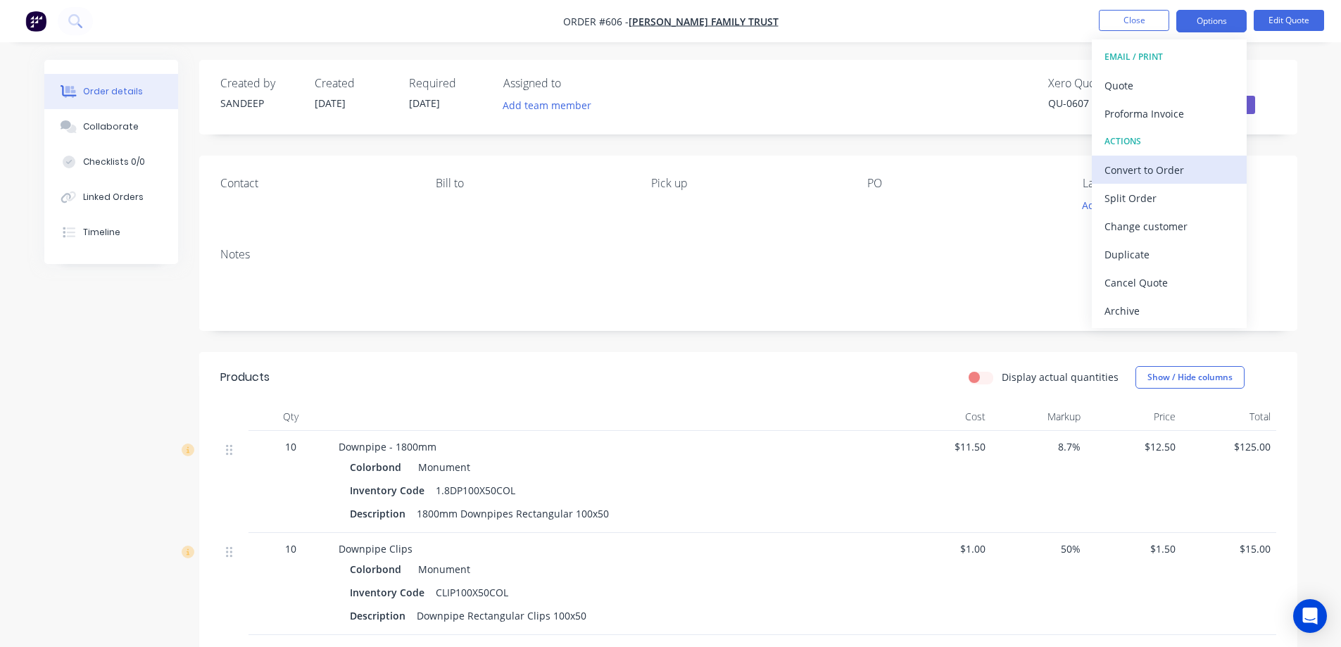
click at [1115, 167] on div "Convert to Order" at bounding box center [1170, 170] width 130 height 20
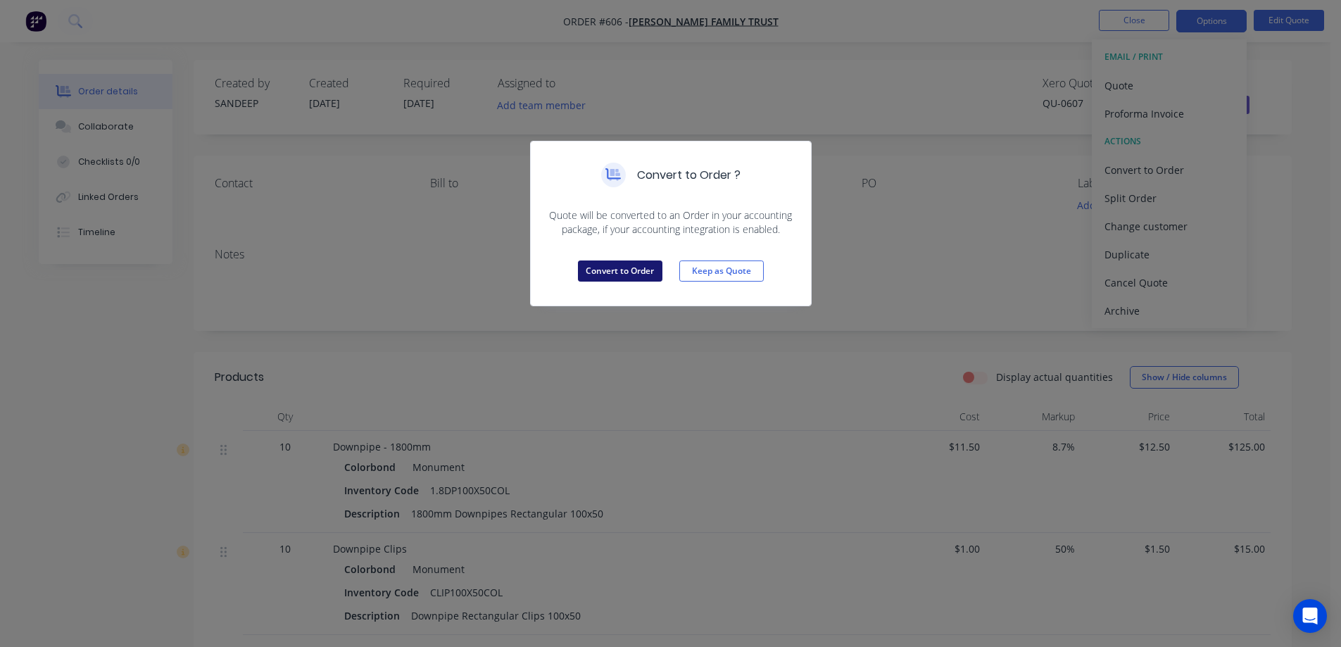
click at [599, 270] on button "Convert to Order" at bounding box center [620, 271] width 85 height 21
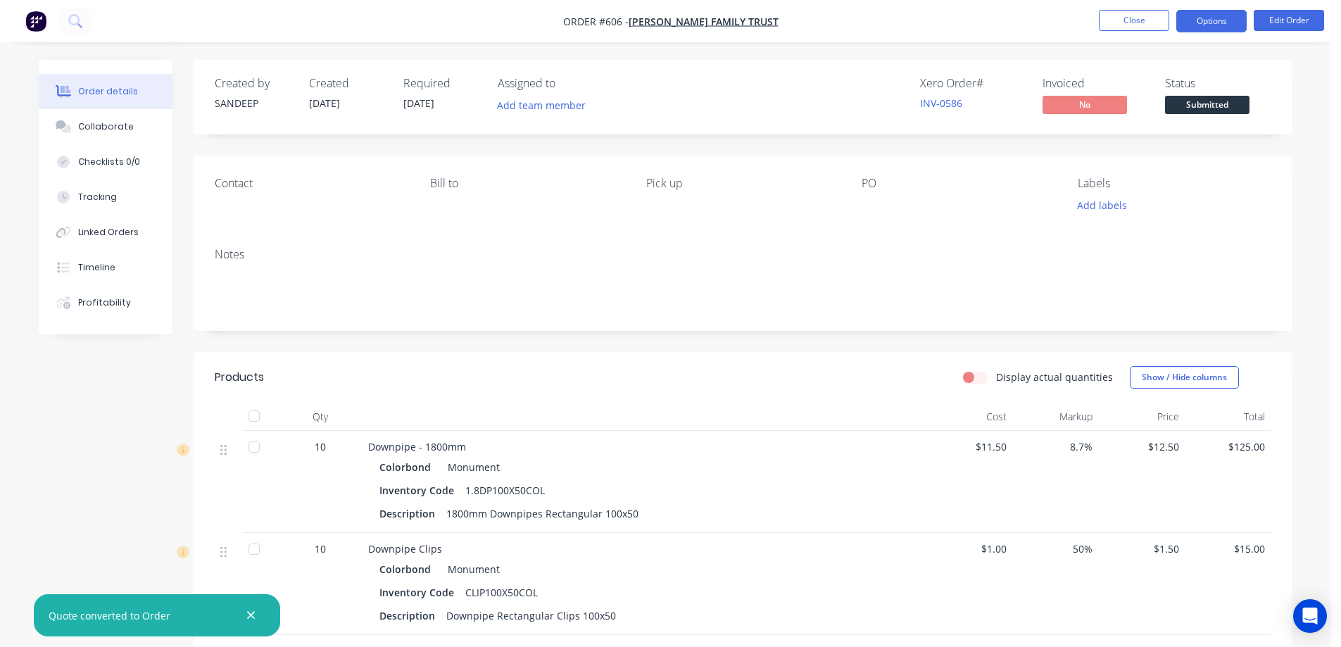
click at [1213, 19] on button "Options" at bounding box center [1212, 21] width 70 height 23
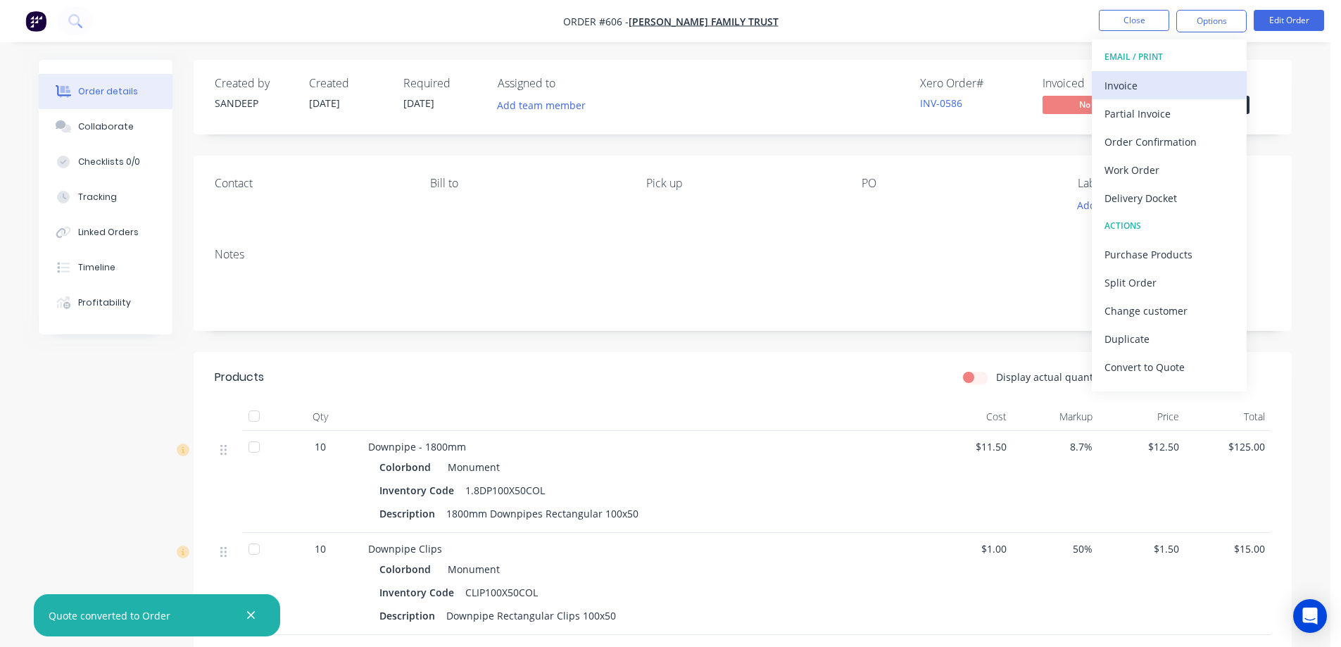
click at [1177, 80] on div "Invoice" at bounding box center [1170, 85] width 130 height 20
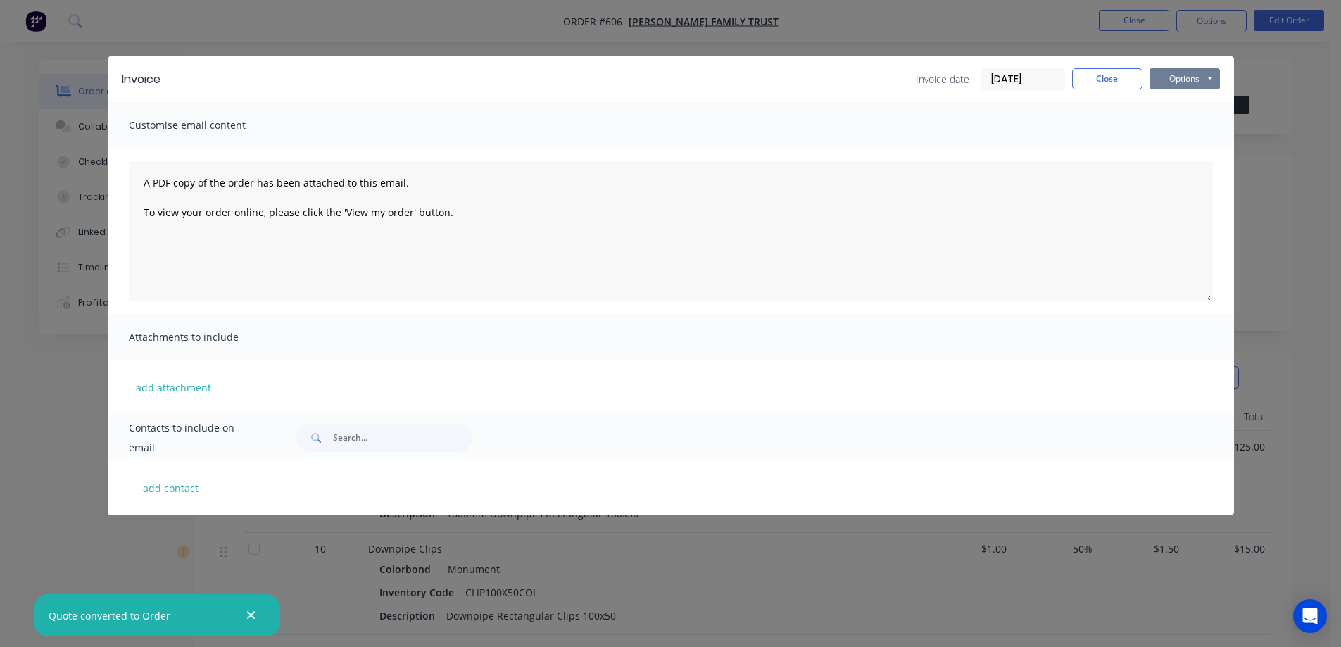
click at [1183, 84] on button "Options" at bounding box center [1185, 78] width 70 height 21
click at [1184, 107] on button "Preview" at bounding box center [1195, 103] width 90 height 23
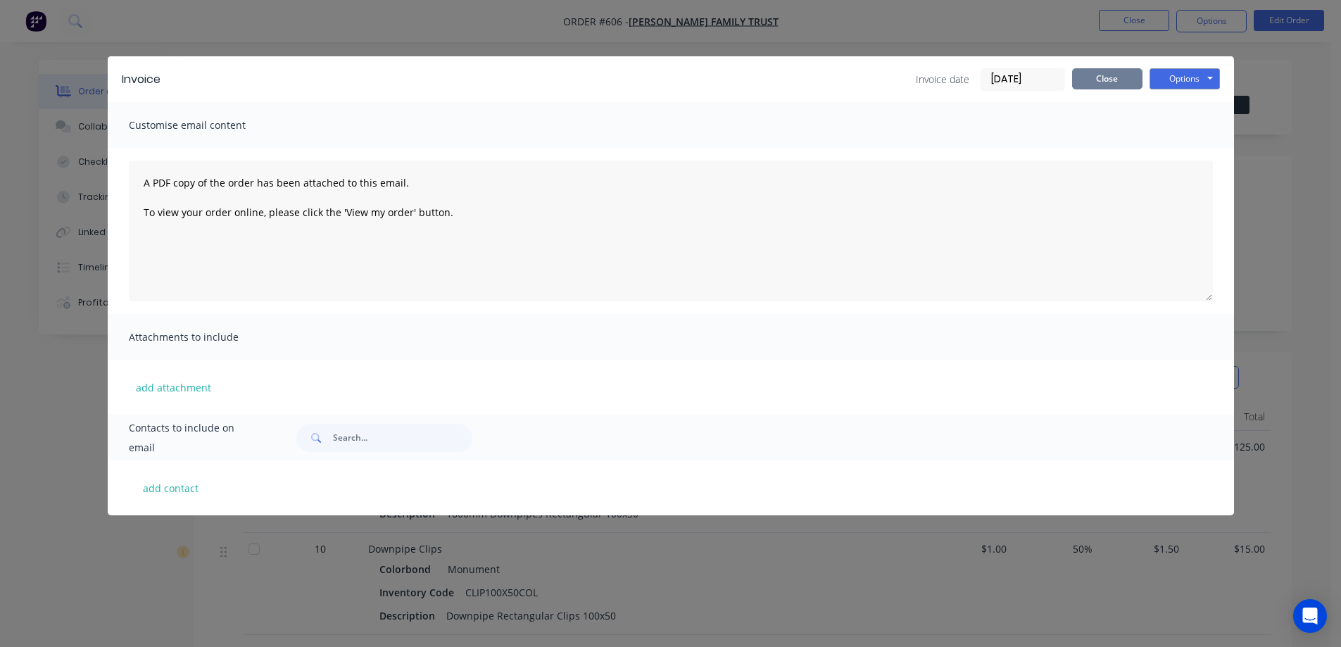
click at [1100, 79] on button "Close" at bounding box center [1107, 78] width 70 height 21
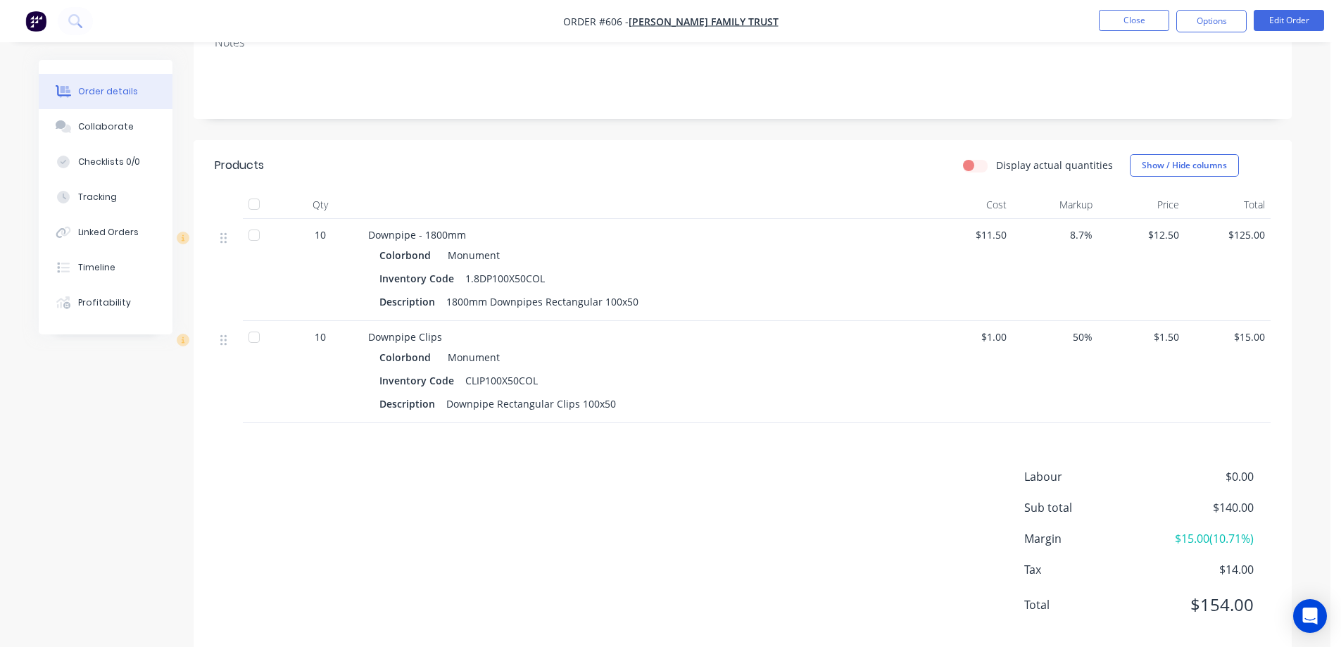
scroll to position [239, 0]
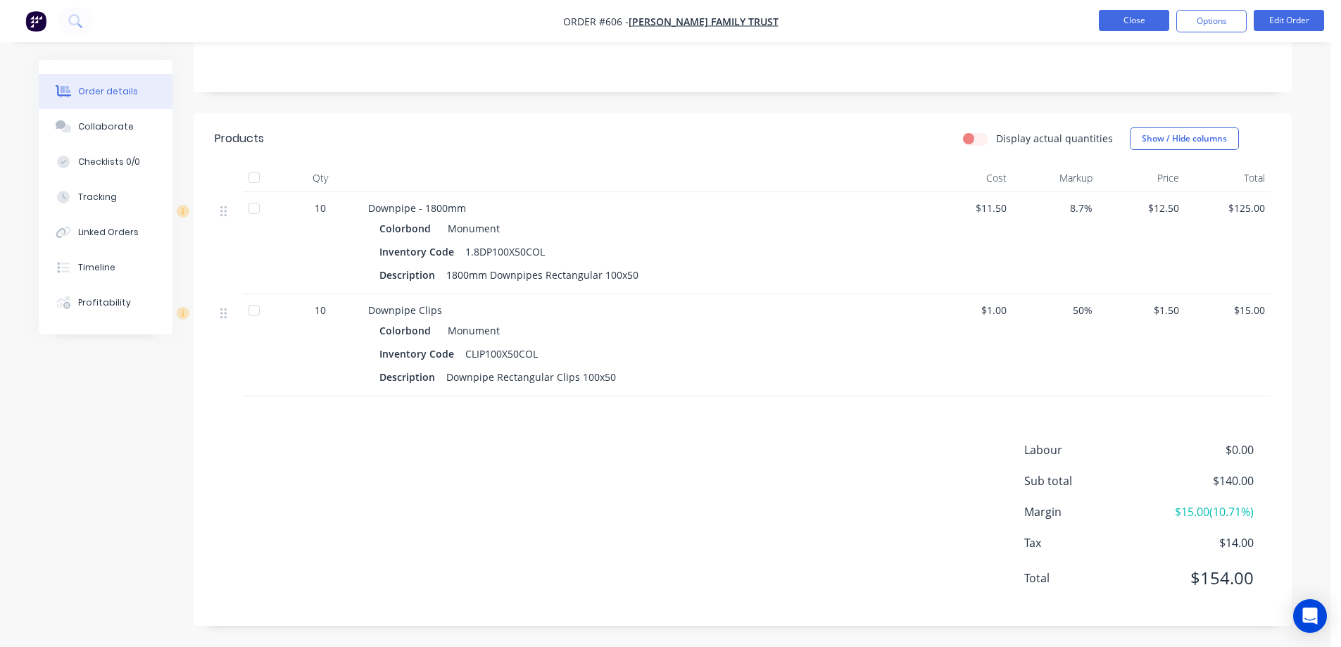
click at [1120, 18] on button "Close" at bounding box center [1134, 20] width 70 height 21
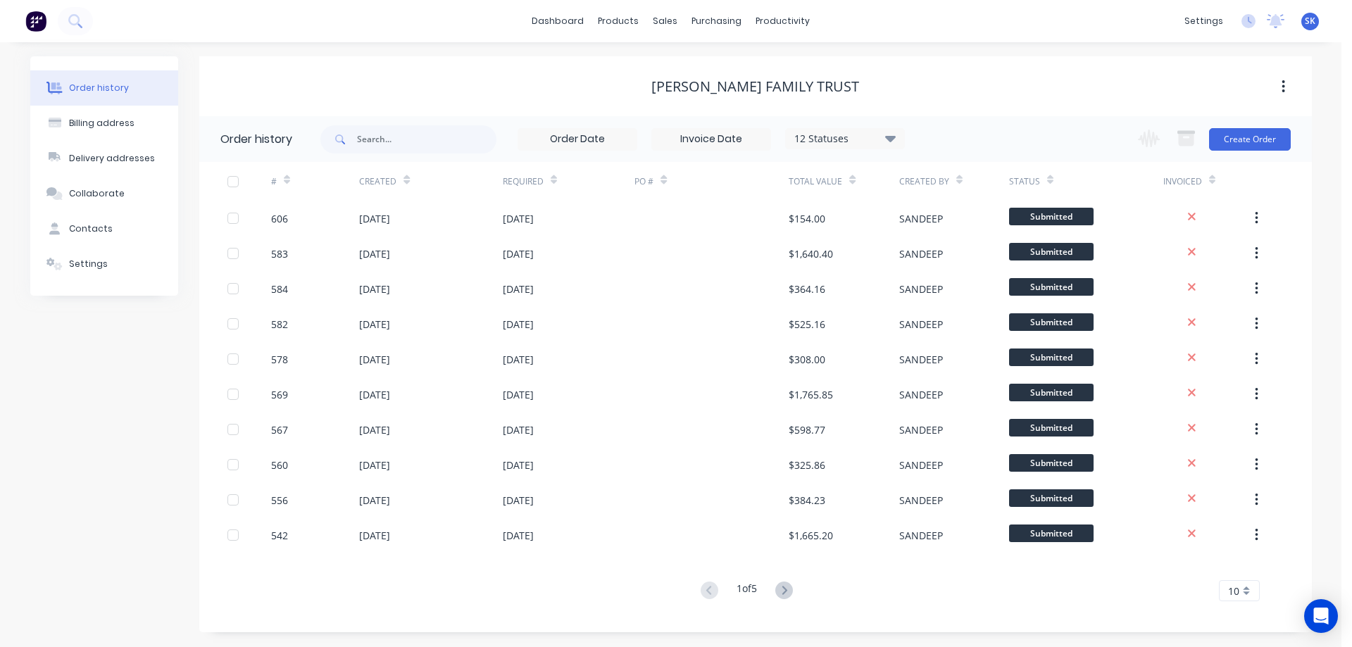
click at [44, 19] on img at bounding box center [35, 21] width 21 height 21
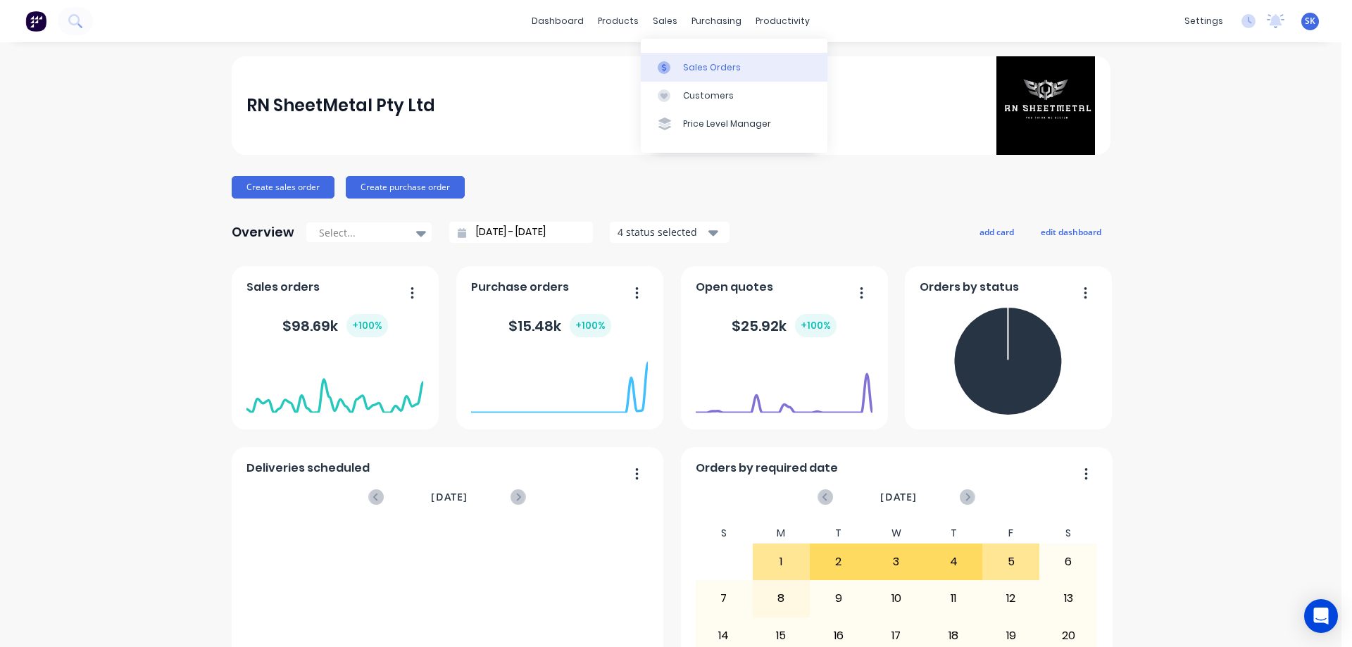
click at [701, 66] on div "Sales Orders" at bounding box center [712, 67] width 58 height 13
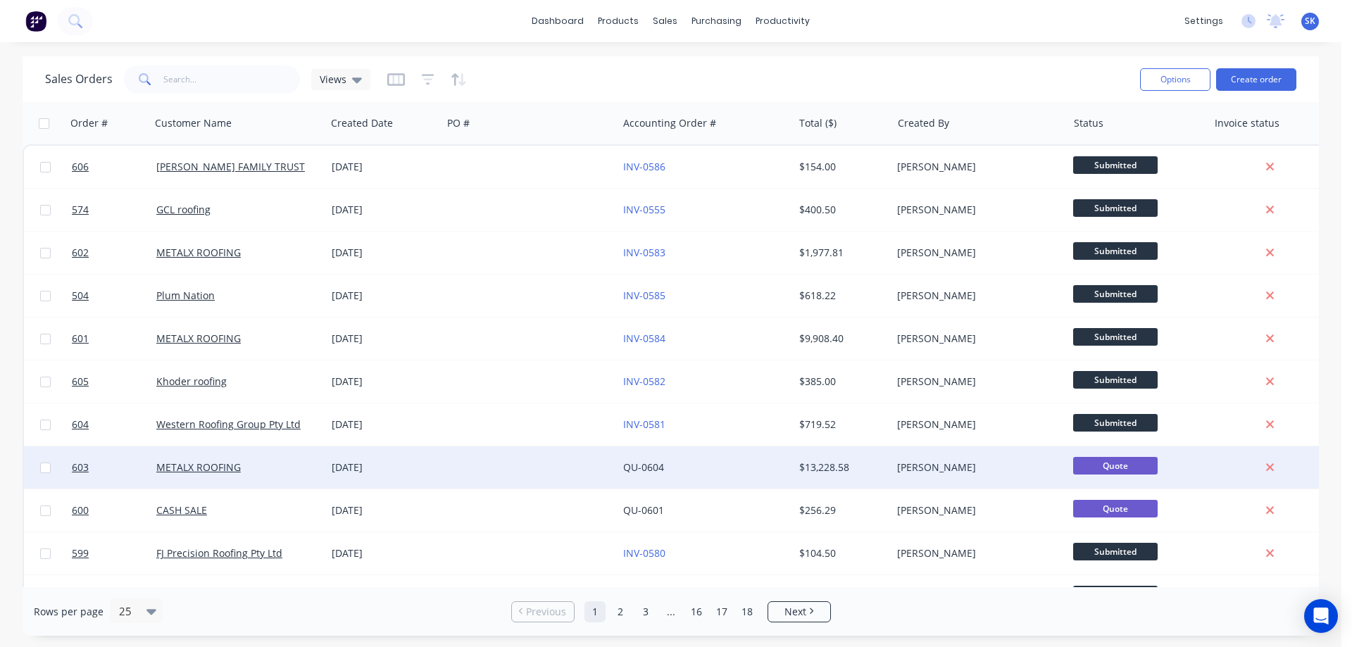
click at [478, 461] on div at bounding box center [529, 467] width 175 height 42
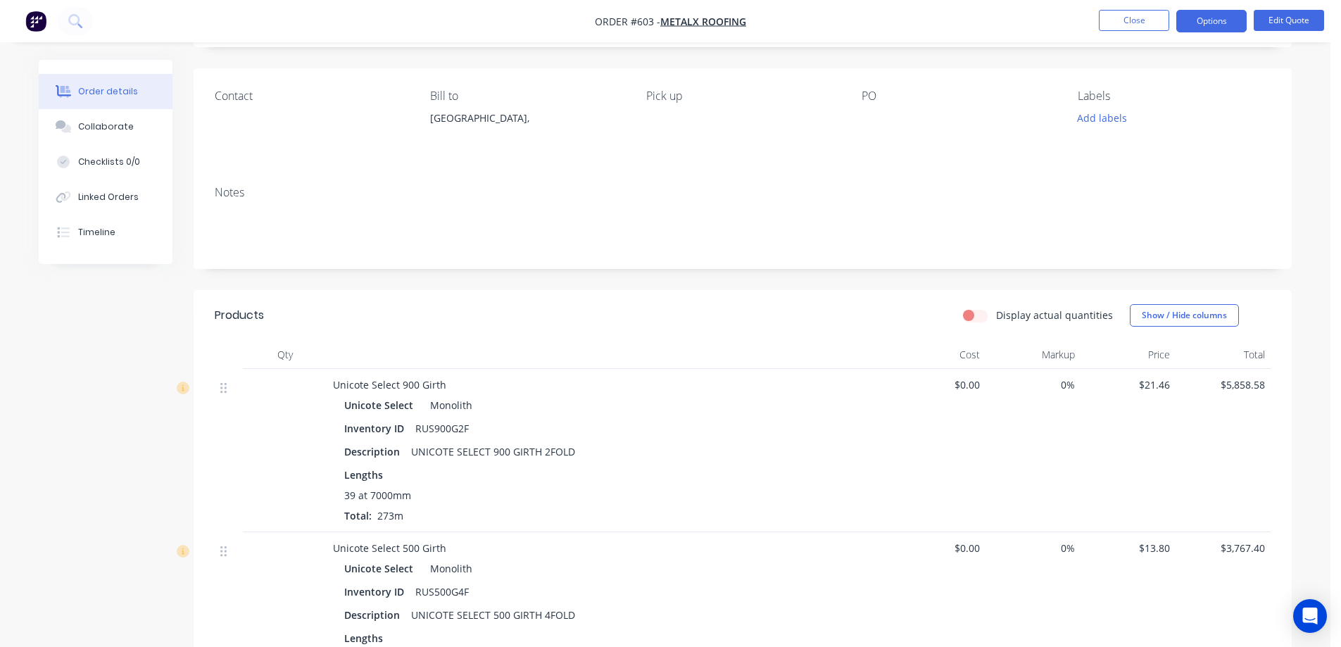
scroll to position [211, 0]
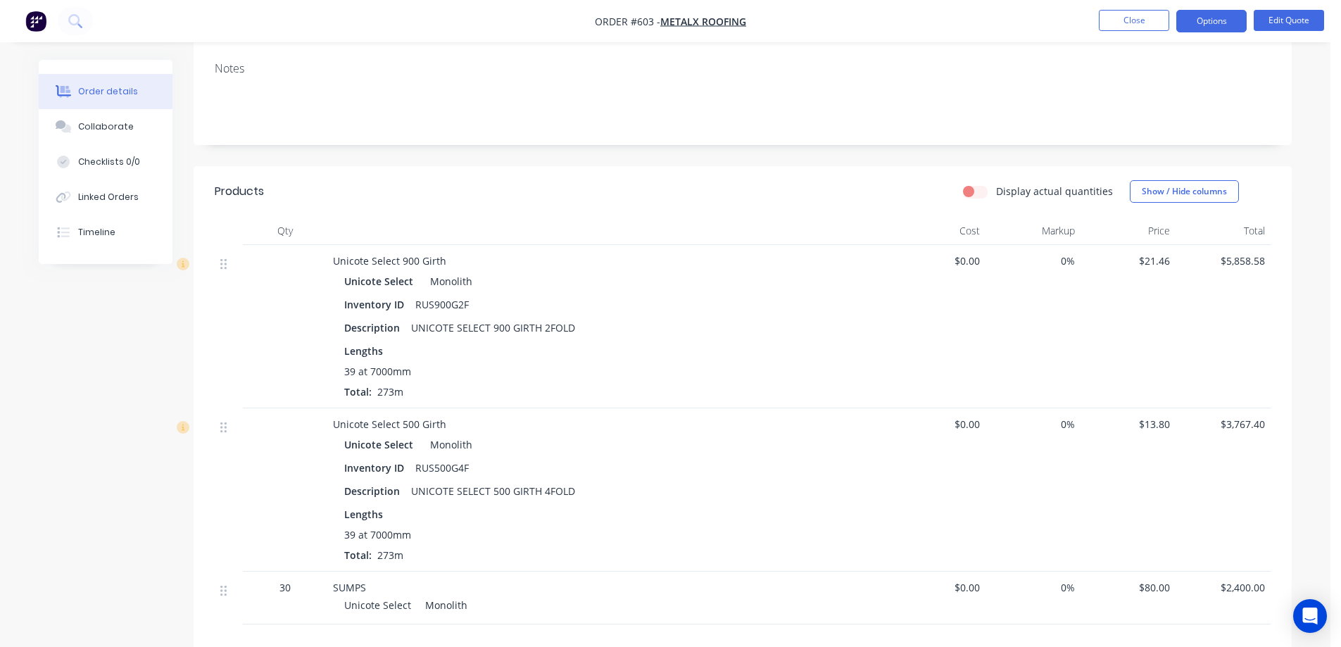
click at [33, 16] on img "button" at bounding box center [35, 21] width 21 height 21
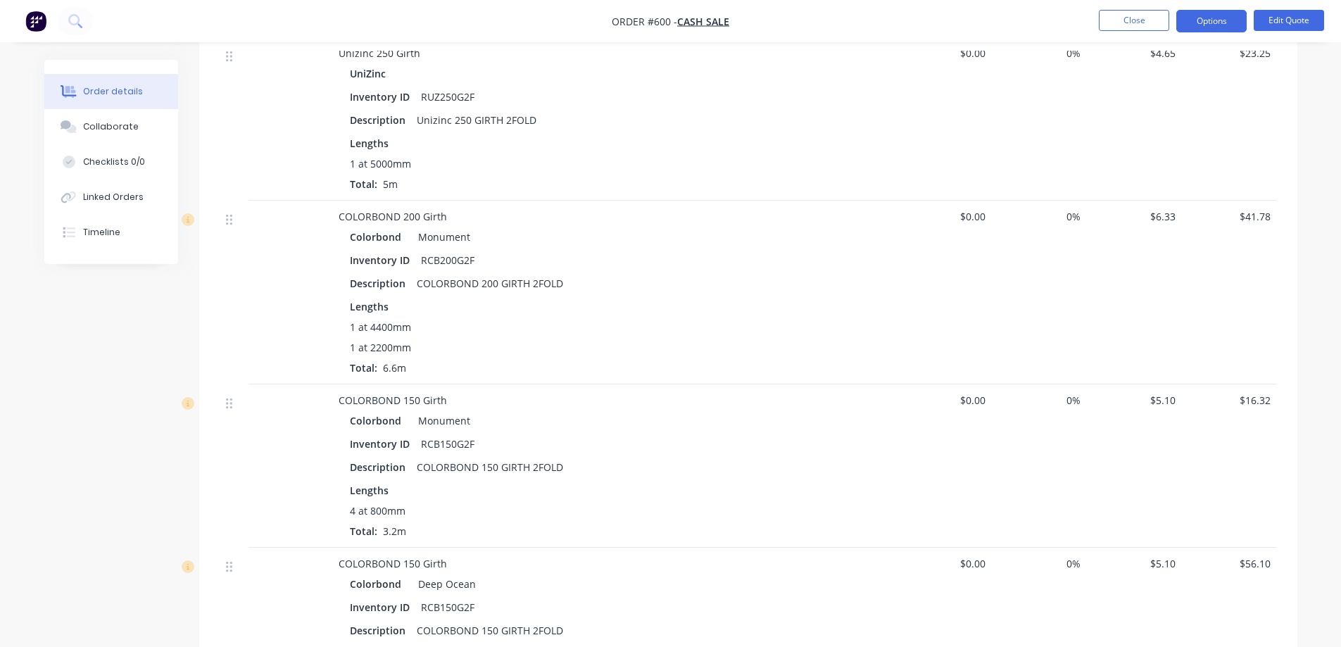
scroll to position [282, 0]
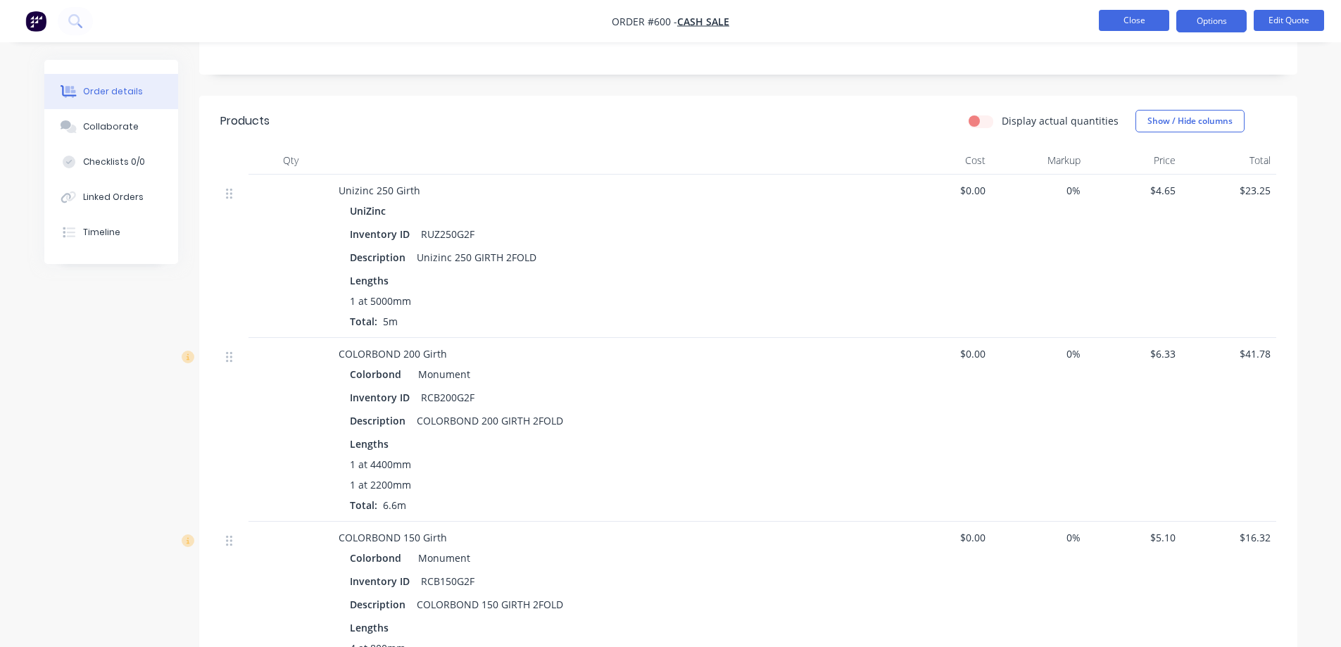
click at [1130, 16] on button "Close" at bounding box center [1134, 20] width 70 height 21
